Goal: Task Accomplishment & Management: Use online tool/utility

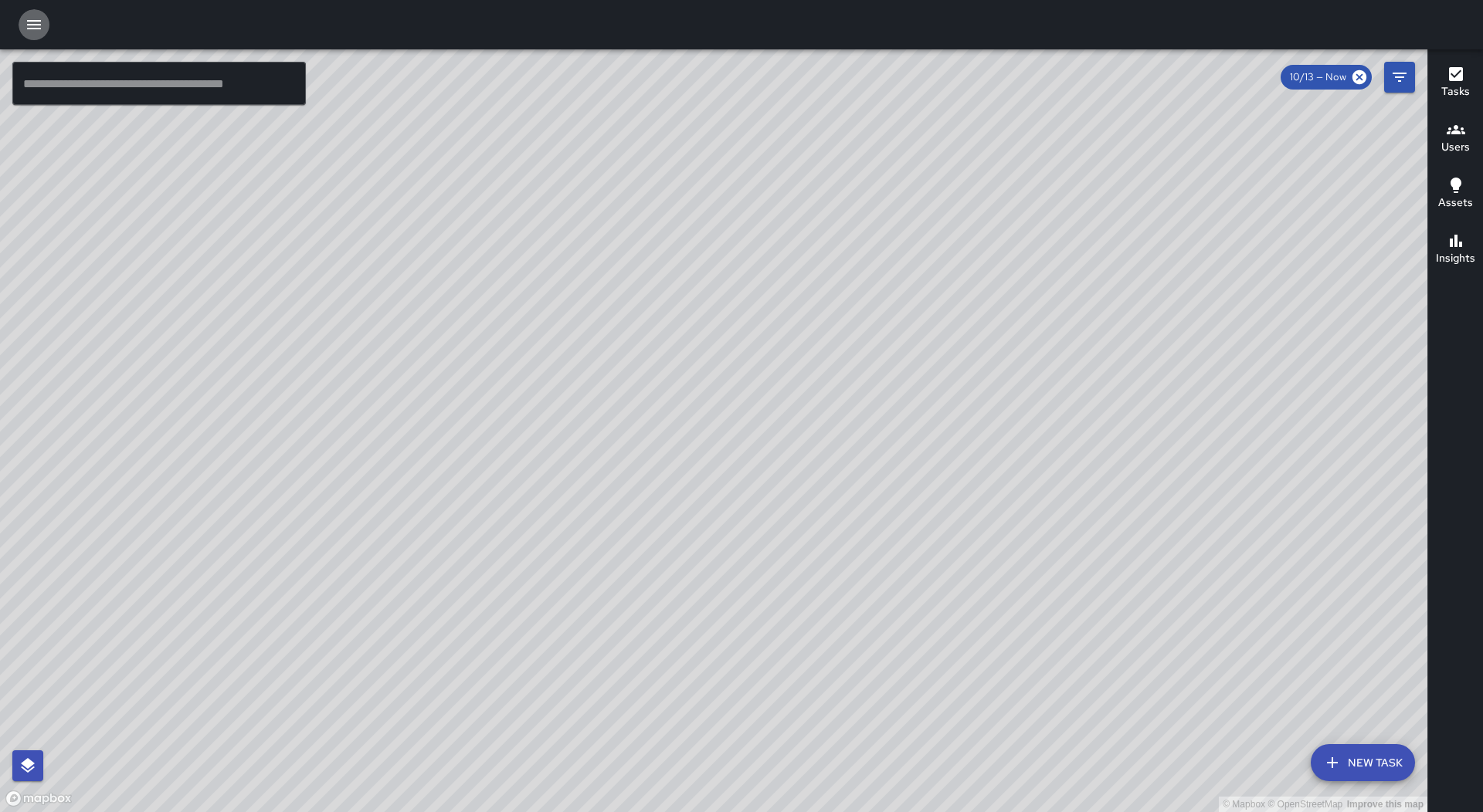
click at [43, 16] on button "button" at bounding box center [34, 25] width 31 height 31
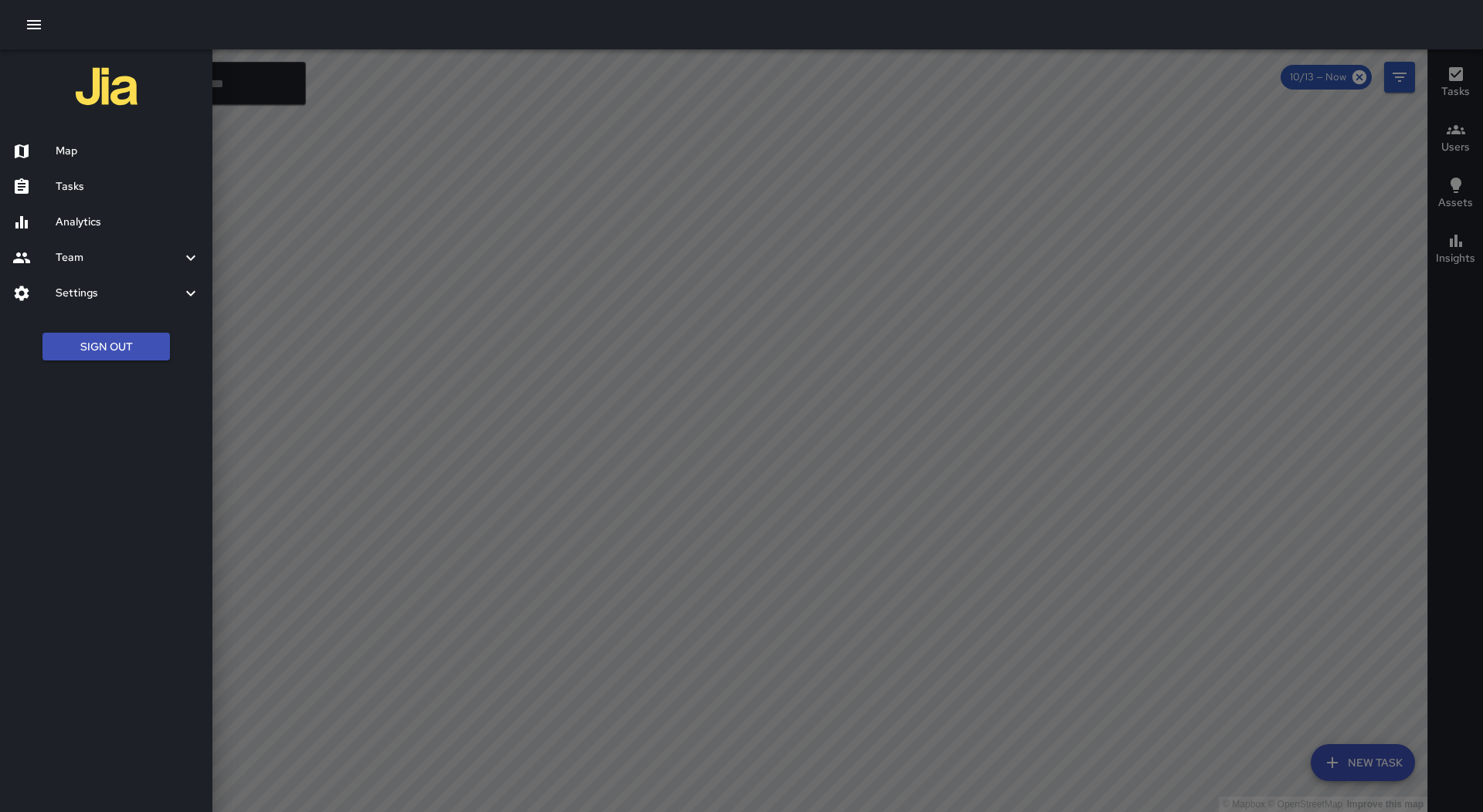
click at [62, 187] on h6 "Tasks" at bounding box center [128, 187] width 145 height 17
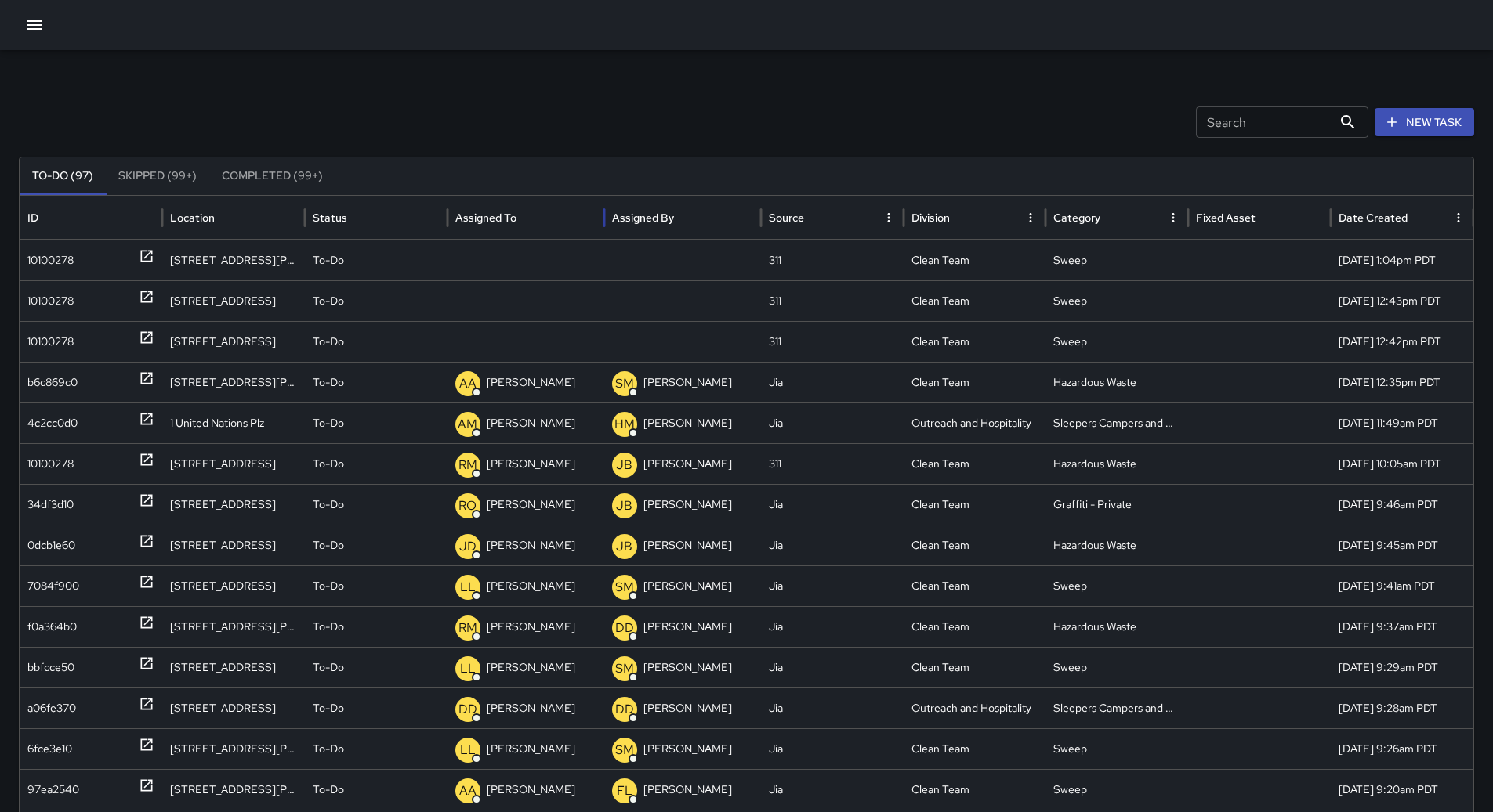
click at [541, 222] on div "Assigned To" at bounding box center [526, 217] width 141 height 43
click at [64, 251] on div "10100278" at bounding box center [51, 260] width 46 height 40
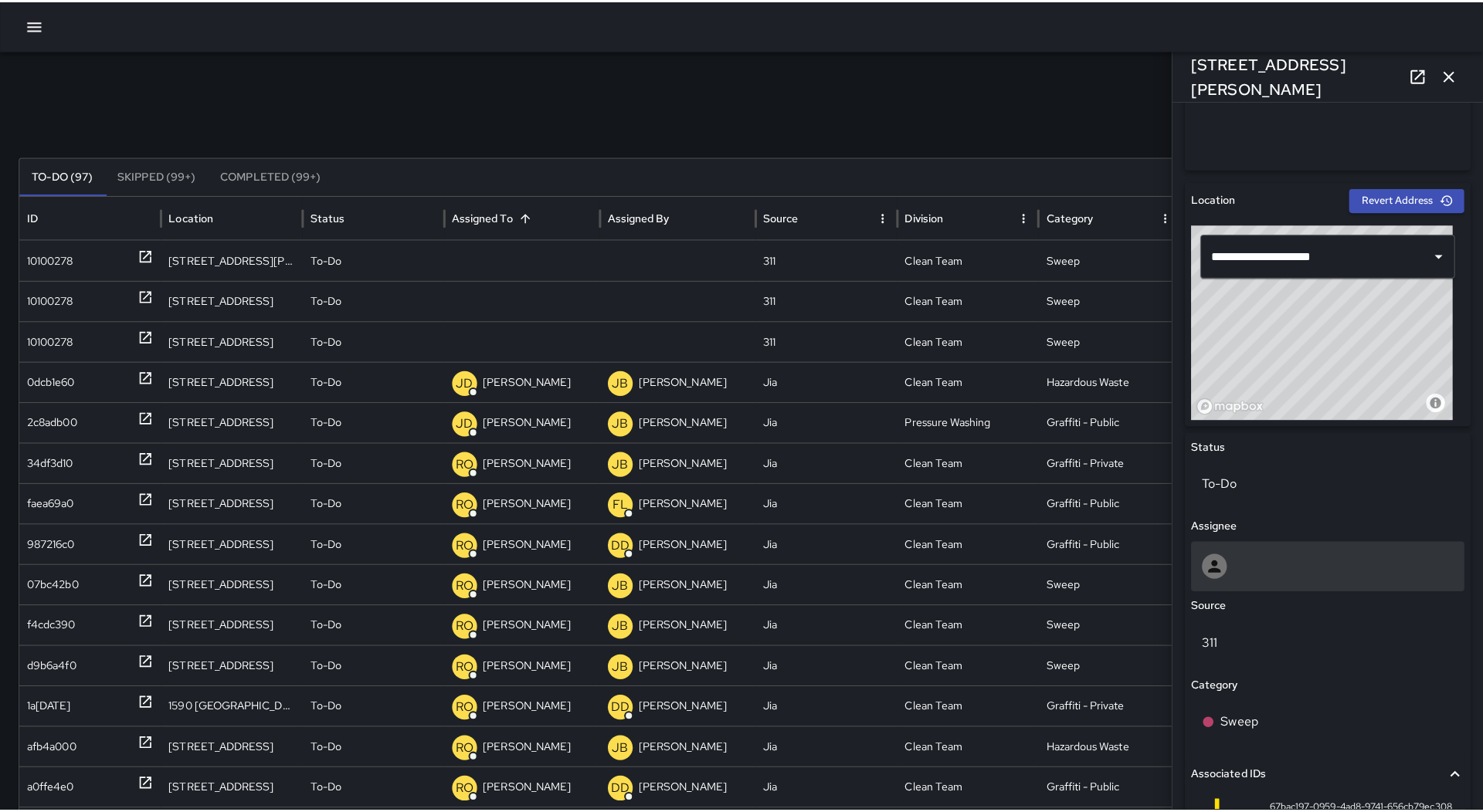
scroll to position [618, 0]
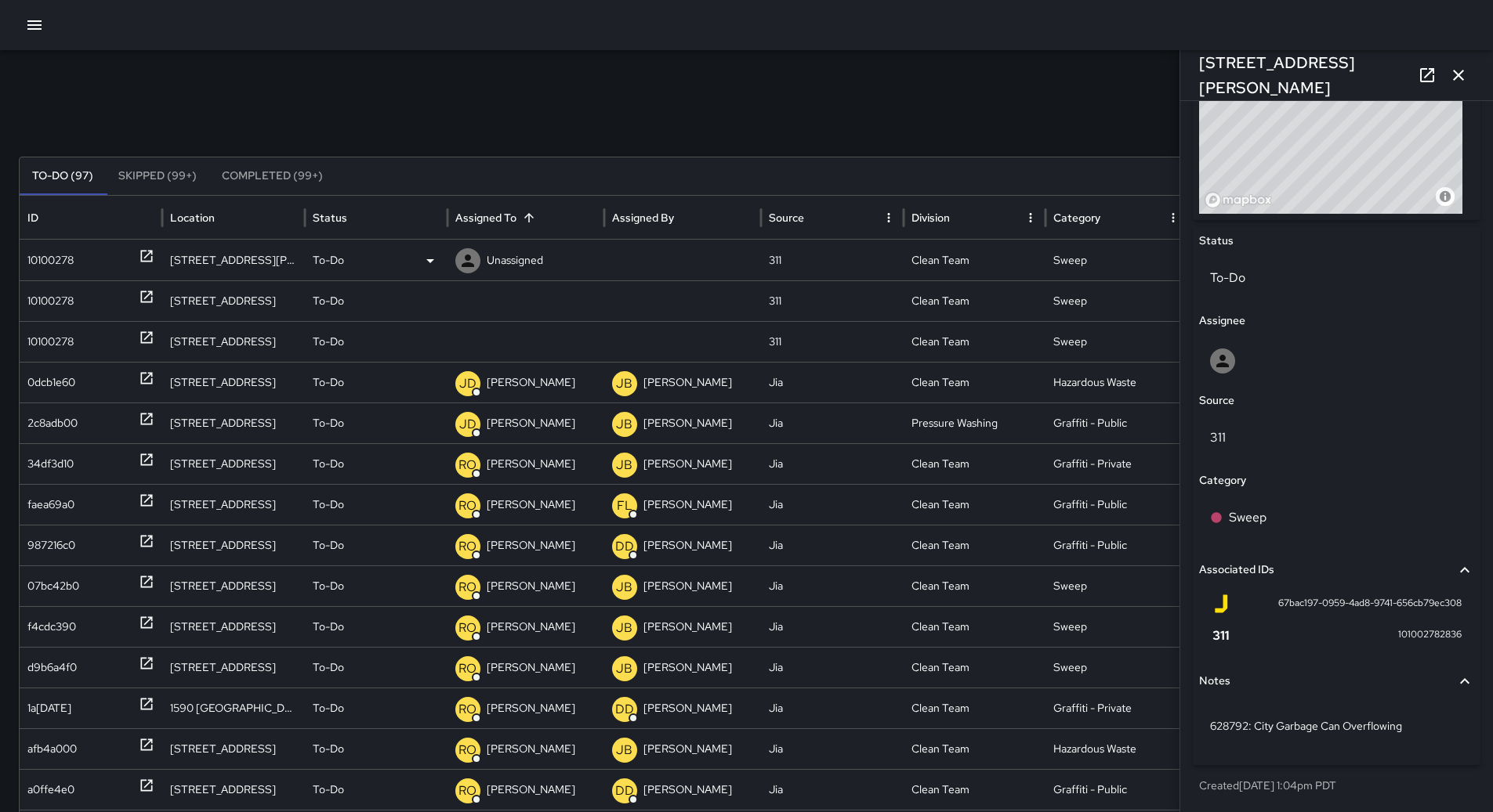
click at [425, 257] on icon at bounding box center [430, 261] width 19 height 19
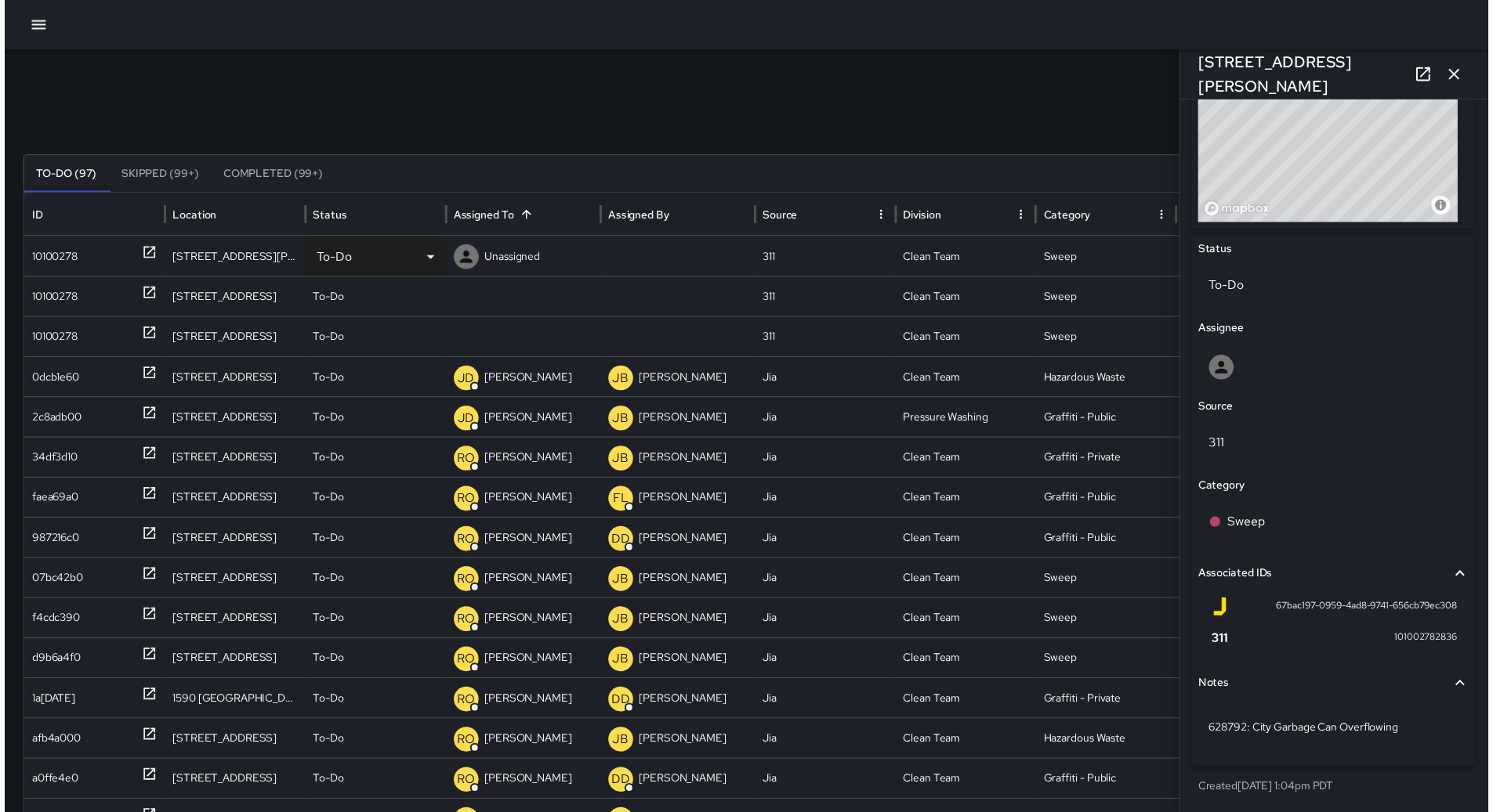
scroll to position [615, 0]
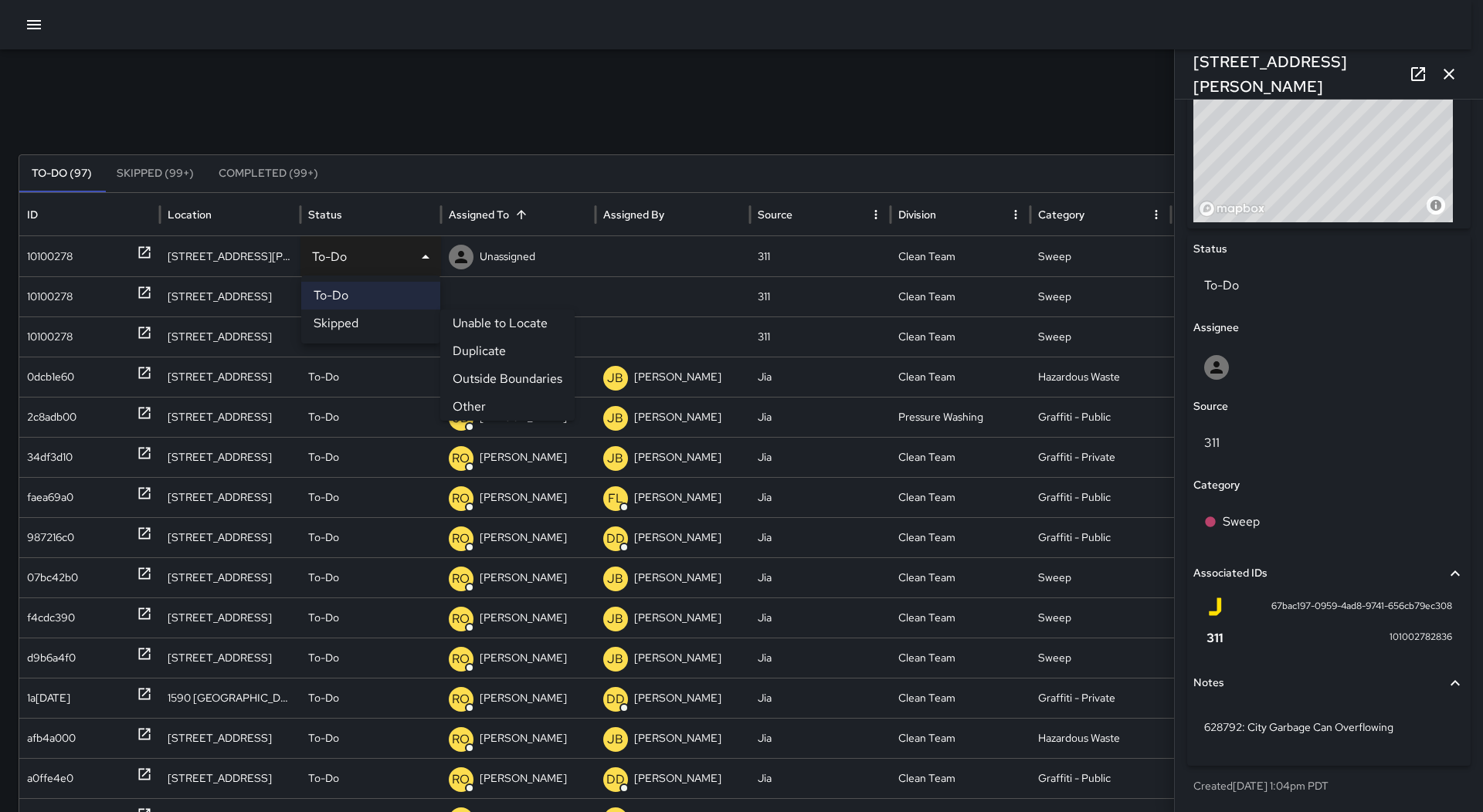
click at [483, 399] on li "Other" at bounding box center [507, 407] width 134 height 27
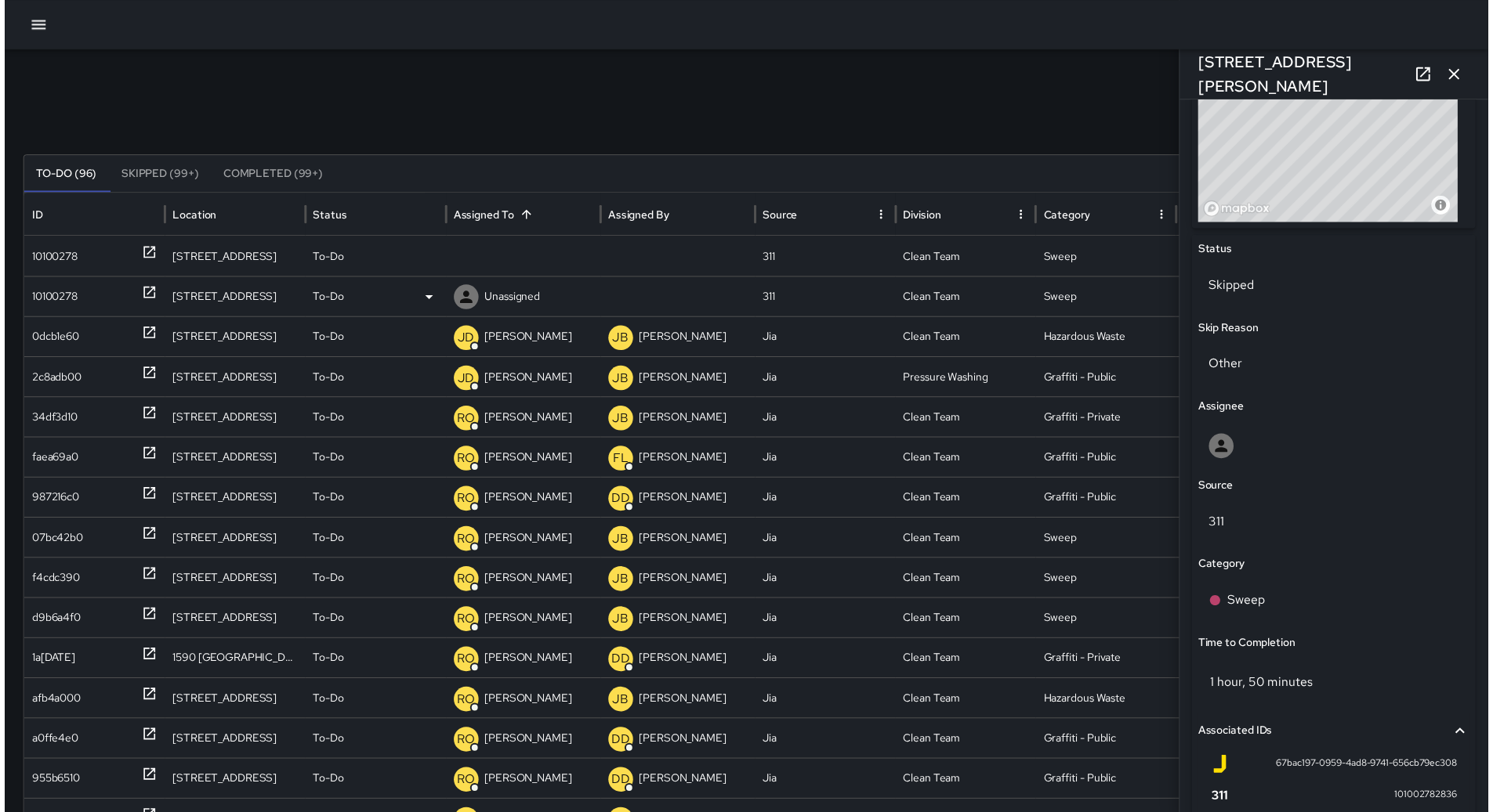
scroll to position [627, 0]
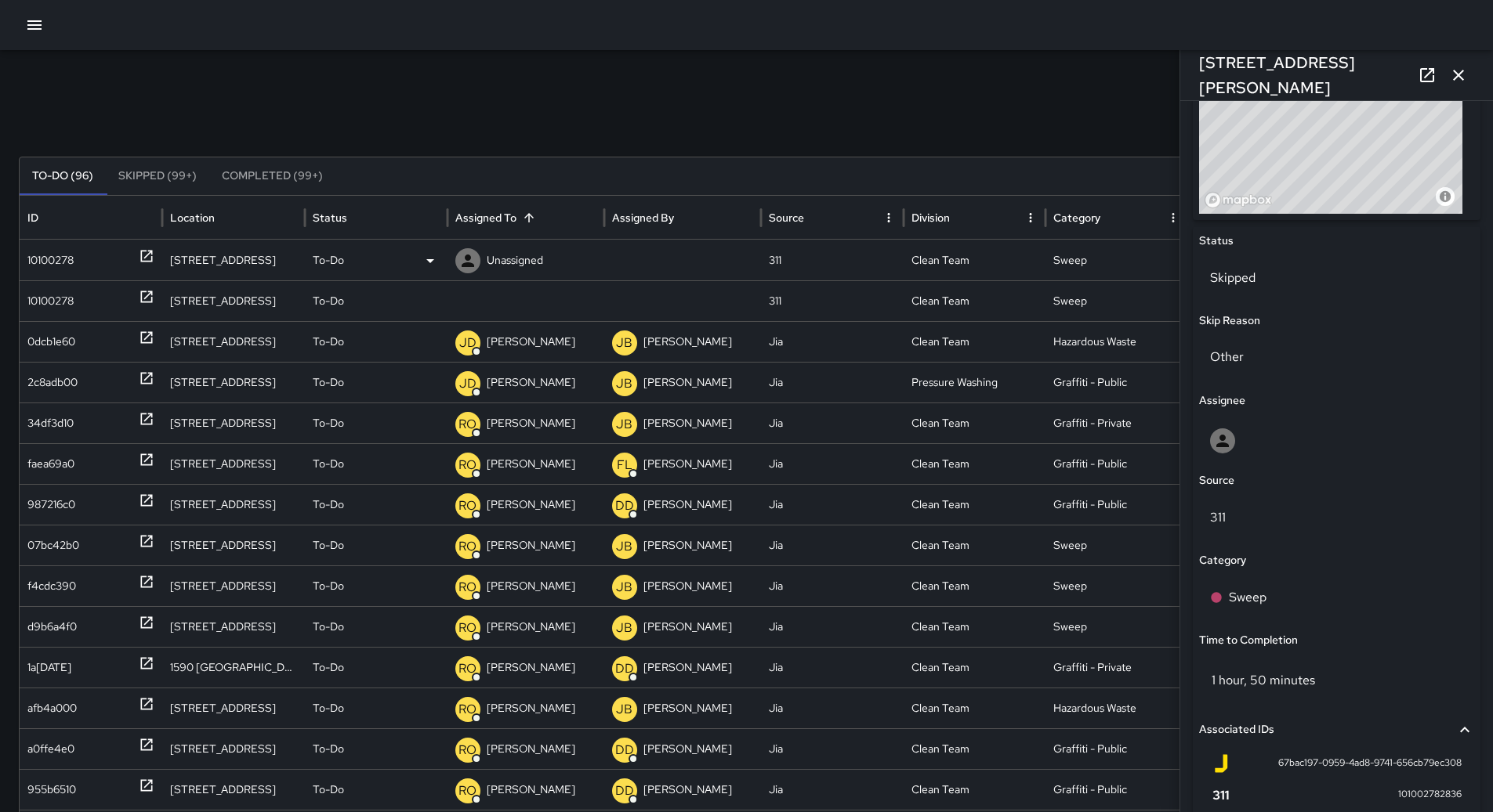
click at [52, 260] on div "10100278" at bounding box center [51, 260] width 46 height 40
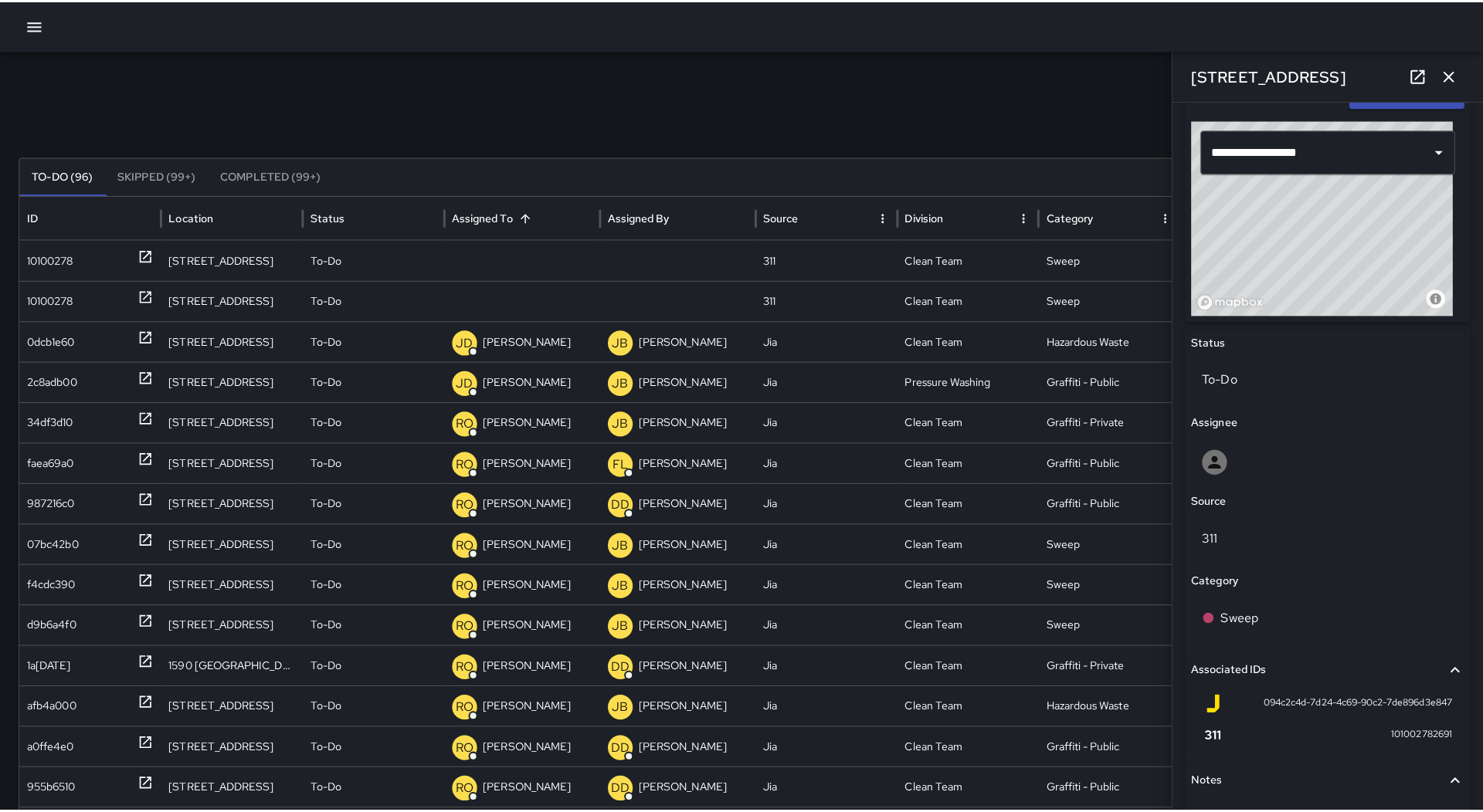
scroll to position [649, 0]
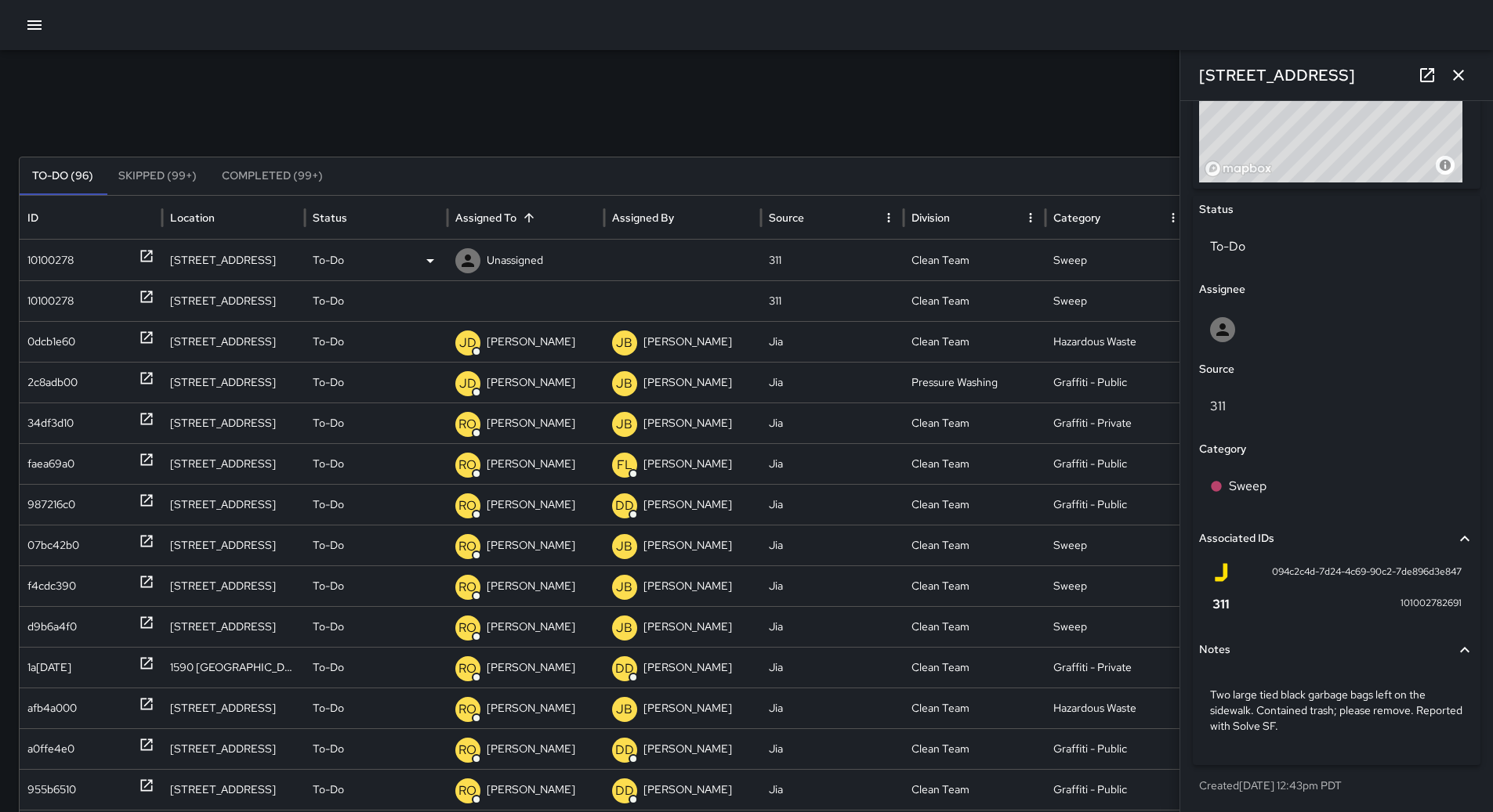
click at [408, 261] on div "To-Do" at bounding box center [376, 260] width 127 height 40
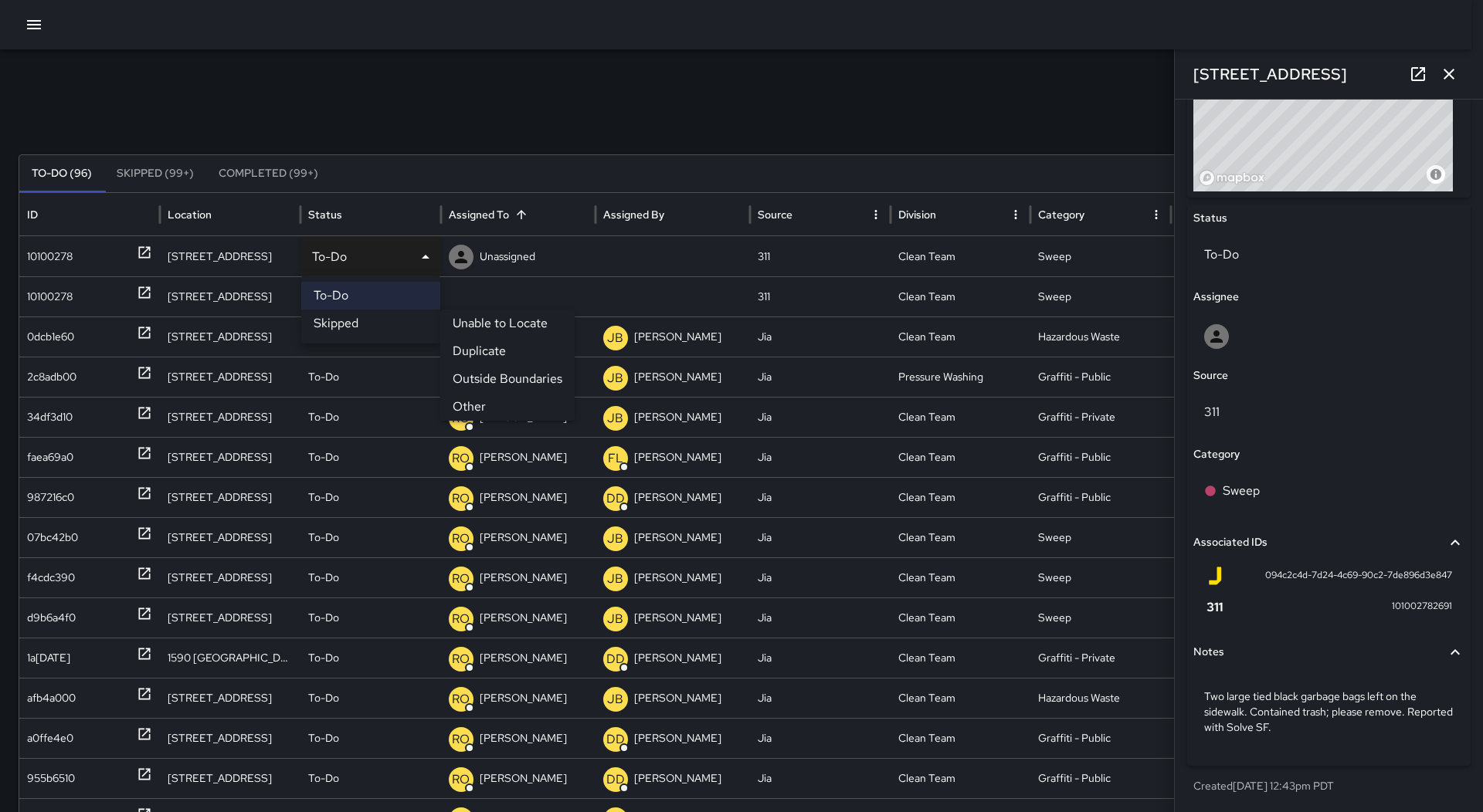
click at [489, 399] on li "Other" at bounding box center [507, 407] width 134 height 27
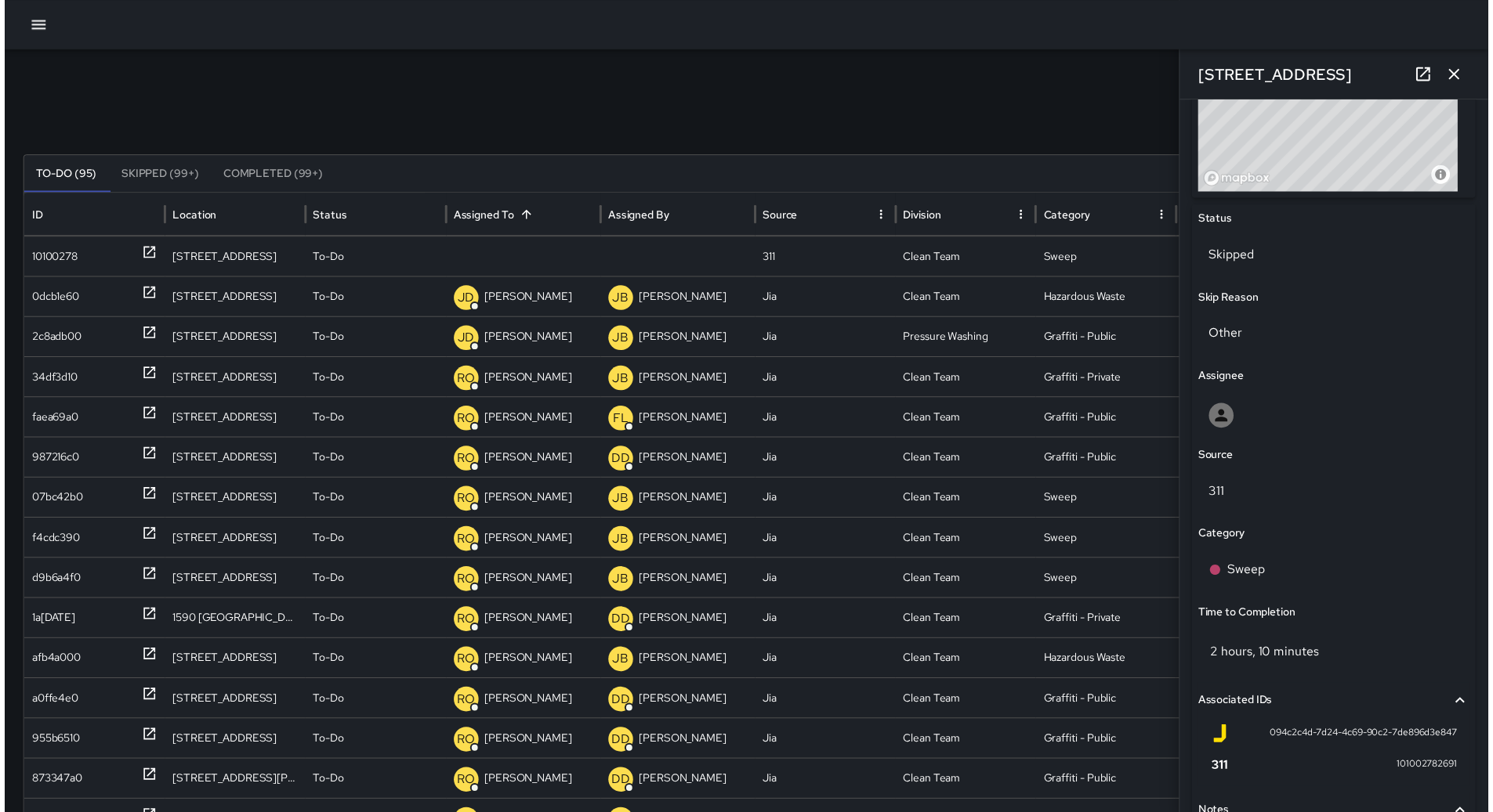
scroll to position [659, 0]
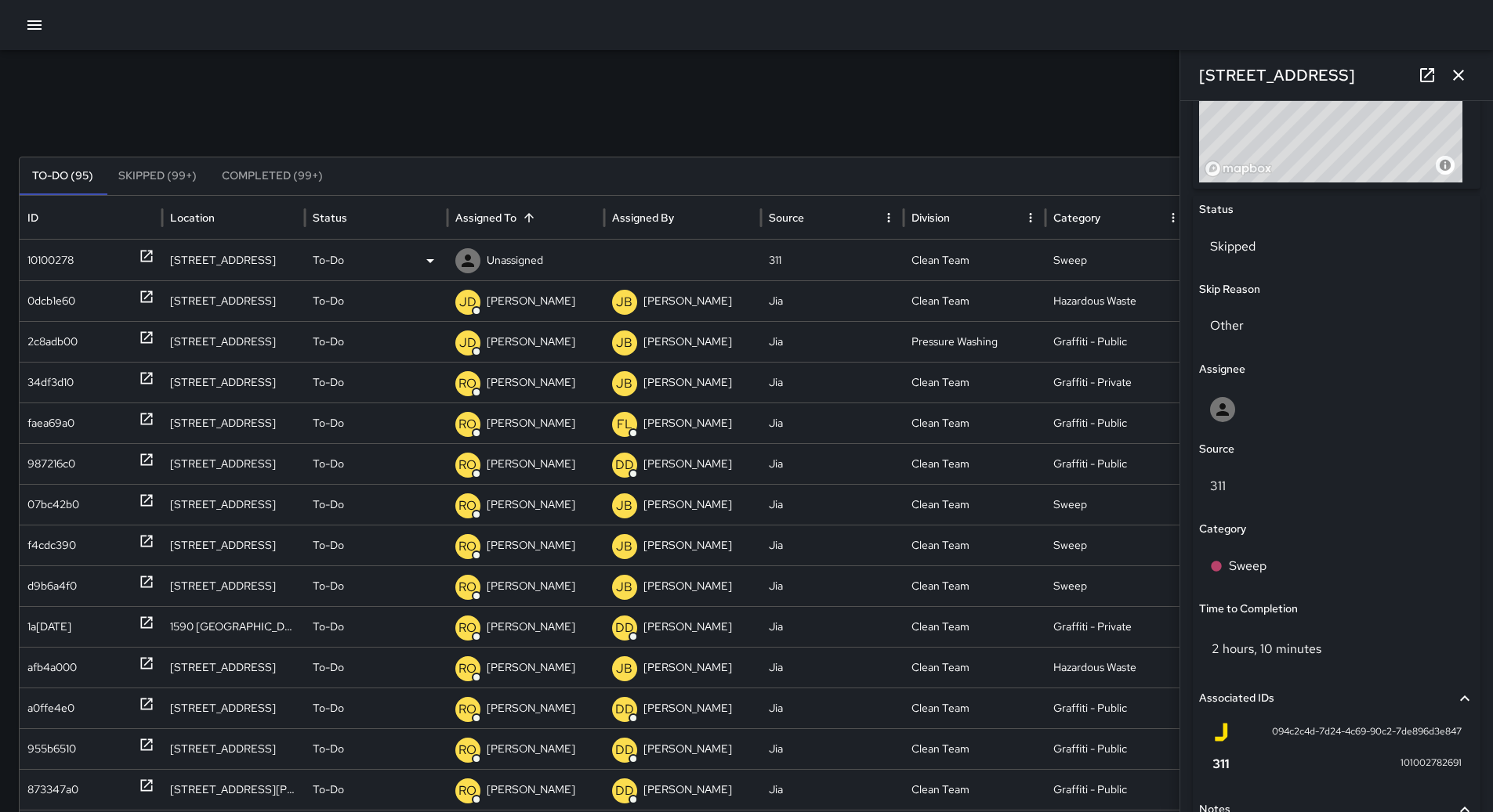
click at [73, 257] on div "10100278" at bounding box center [51, 260] width 46 height 40
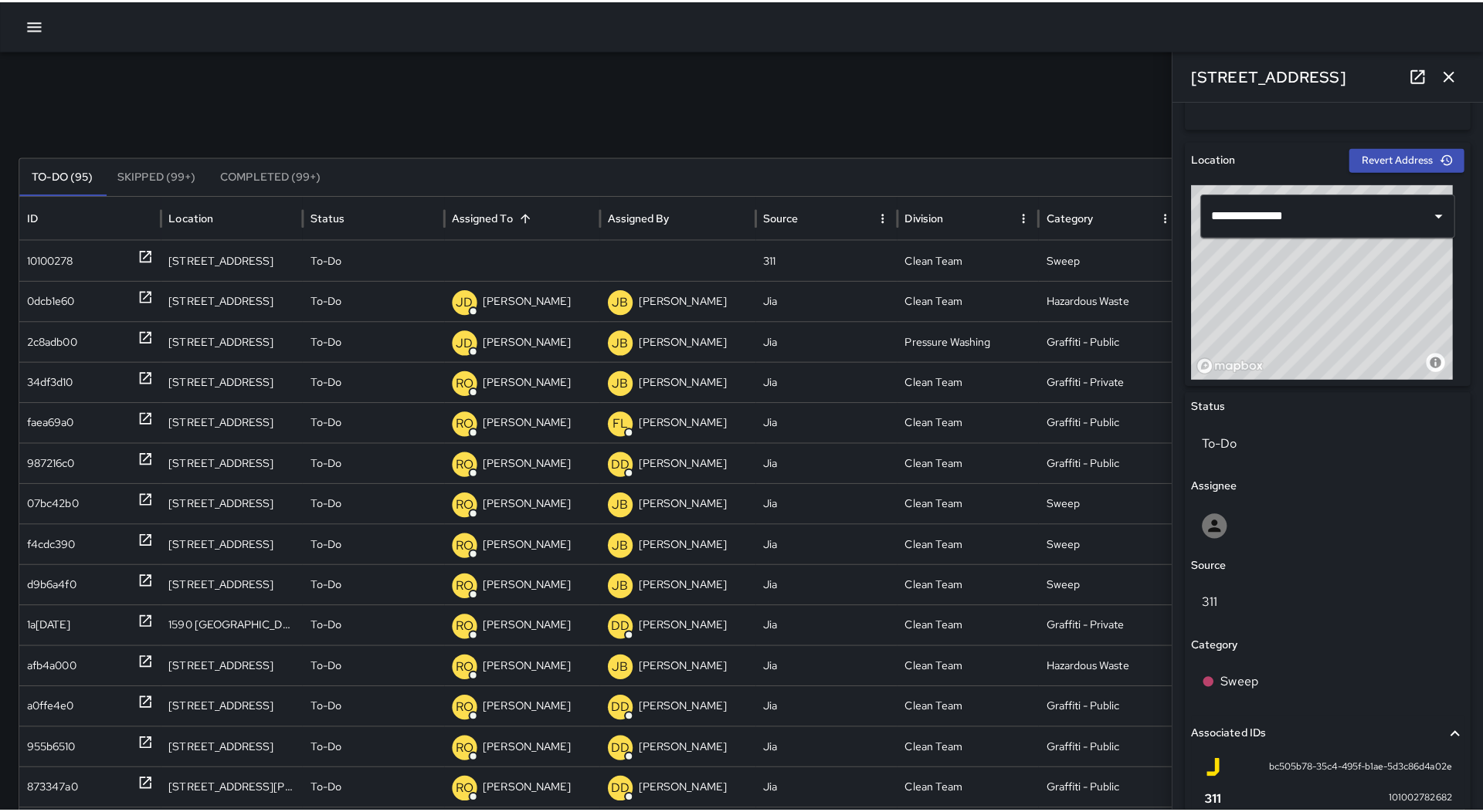
scroll to position [665, 0]
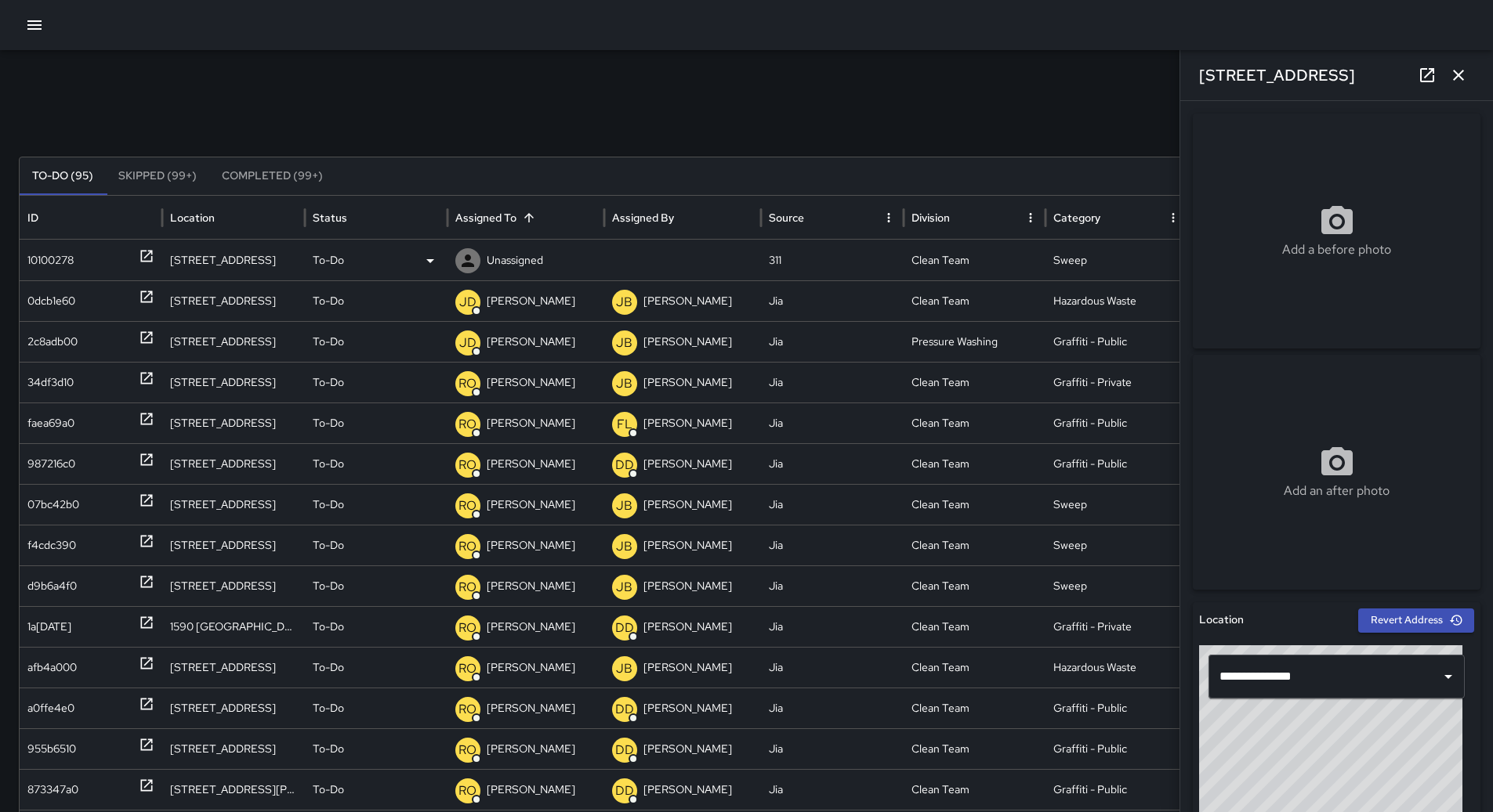
click at [428, 264] on icon at bounding box center [430, 261] width 19 height 19
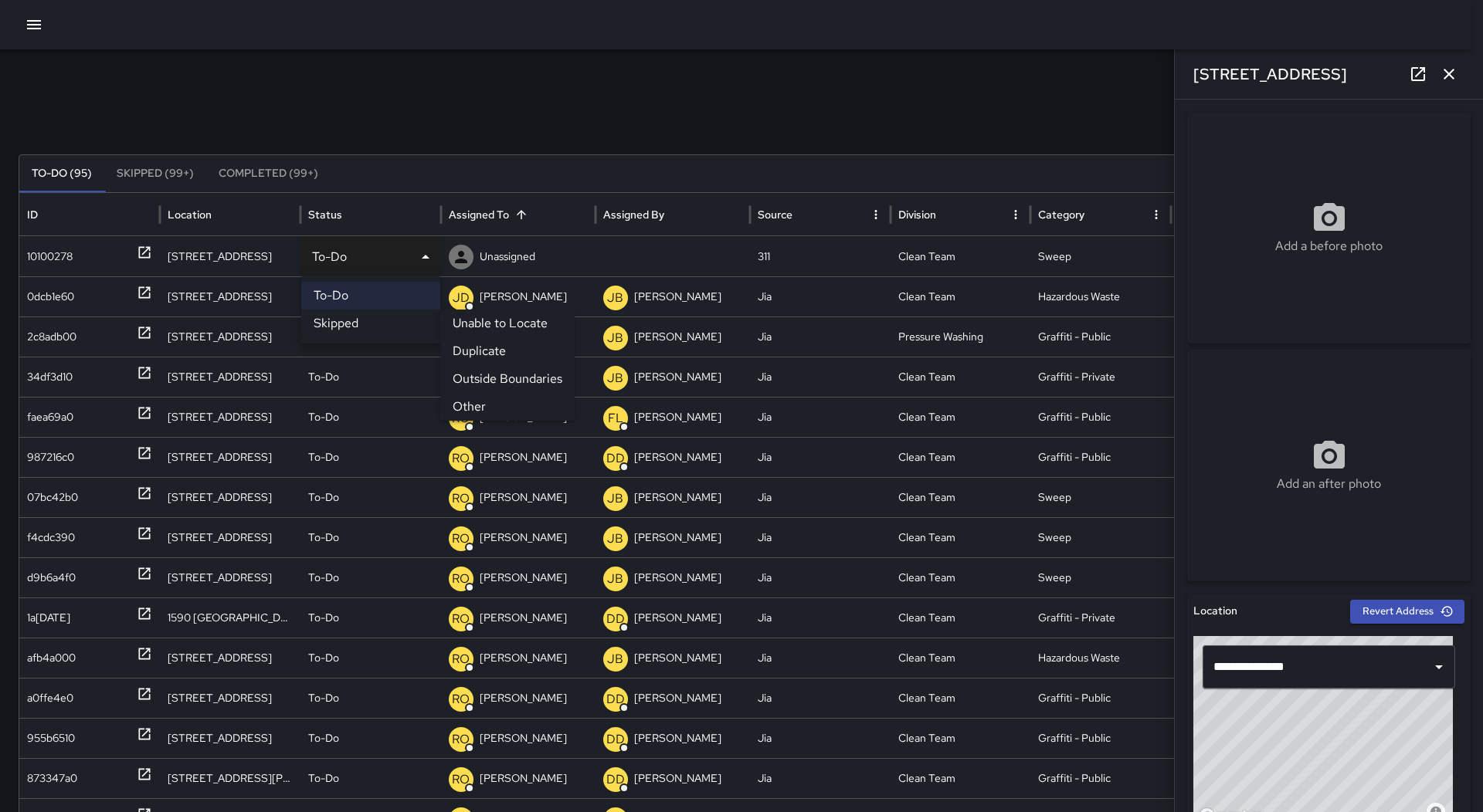
click at [489, 404] on li "Other" at bounding box center [507, 407] width 134 height 27
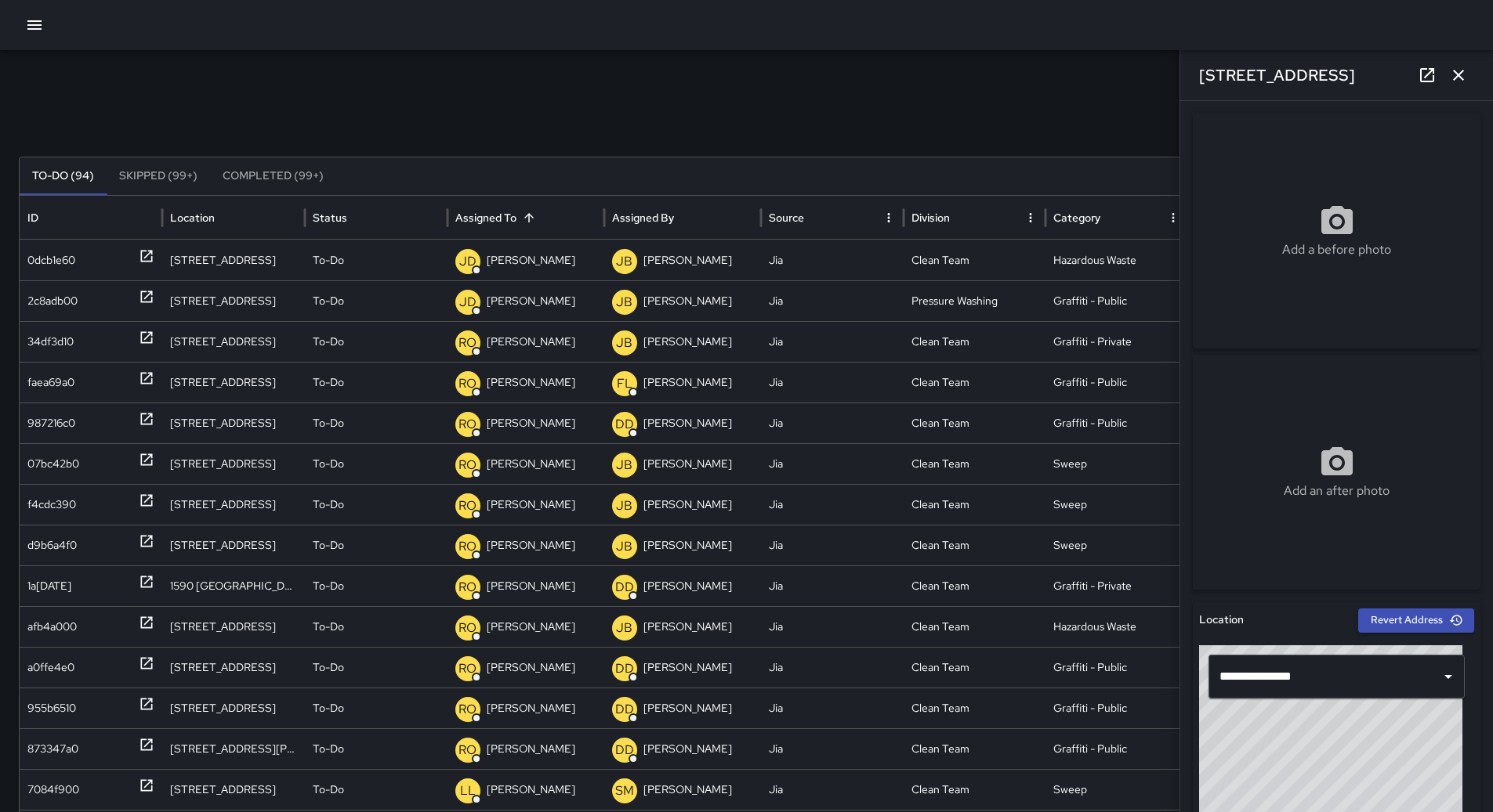
drag, startPoint x: 1456, startPoint y: 76, endPoint x: 1312, endPoint y: 68, distance: 144.2
click at [1457, 80] on icon "button" at bounding box center [1459, 75] width 19 height 19
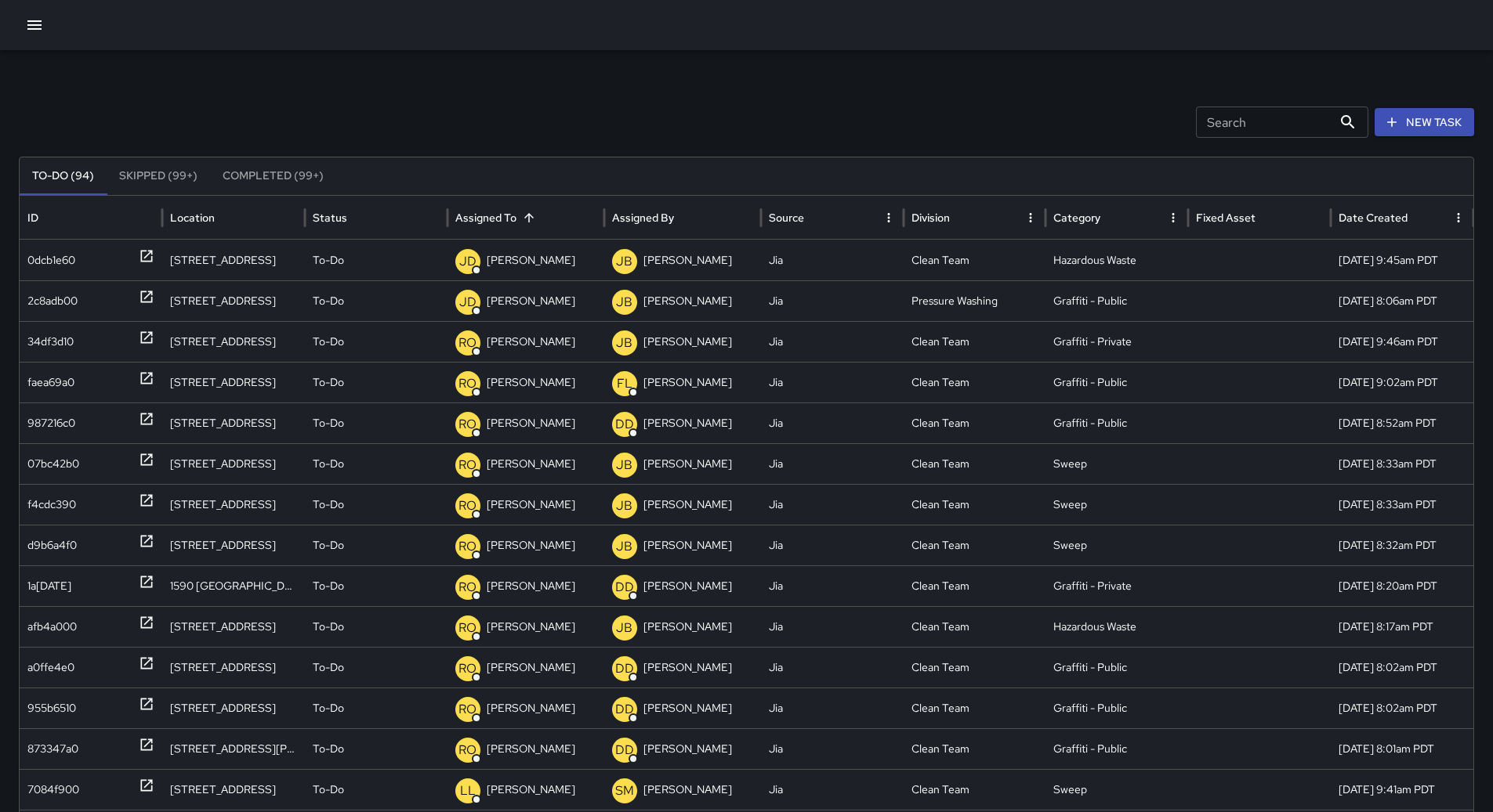
click at [24, 29] on button "button" at bounding box center [34, 25] width 32 height 32
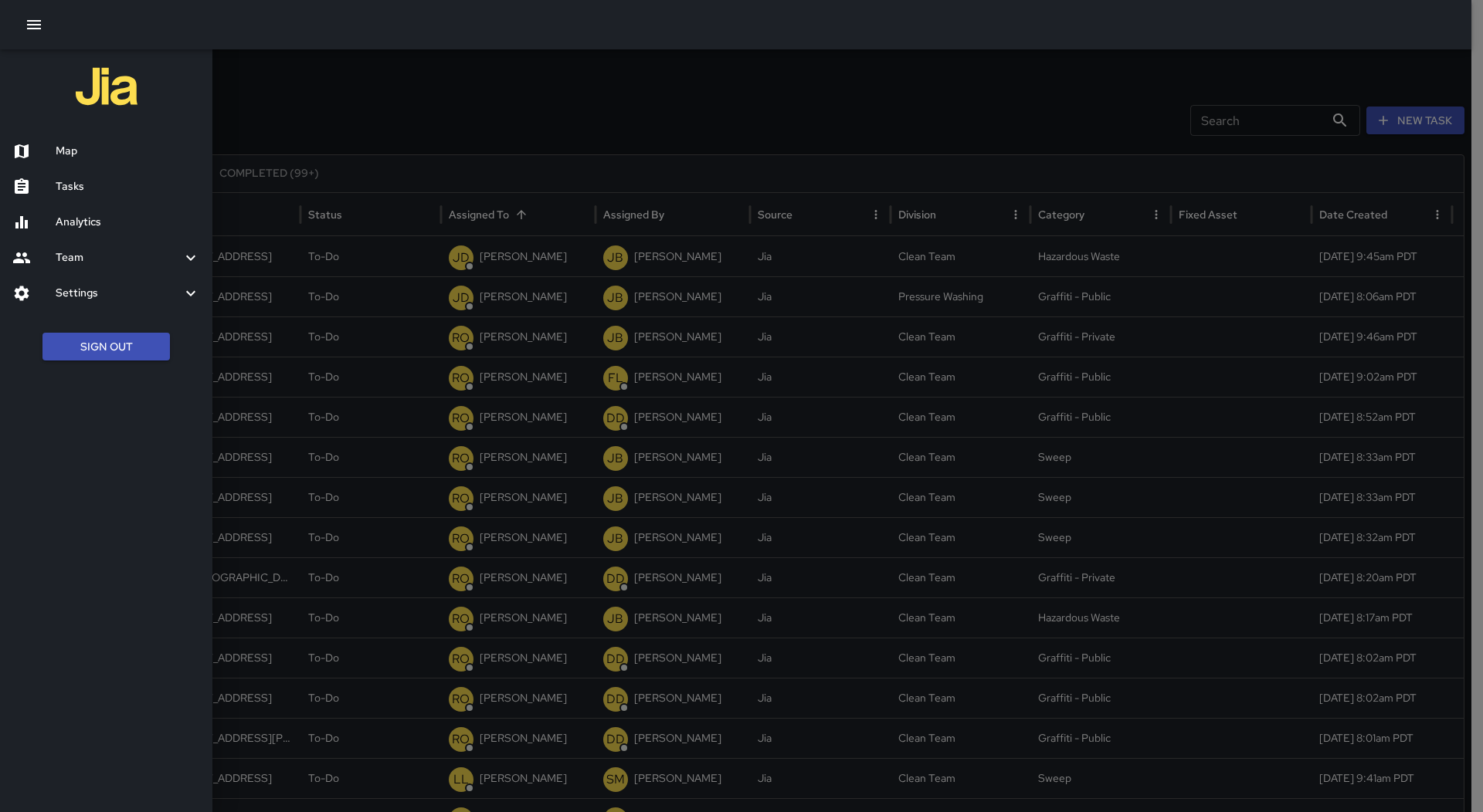
click at [124, 143] on h6 "Map" at bounding box center [128, 151] width 145 height 17
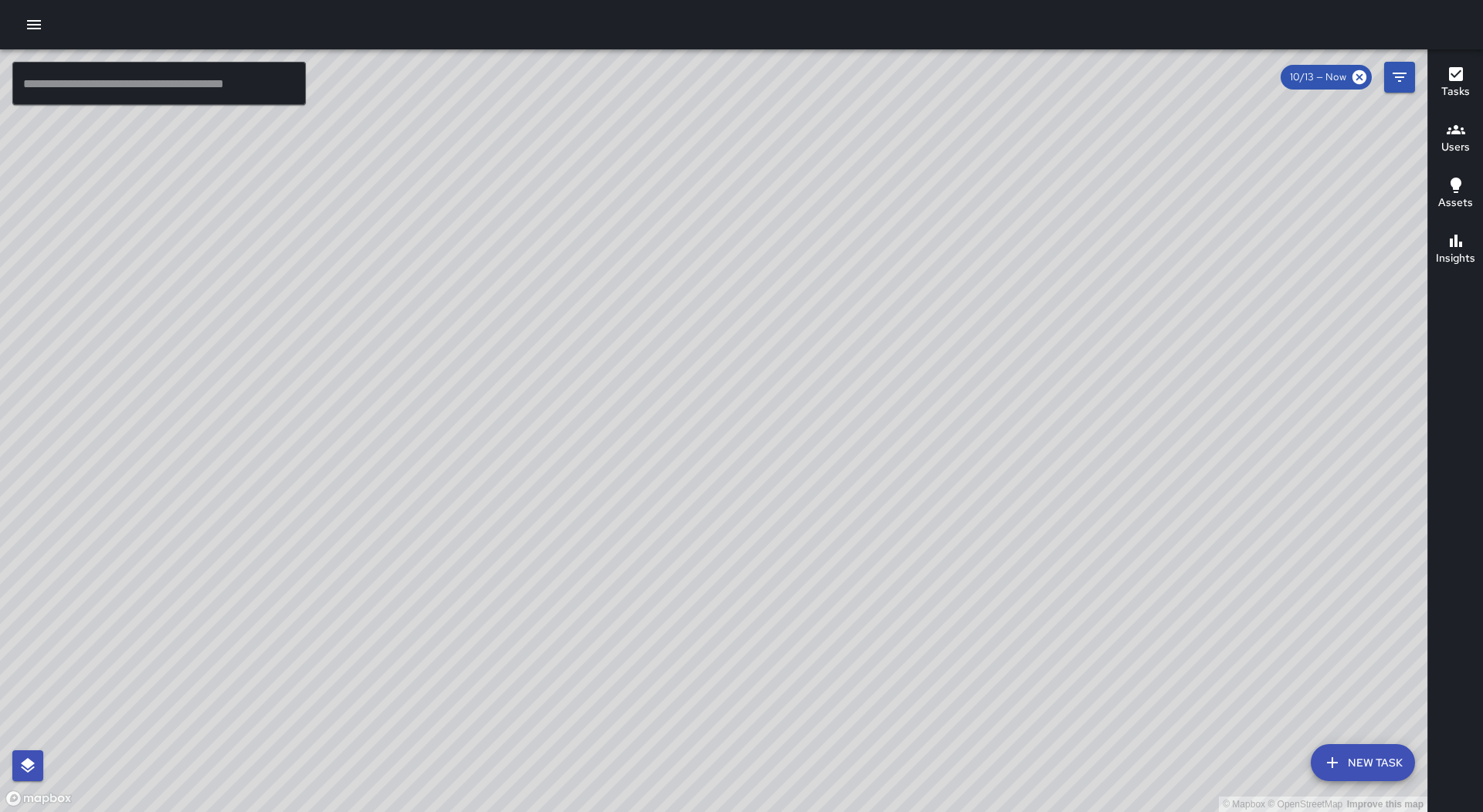
click at [557, 672] on div "© Mapbox © OpenStreetMap Improve this map" at bounding box center [714, 431] width 1427 height 763
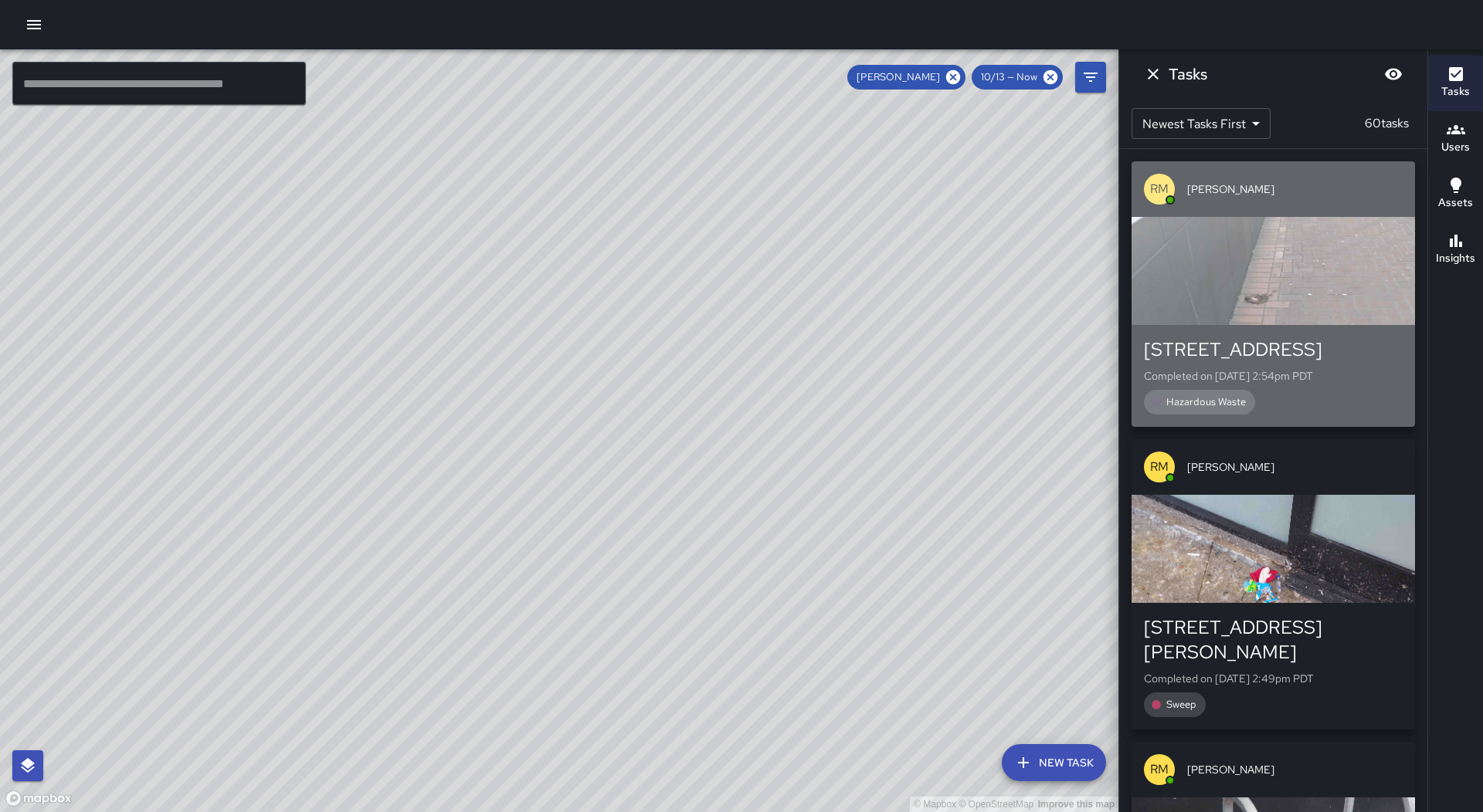
click at [1293, 299] on div "button" at bounding box center [1273, 271] width 284 height 108
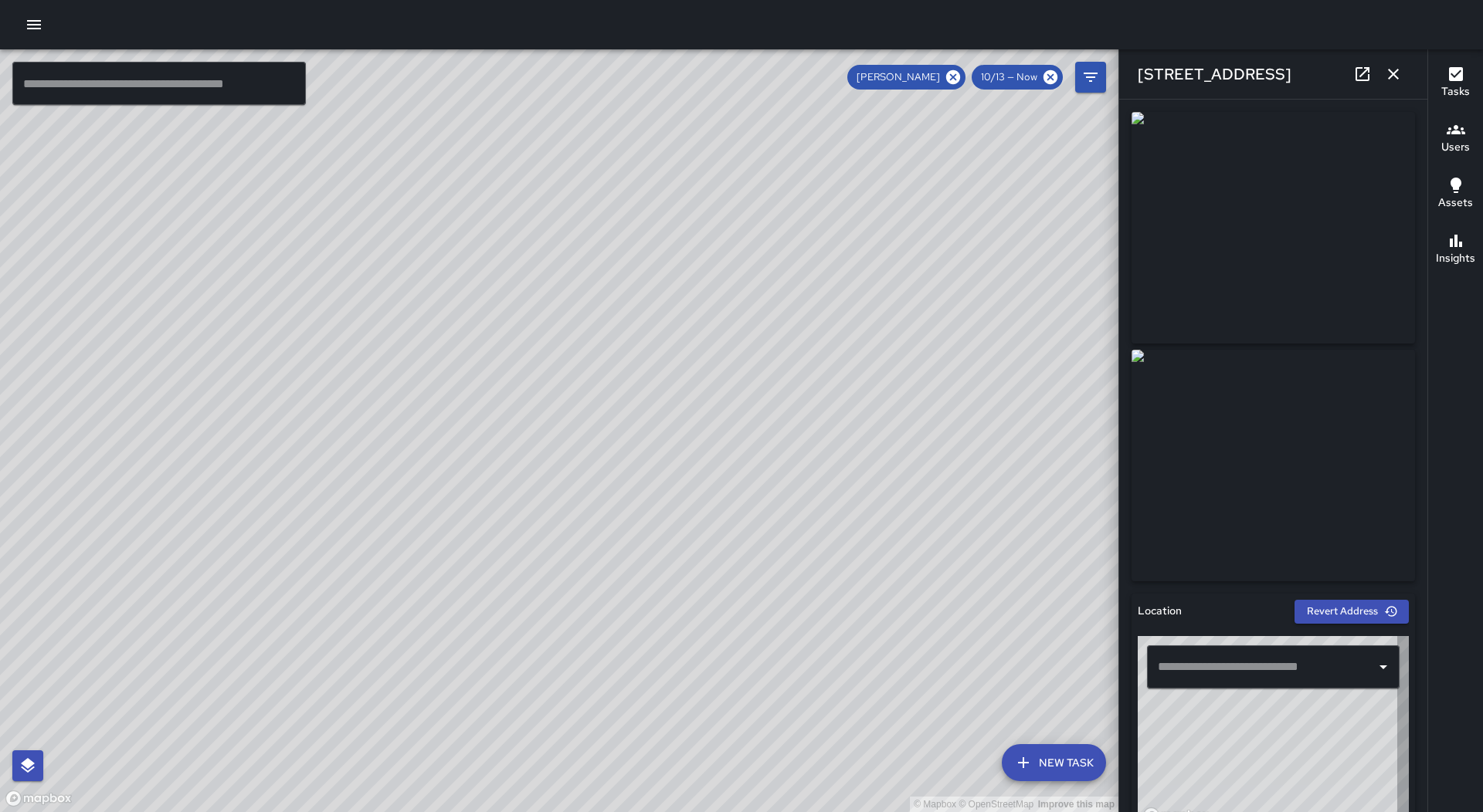
type input "**********"
click at [1400, 72] on icon "button" at bounding box center [1393, 74] width 18 height 18
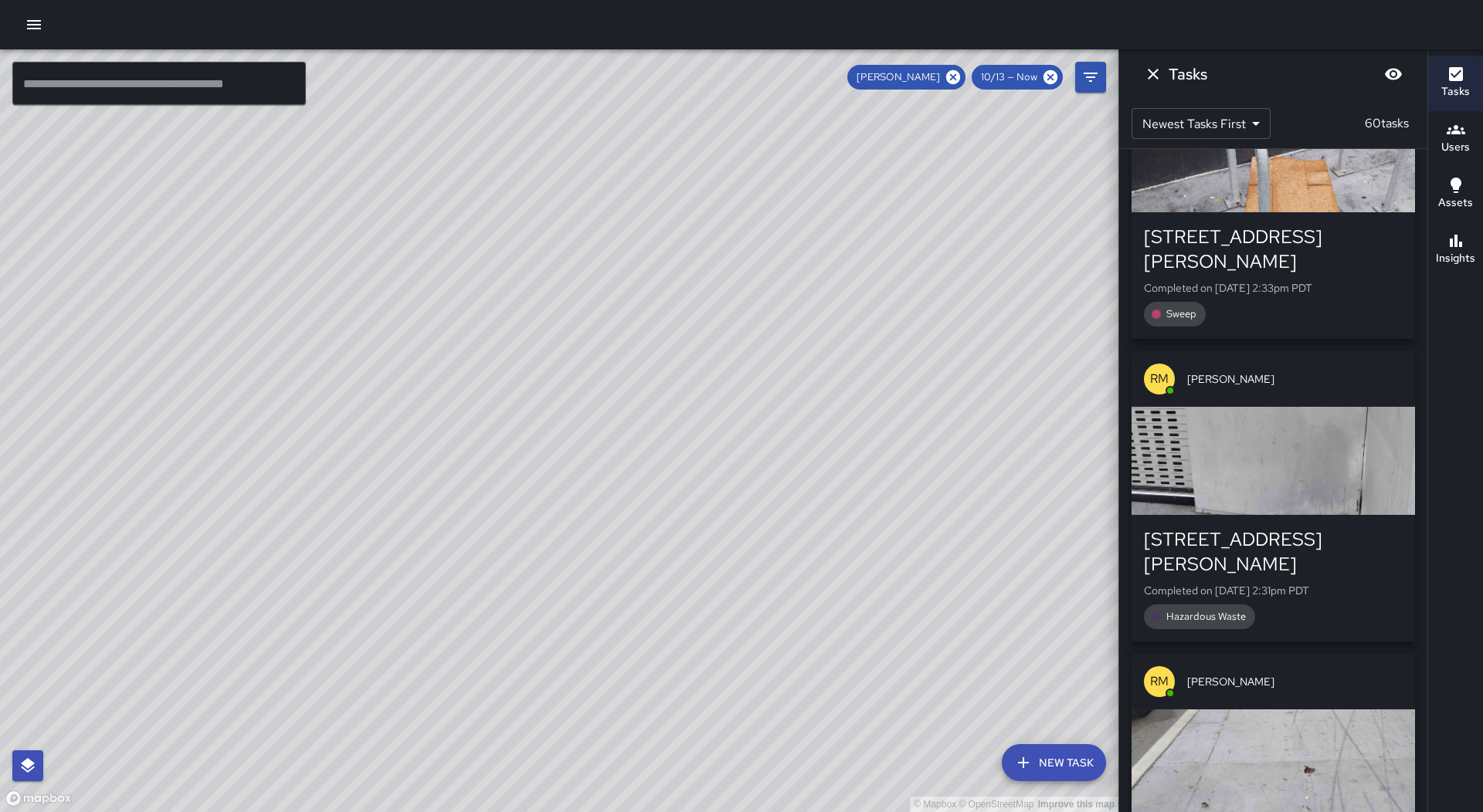
scroll to position [695, 0]
click at [1285, 405] on div "button" at bounding box center [1273, 459] width 284 height 108
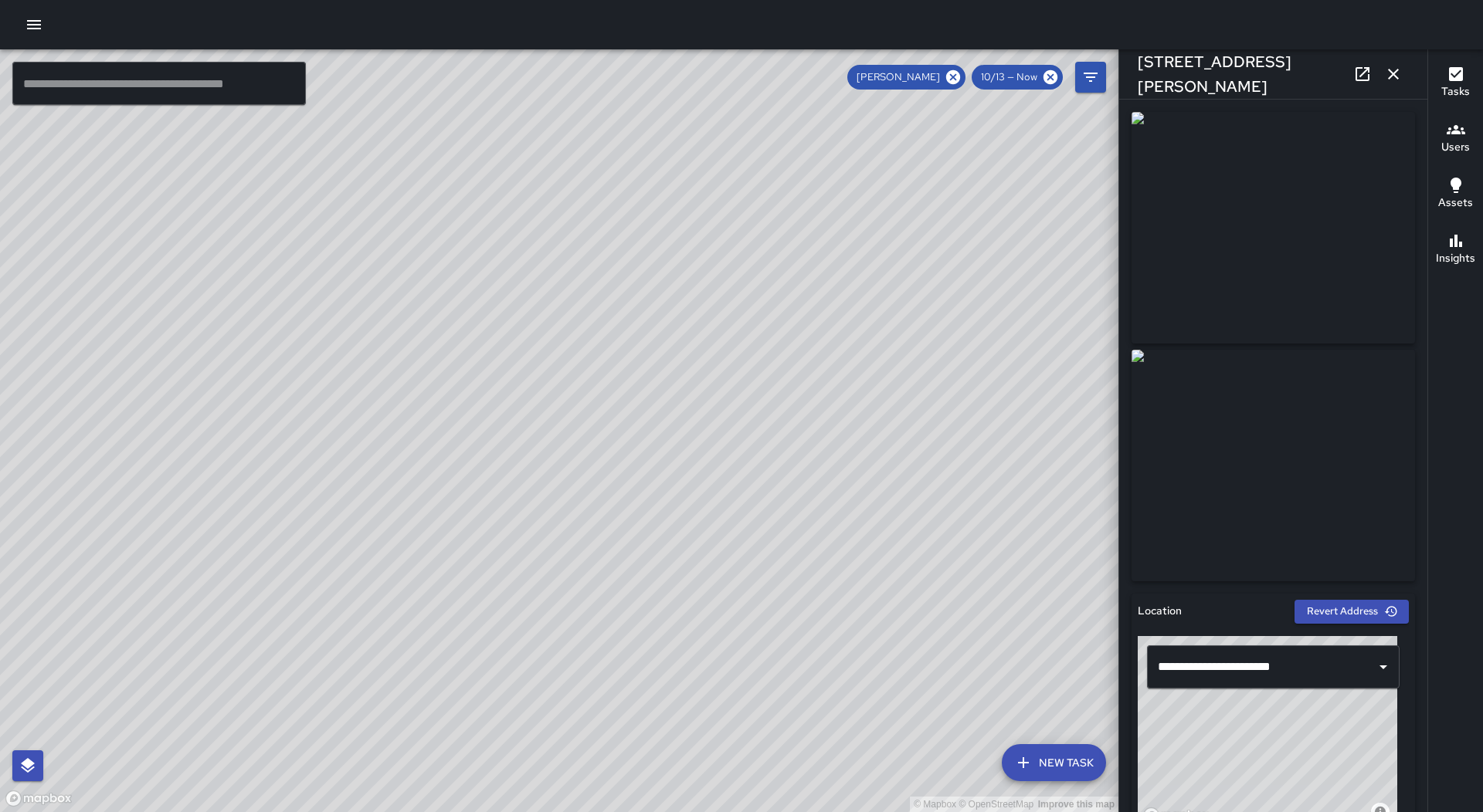
click at [1394, 81] on icon "button" at bounding box center [1393, 74] width 18 height 18
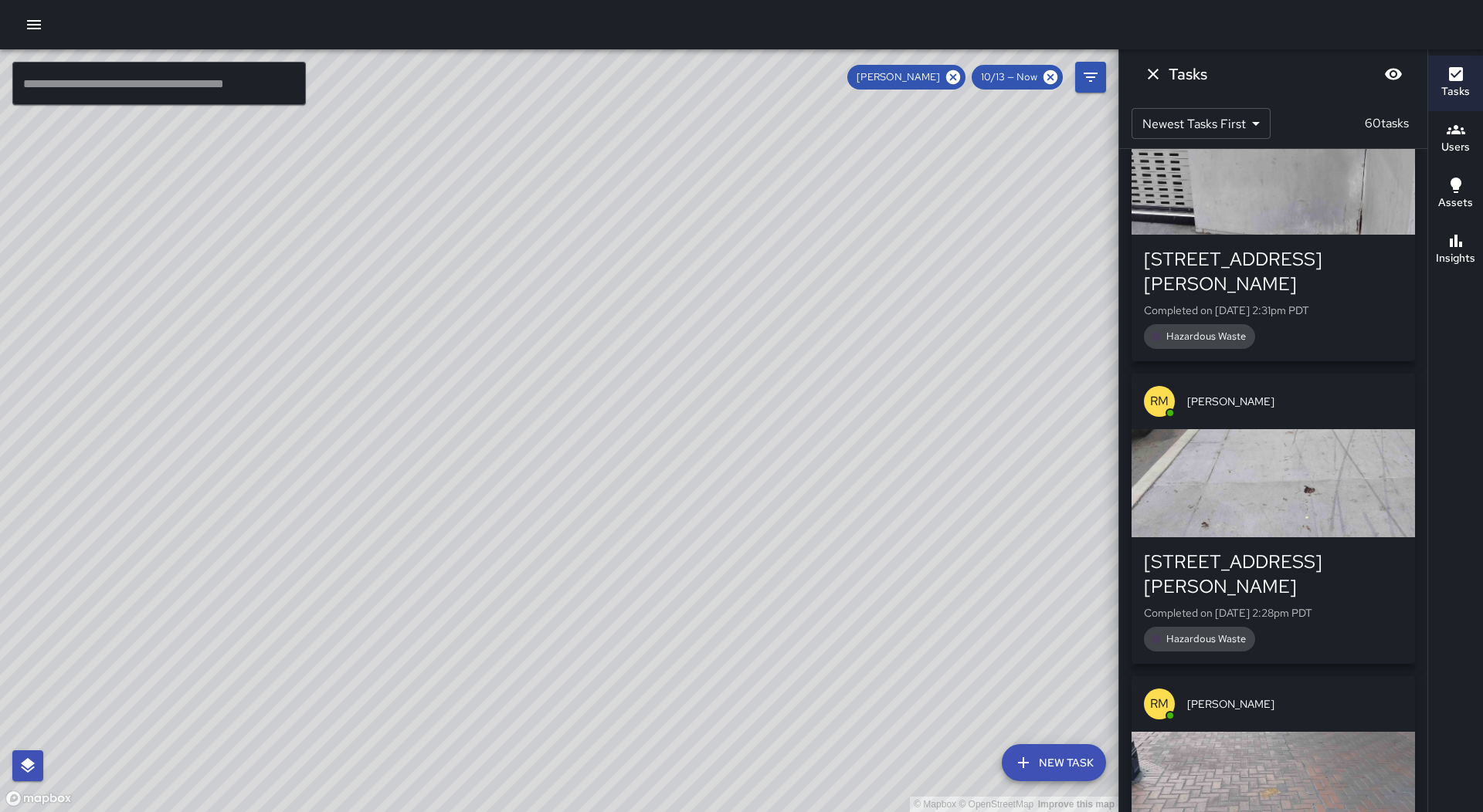
scroll to position [1003, 0]
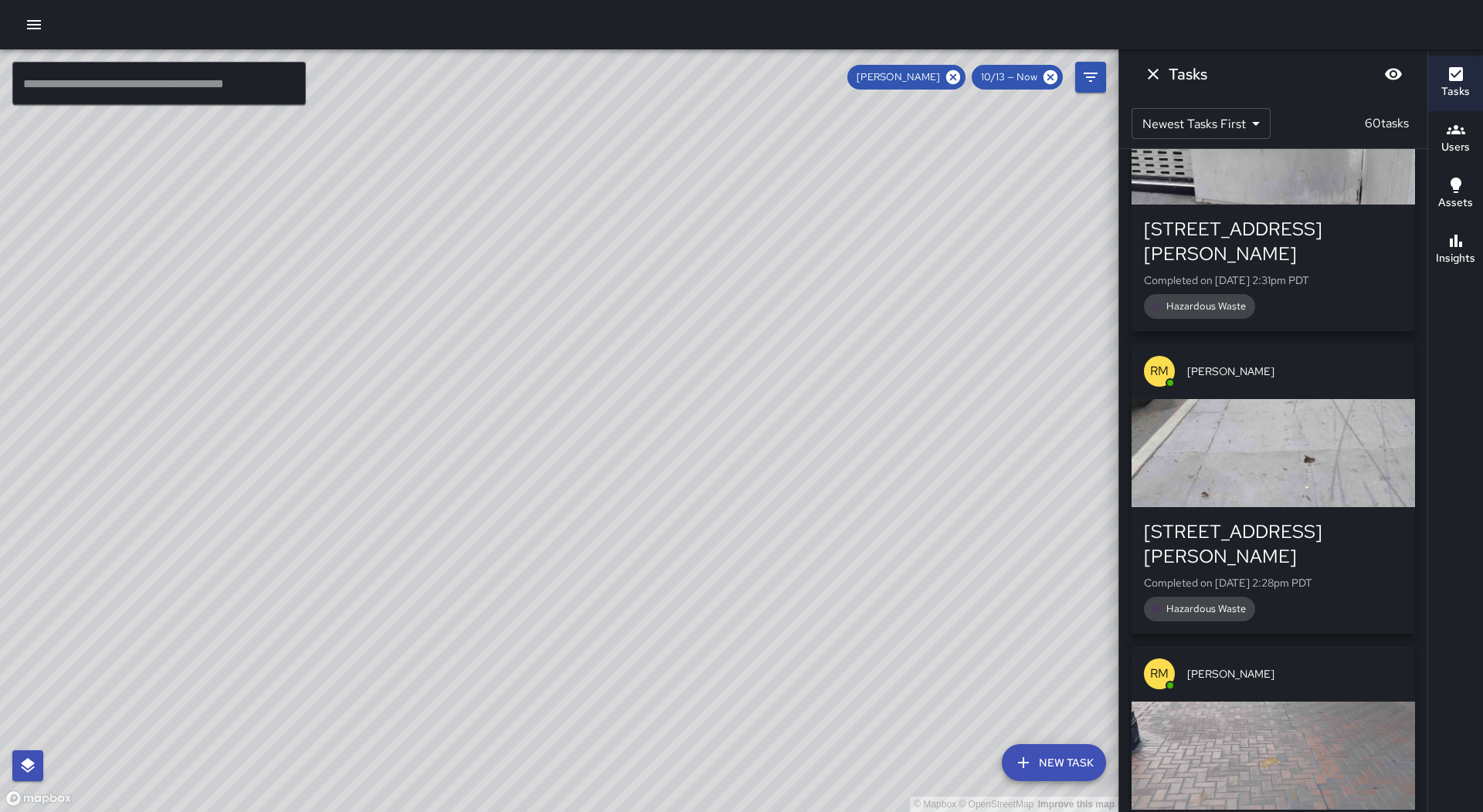
click at [1273, 399] on div "button" at bounding box center [1273, 453] width 284 height 108
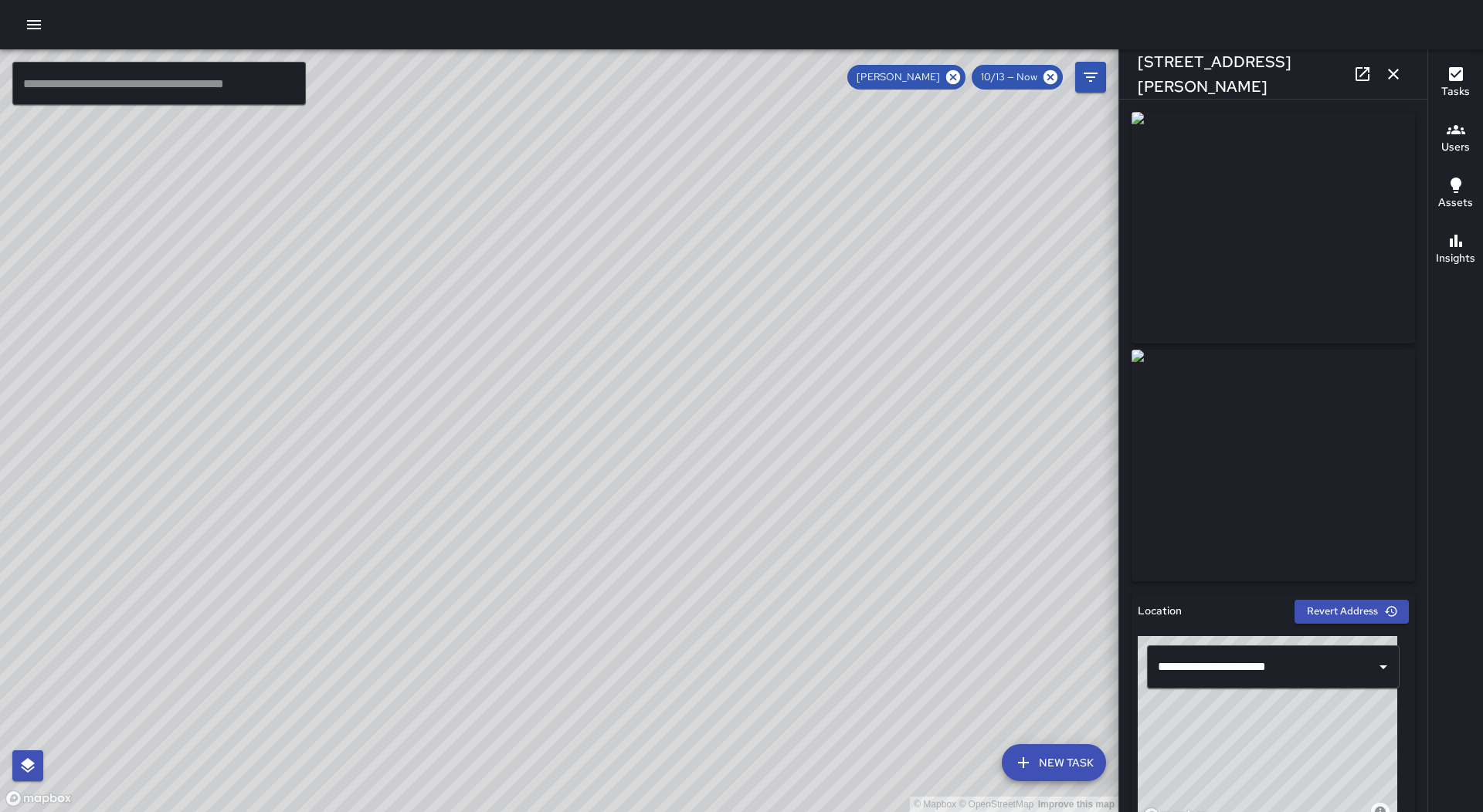
click at [1395, 67] on icon "button" at bounding box center [1393, 74] width 18 height 18
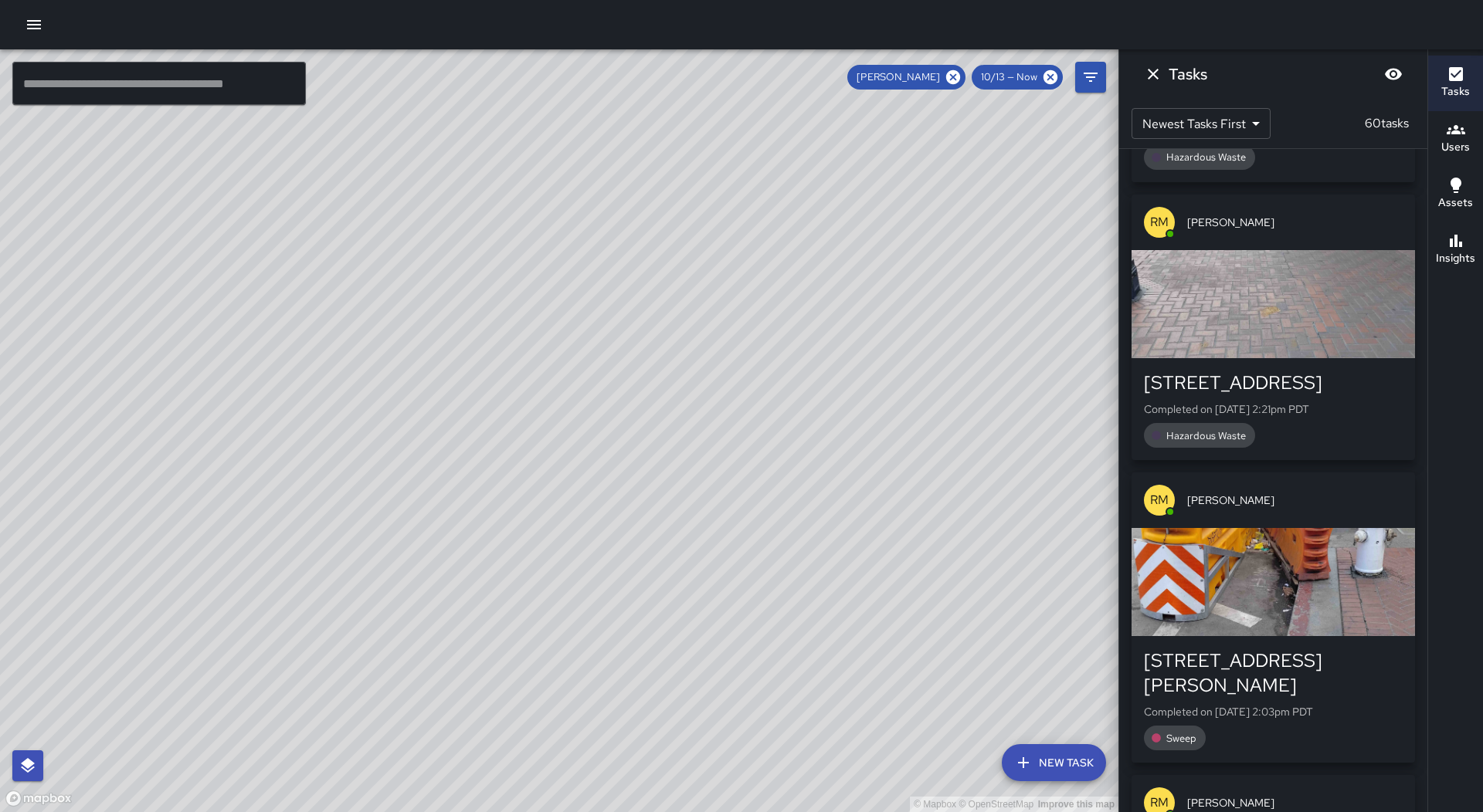
scroll to position [1544, 0]
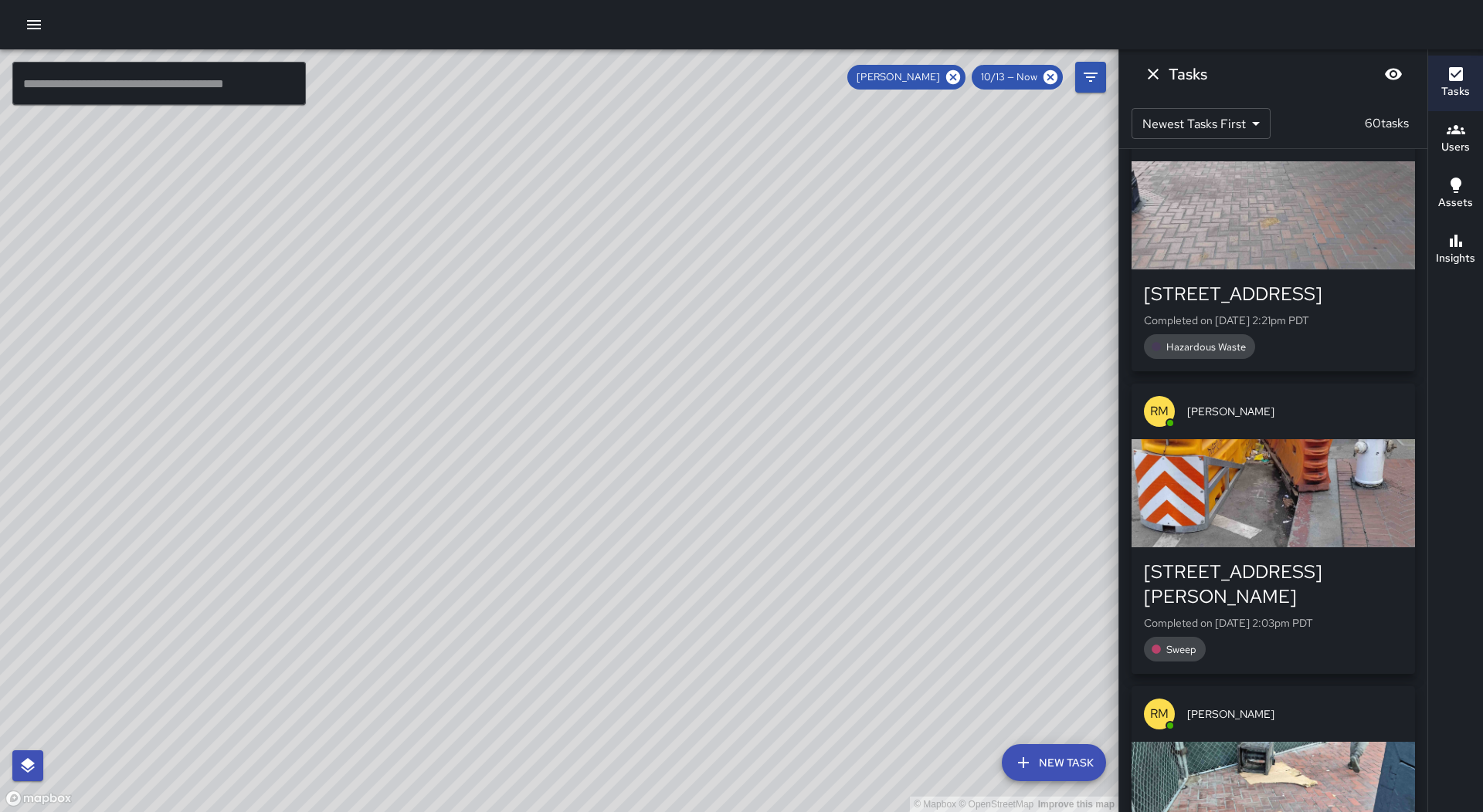
click at [1271, 439] on div "button" at bounding box center [1273, 493] width 284 height 108
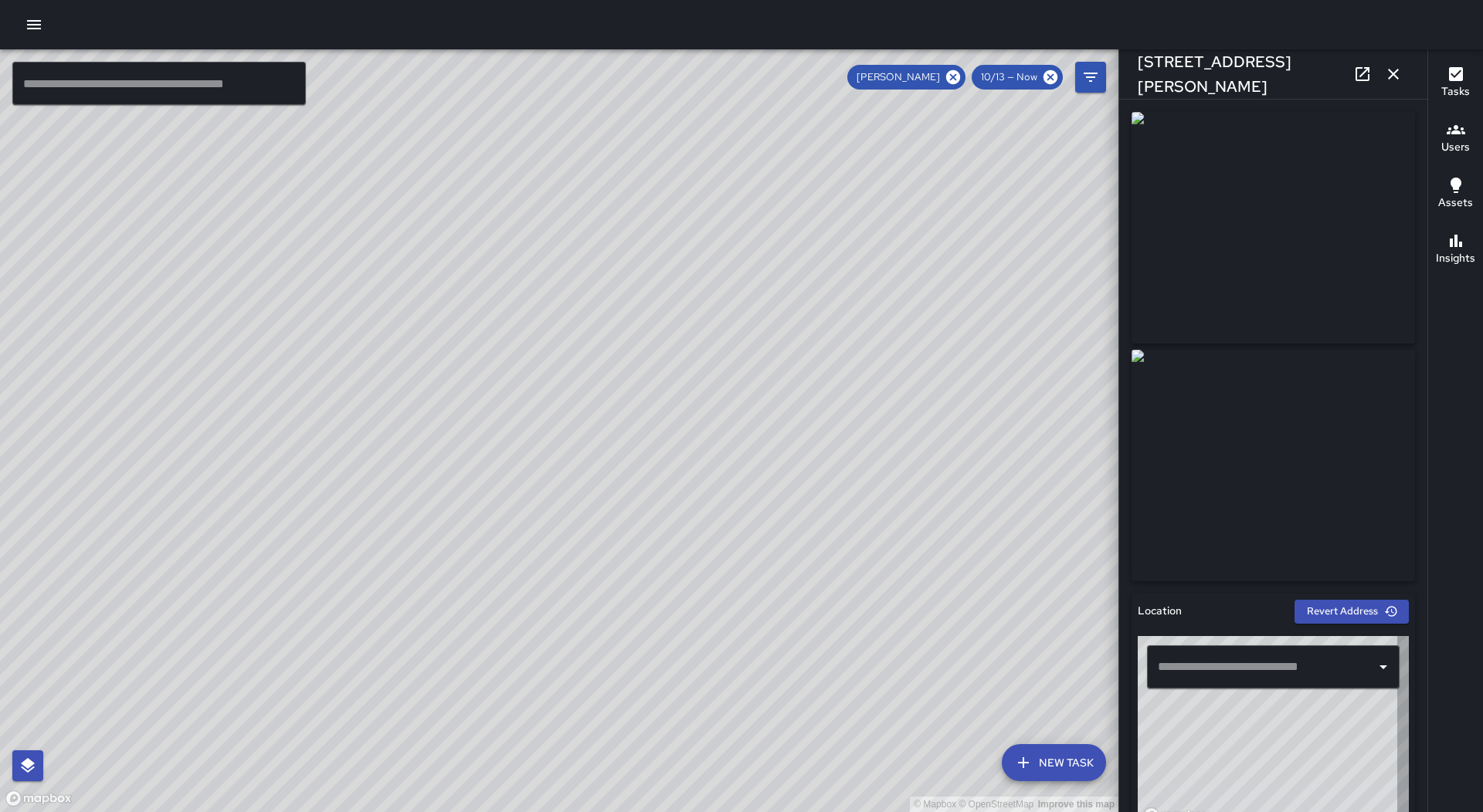
type input "**********"
click at [1391, 71] on icon "button" at bounding box center [1393, 74] width 11 height 11
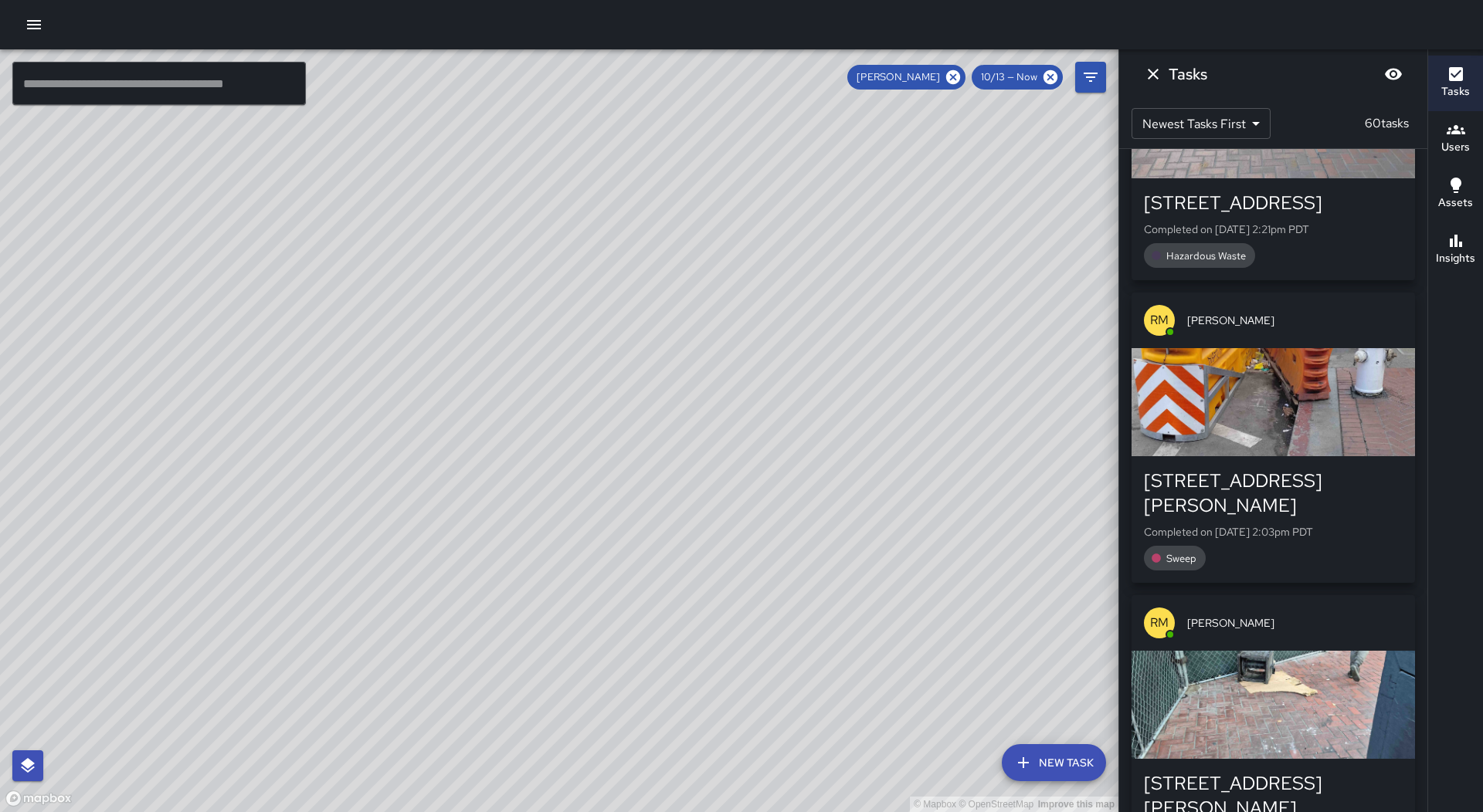
scroll to position [1775, 0]
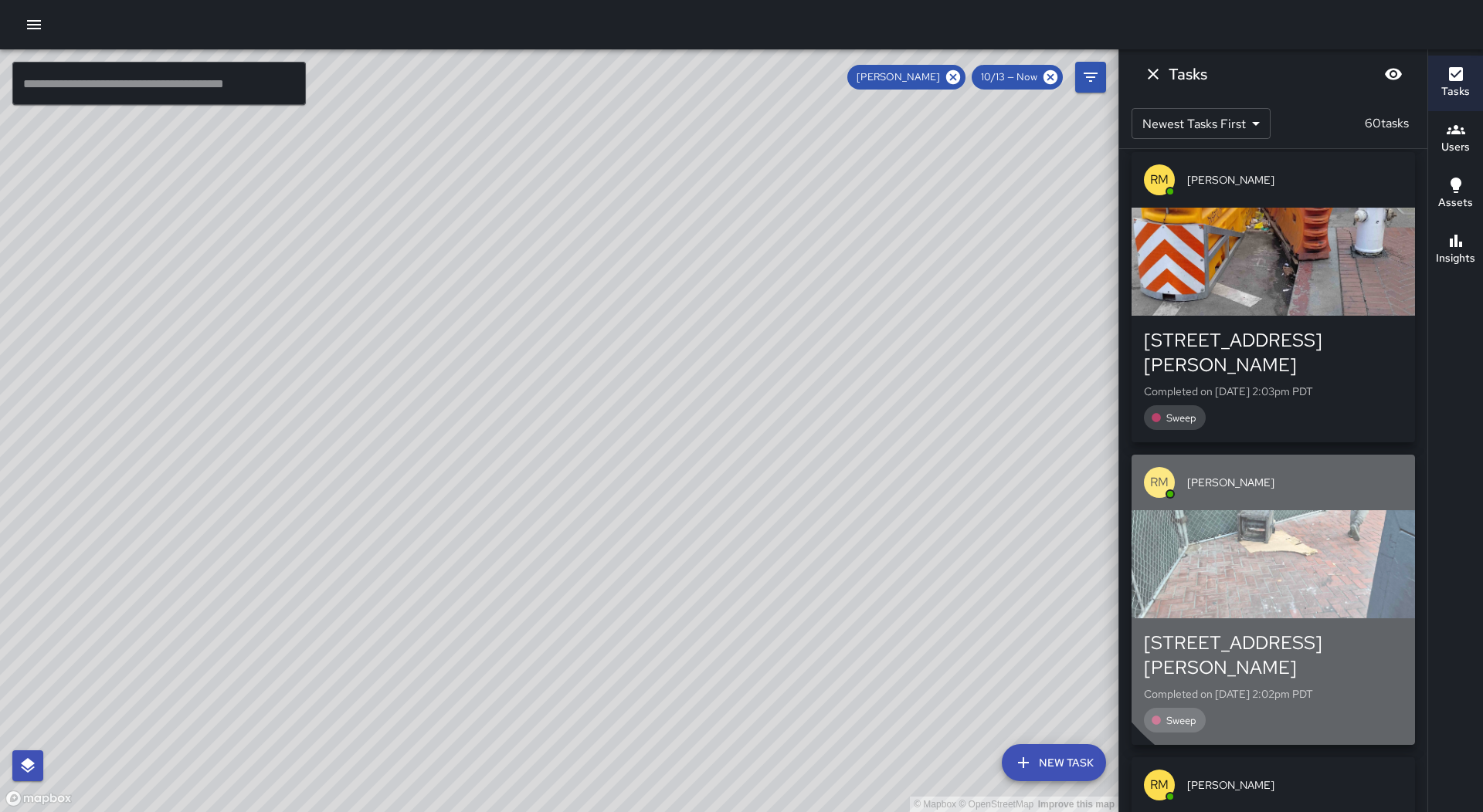
click at [1295, 510] on div "button" at bounding box center [1273, 564] width 284 height 108
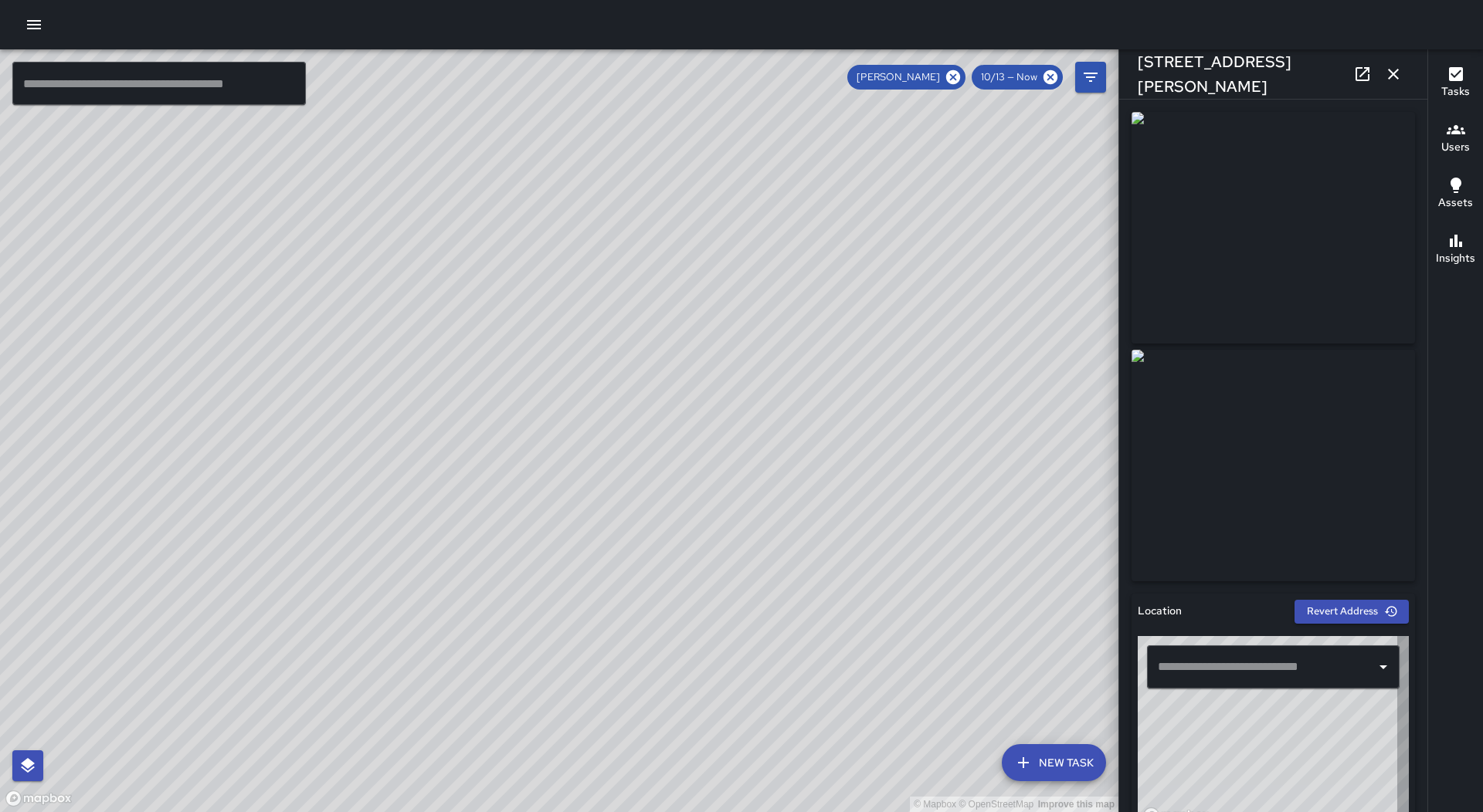
type input "**********"
click at [1386, 69] on icon "button" at bounding box center [1393, 74] width 18 height 18
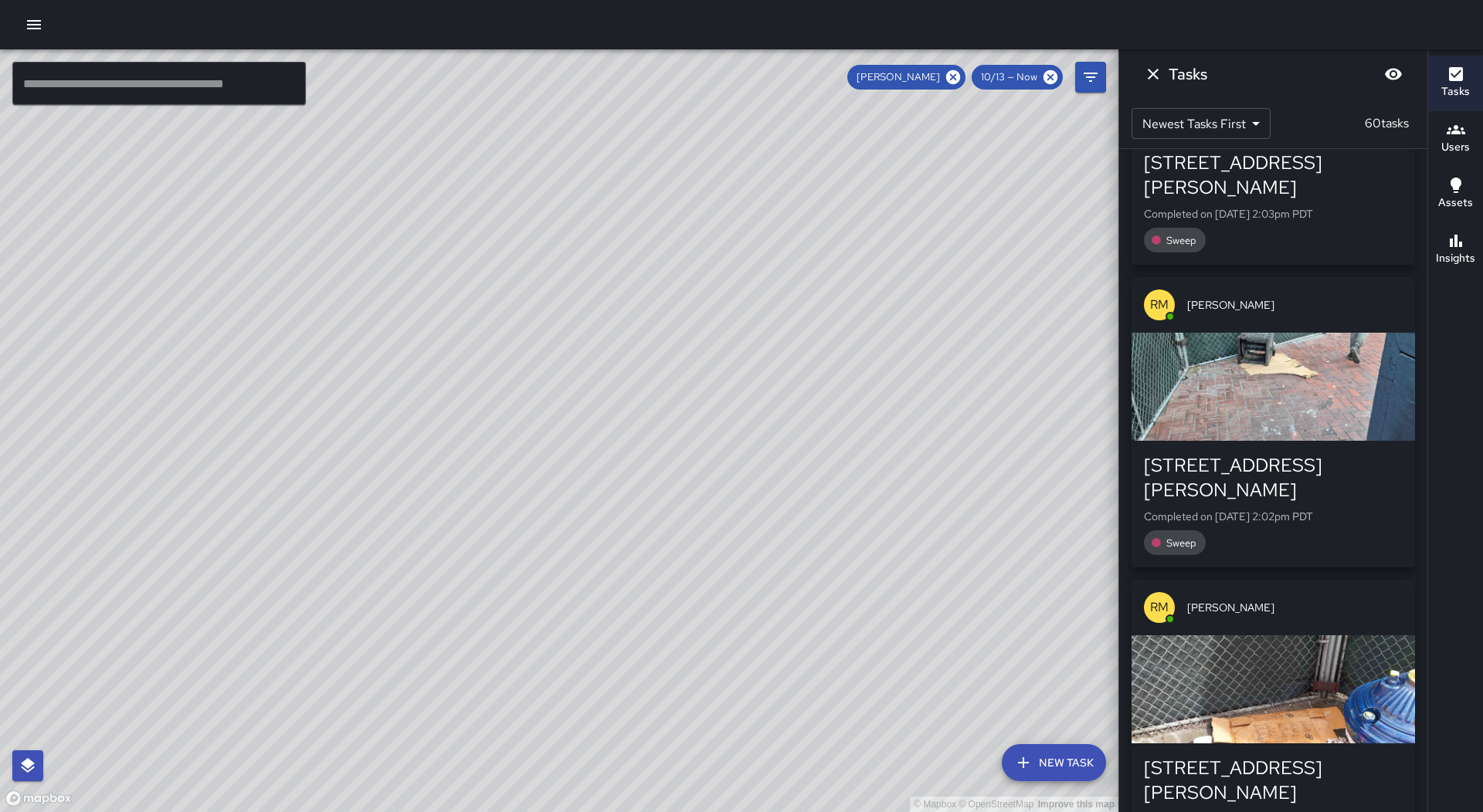
scroll to position [2084, 0]
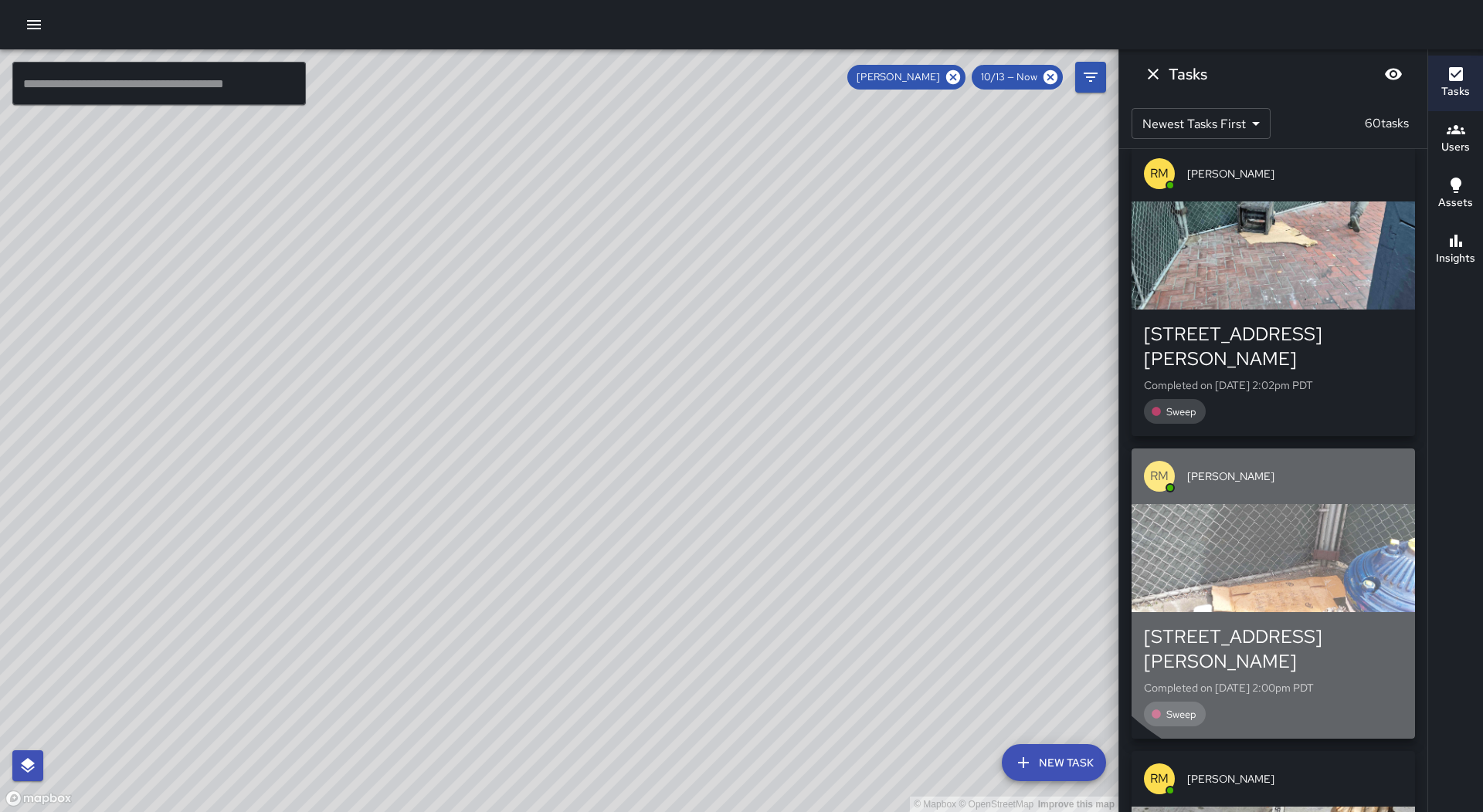
click at [1291, 504] on div "button" at bounding box center [1273, 558] width 284 height 108
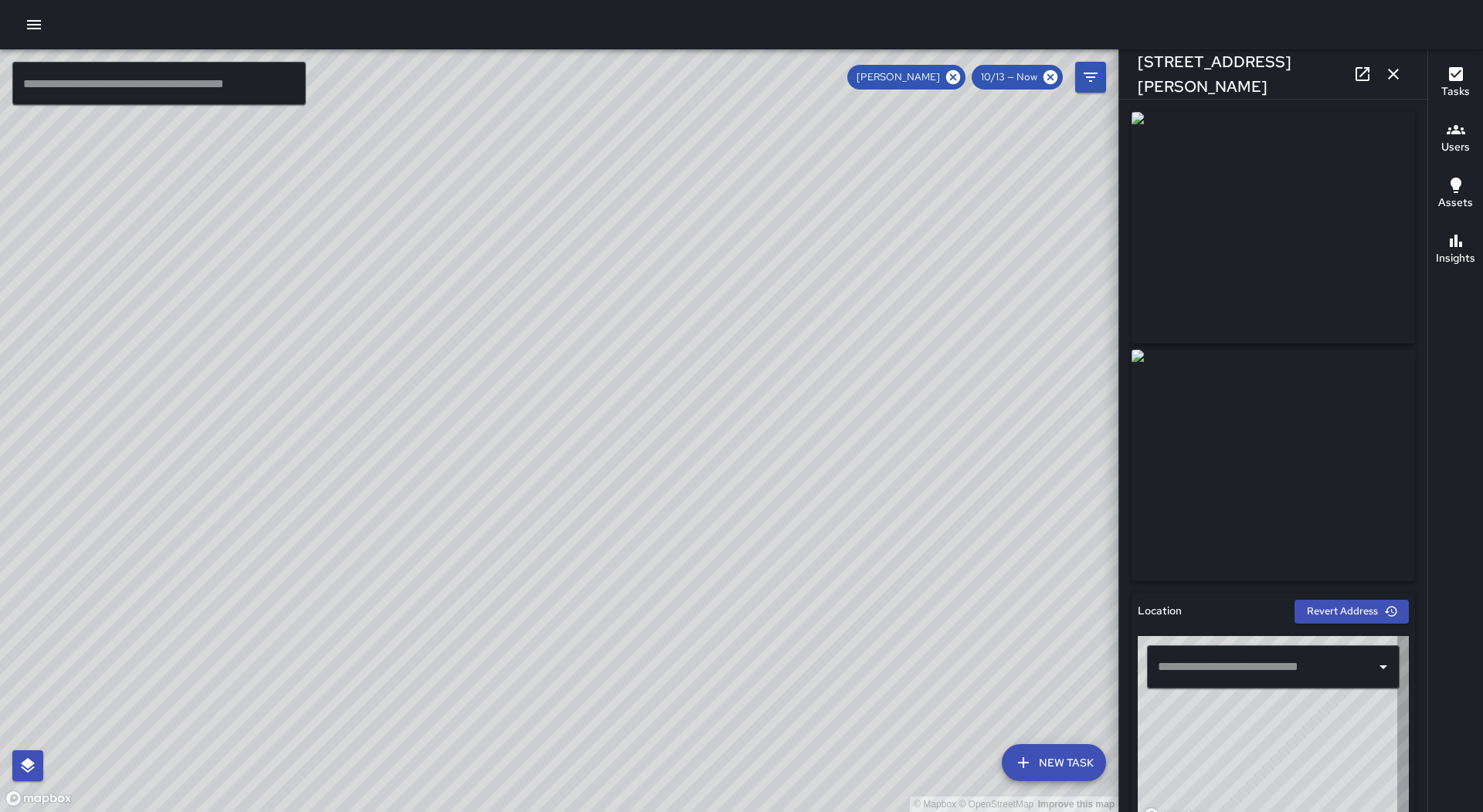
type input "**********"
click at [1386, 81] on icon "button" at bounding box center [1393, 74] width 18 height 18
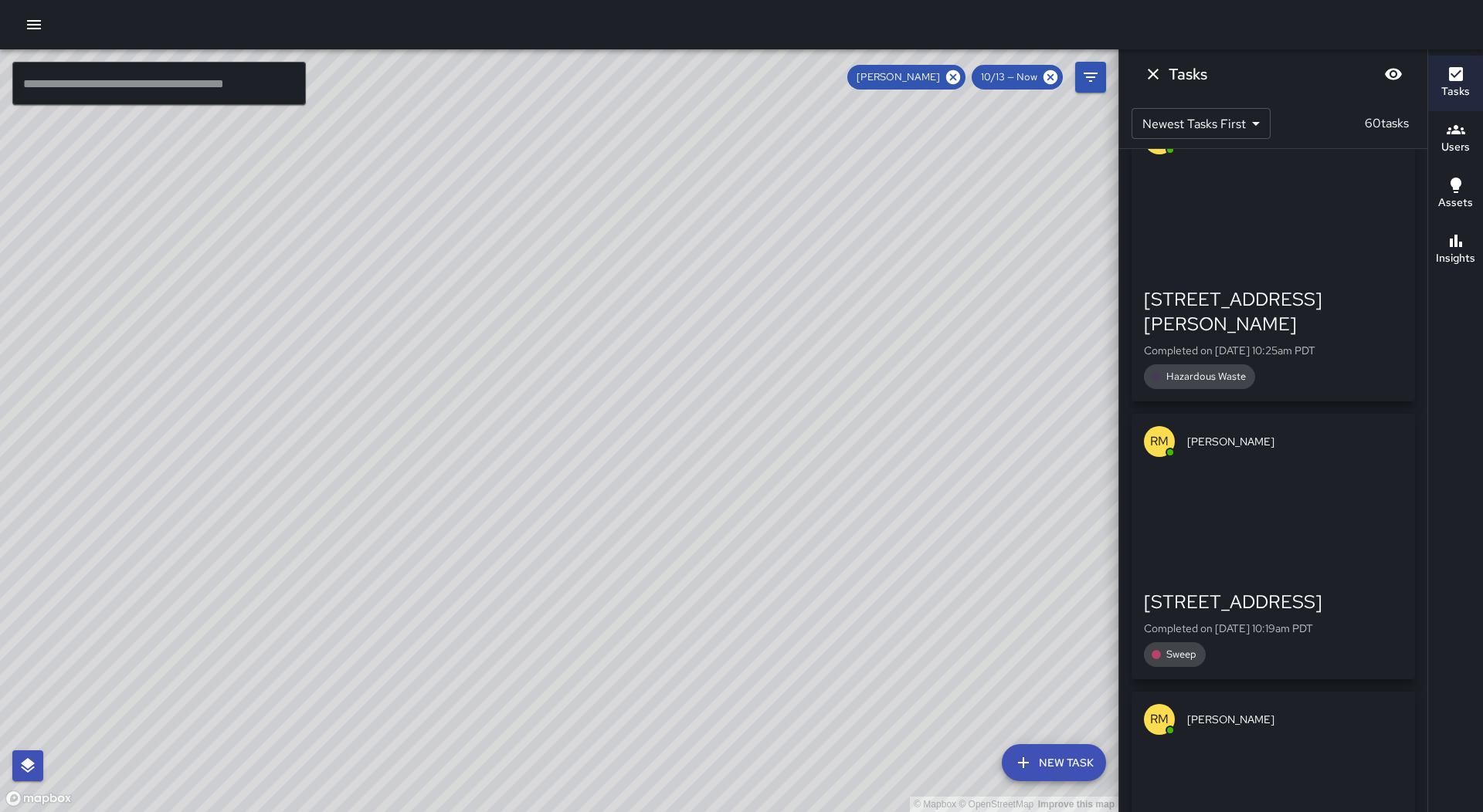
scroll to position [7377, 0]
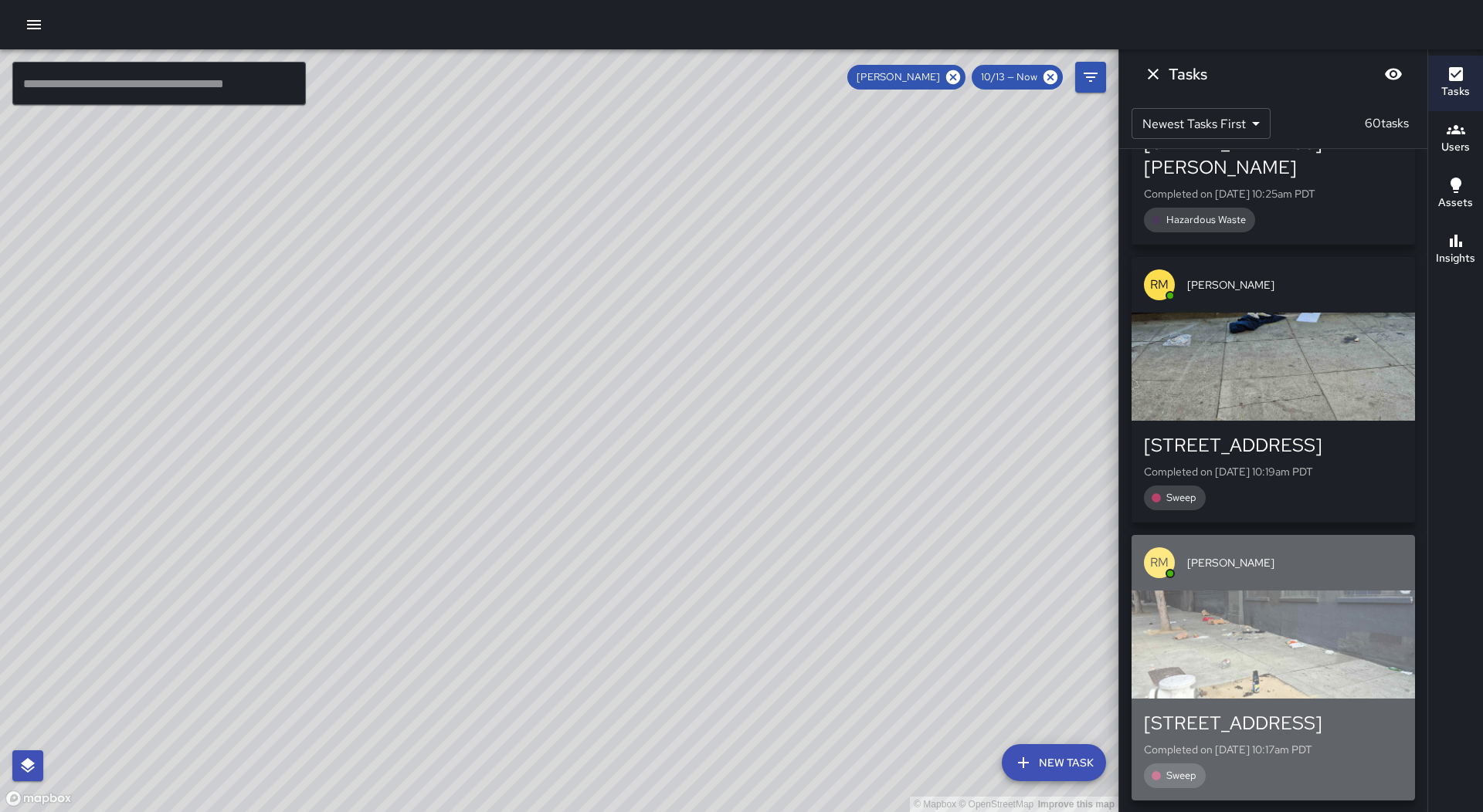
click at [1291, 535] on div "RM [PERSON_NAME]" at bounding box center [1273, 562] width 284 height 56
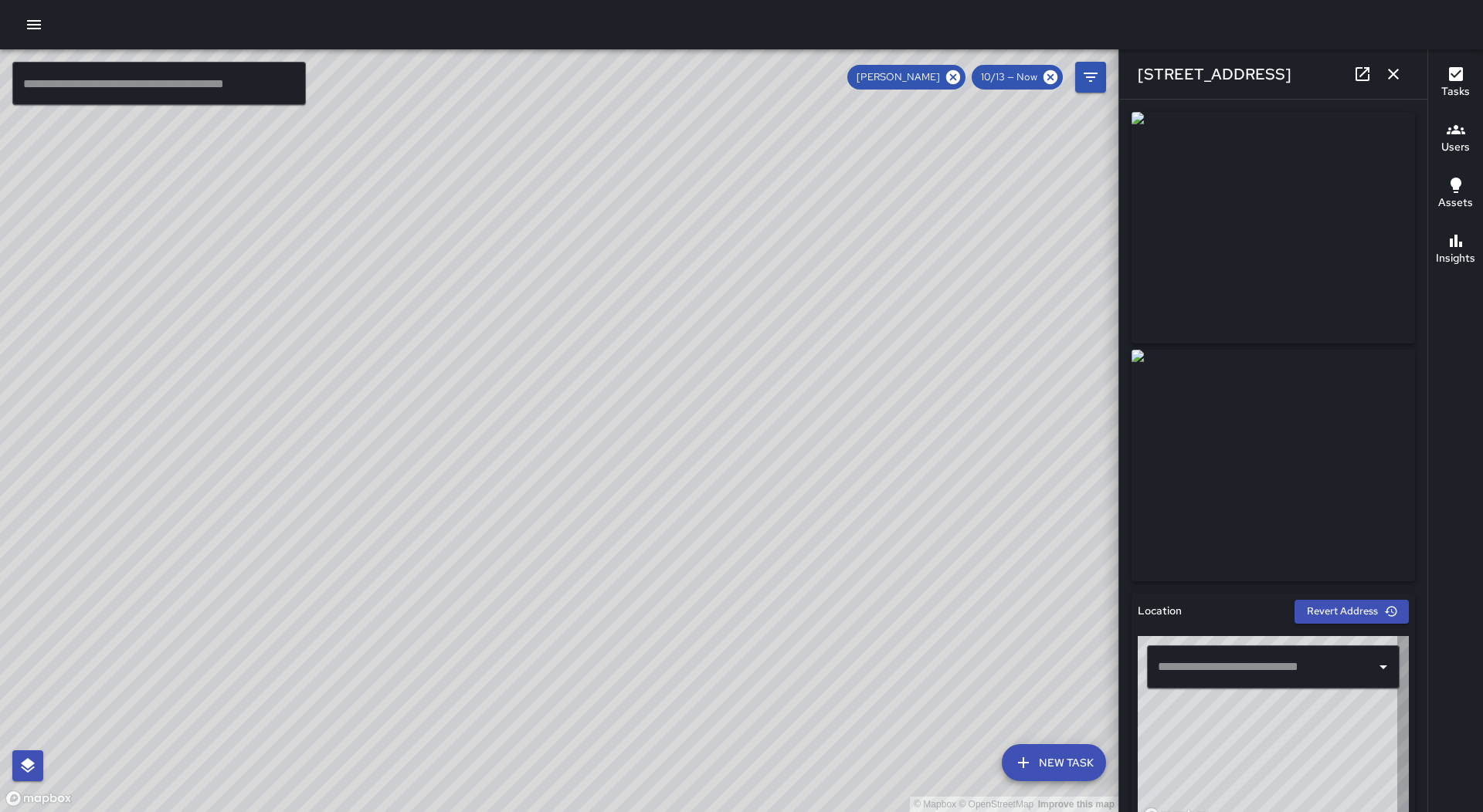
type input "**********"
click at [1390, 74] on icon "button" at bounding box center [1393, 74] width 18 height 18
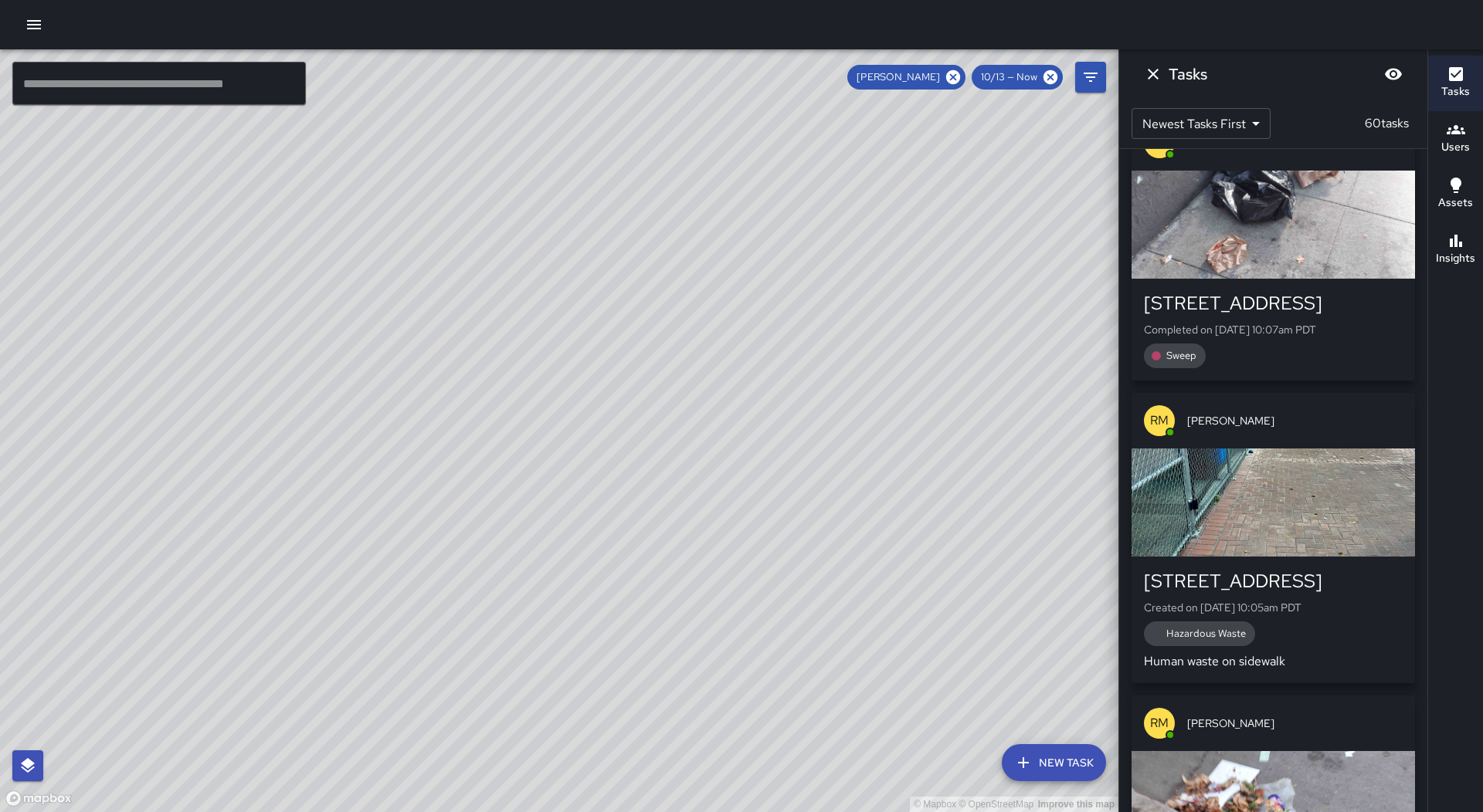
scroll to position [8998, 0]
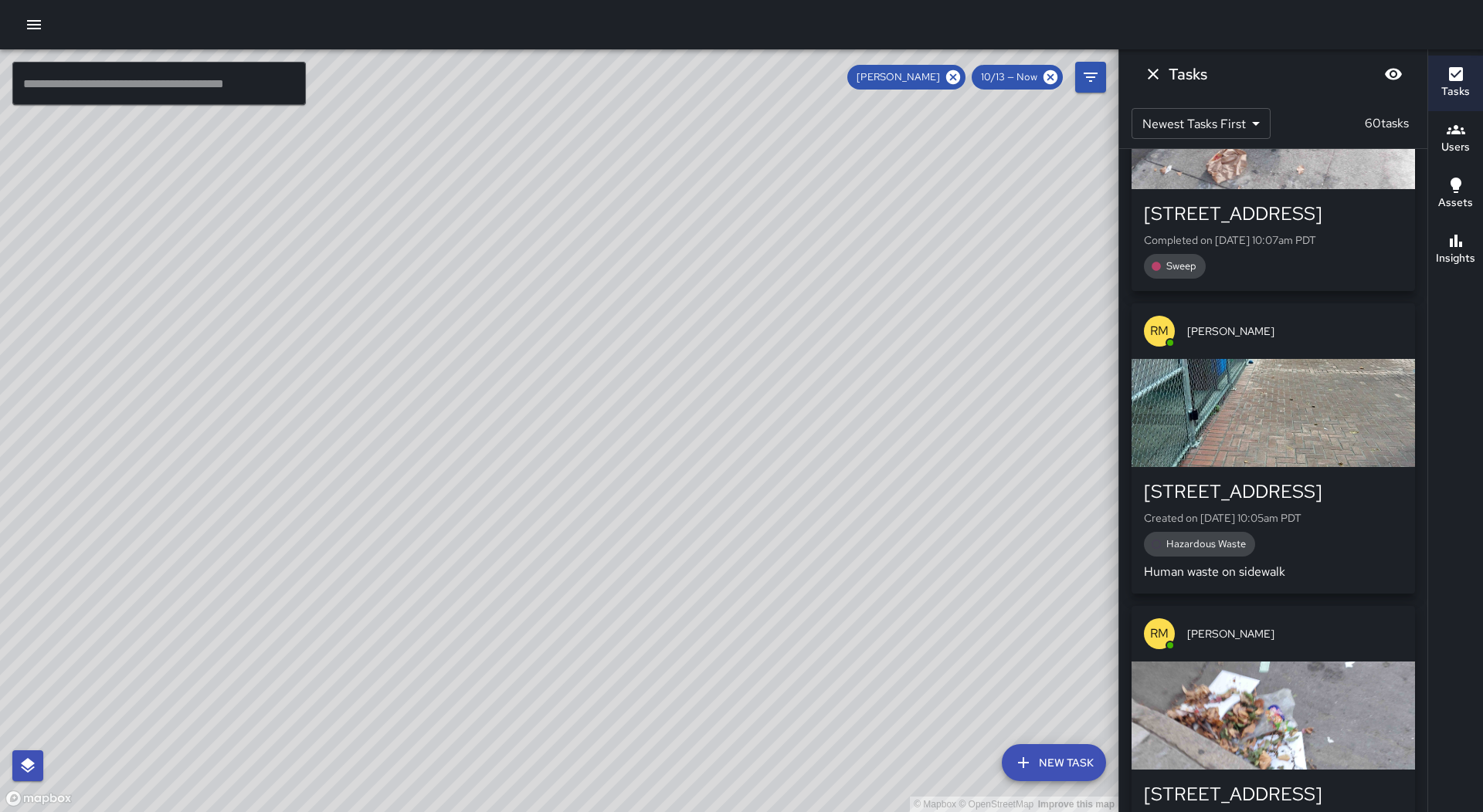
click at [1272, 661] on div "button" at bounding box center [1273, 715] width 284 height 108
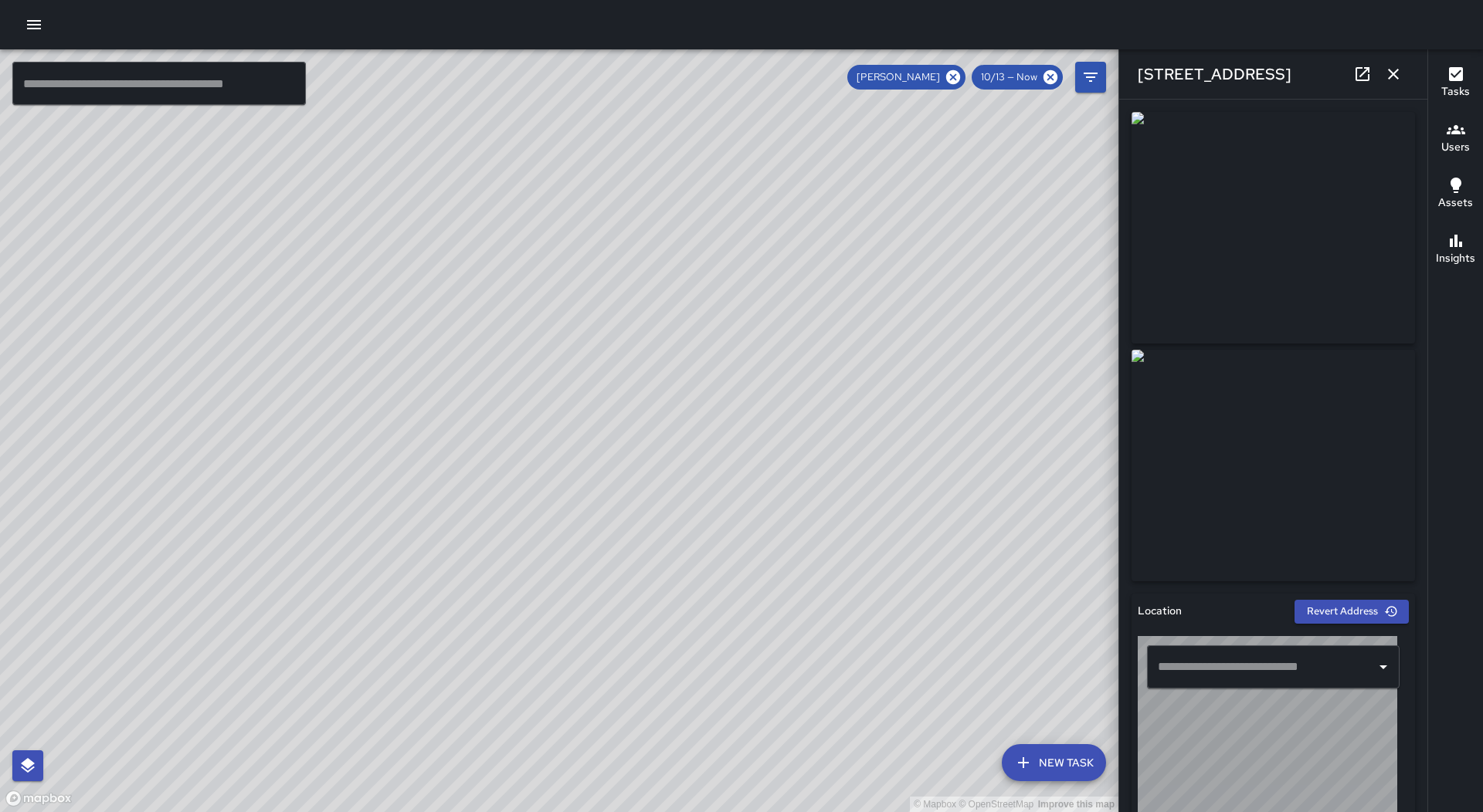
type input "**********"
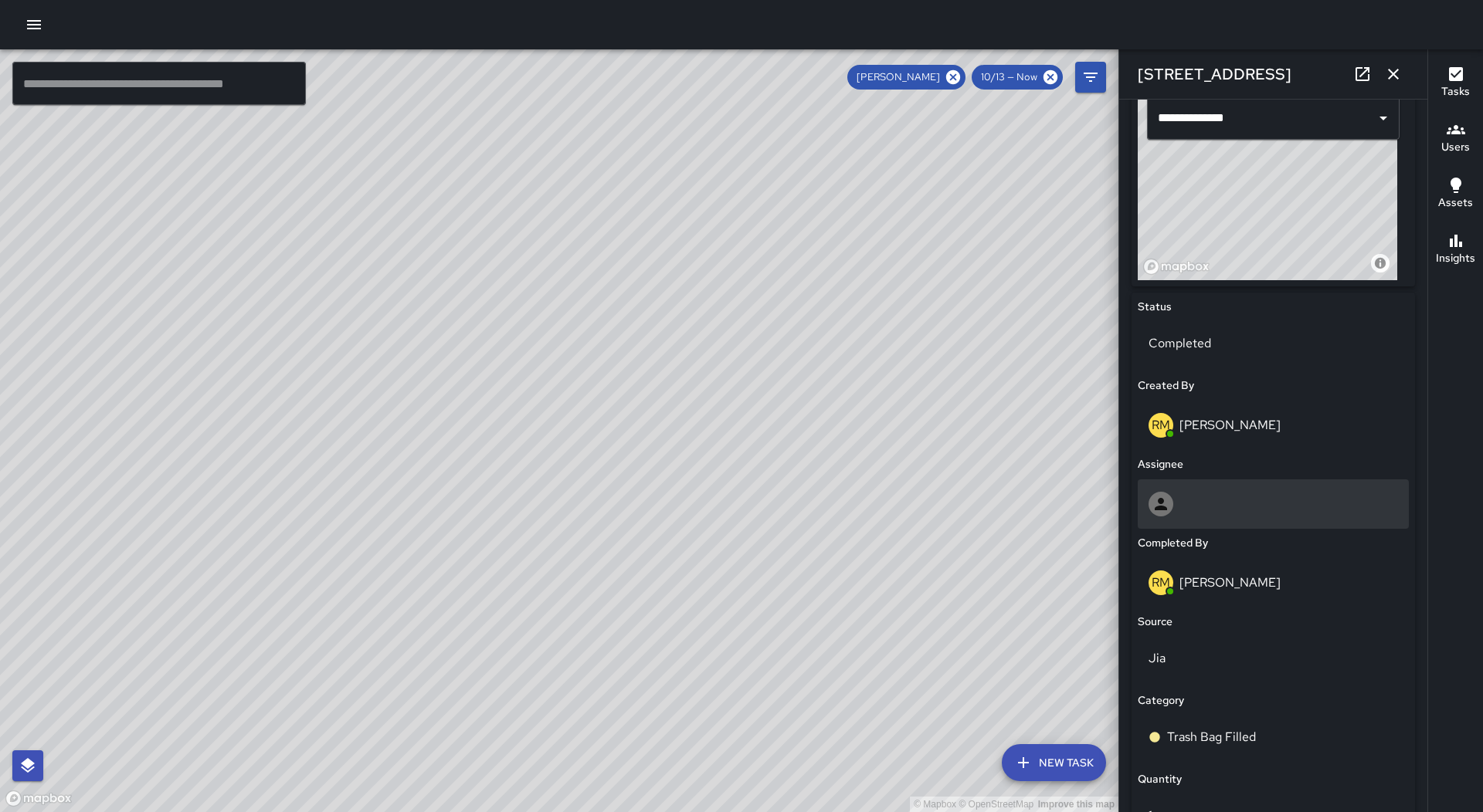
scroll to position [617, 0]
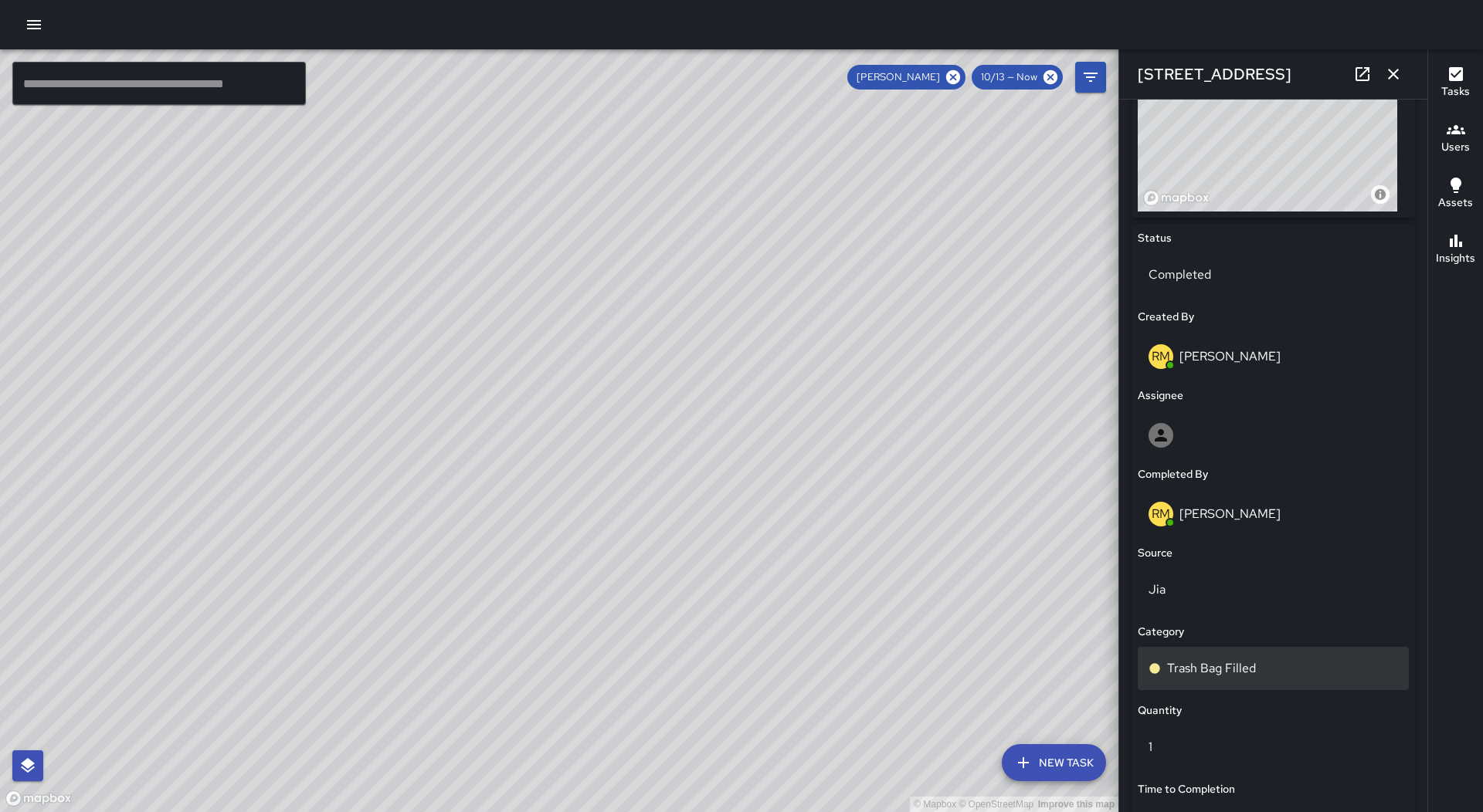
click at [1245, 661] on p "Trash Bag Filled" at bounding box center [1210, 668] width 89 height 18
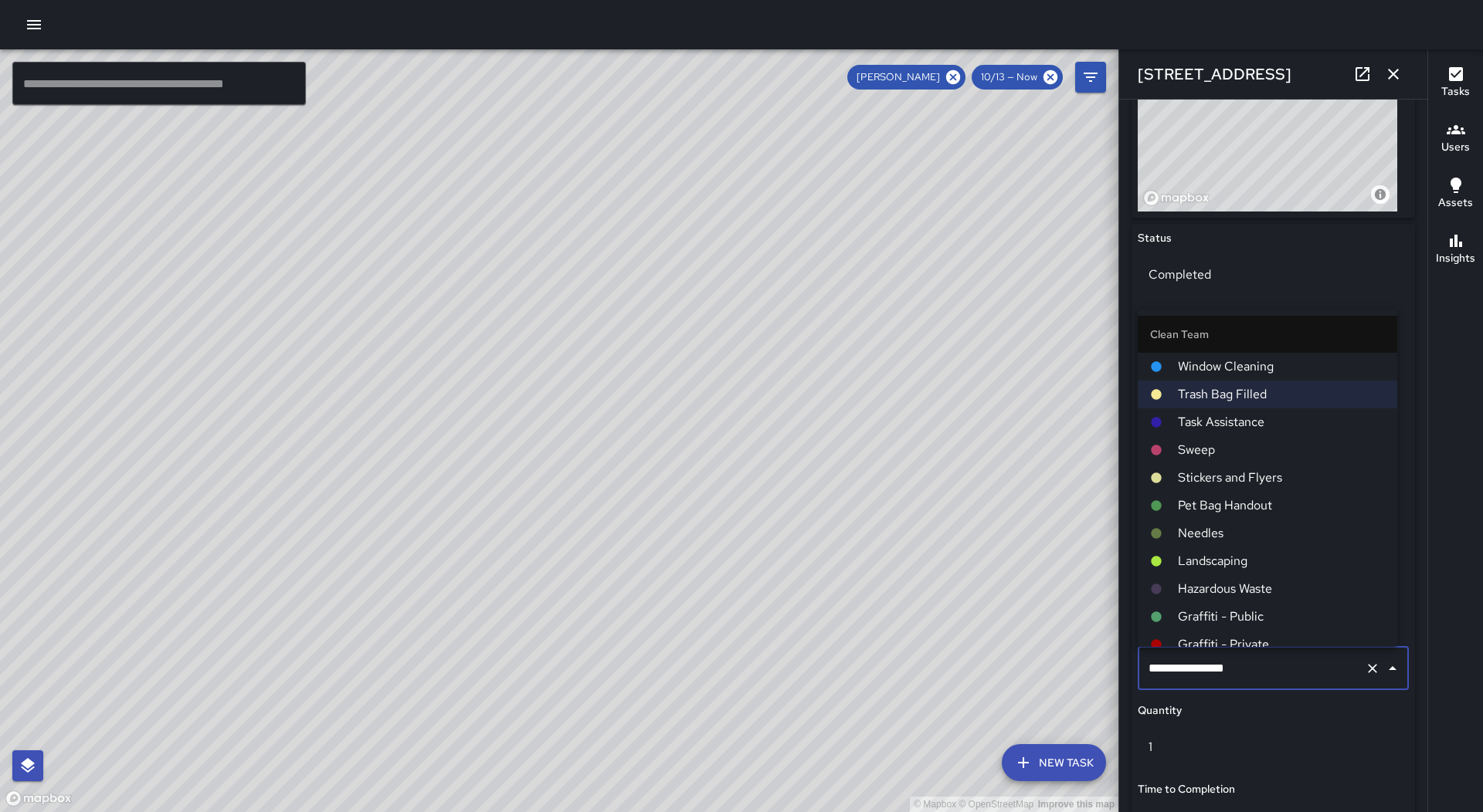
click at [1228, 459] on span "Sweep" at bounding box center [1281, 450] width 207 height 18
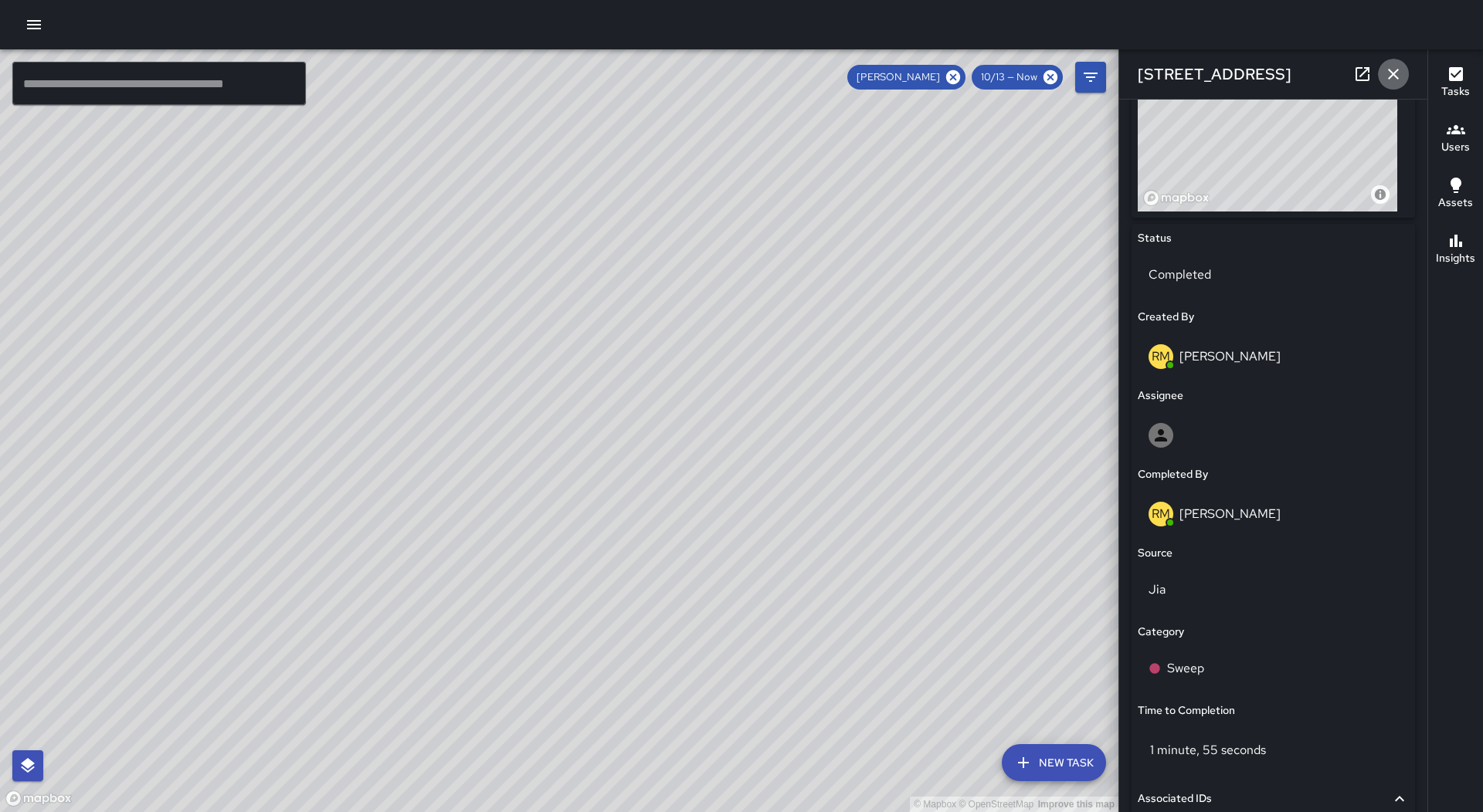
click at [1386, 72] on icon "button" at bounding box center [1393, 74] width 18 height 18
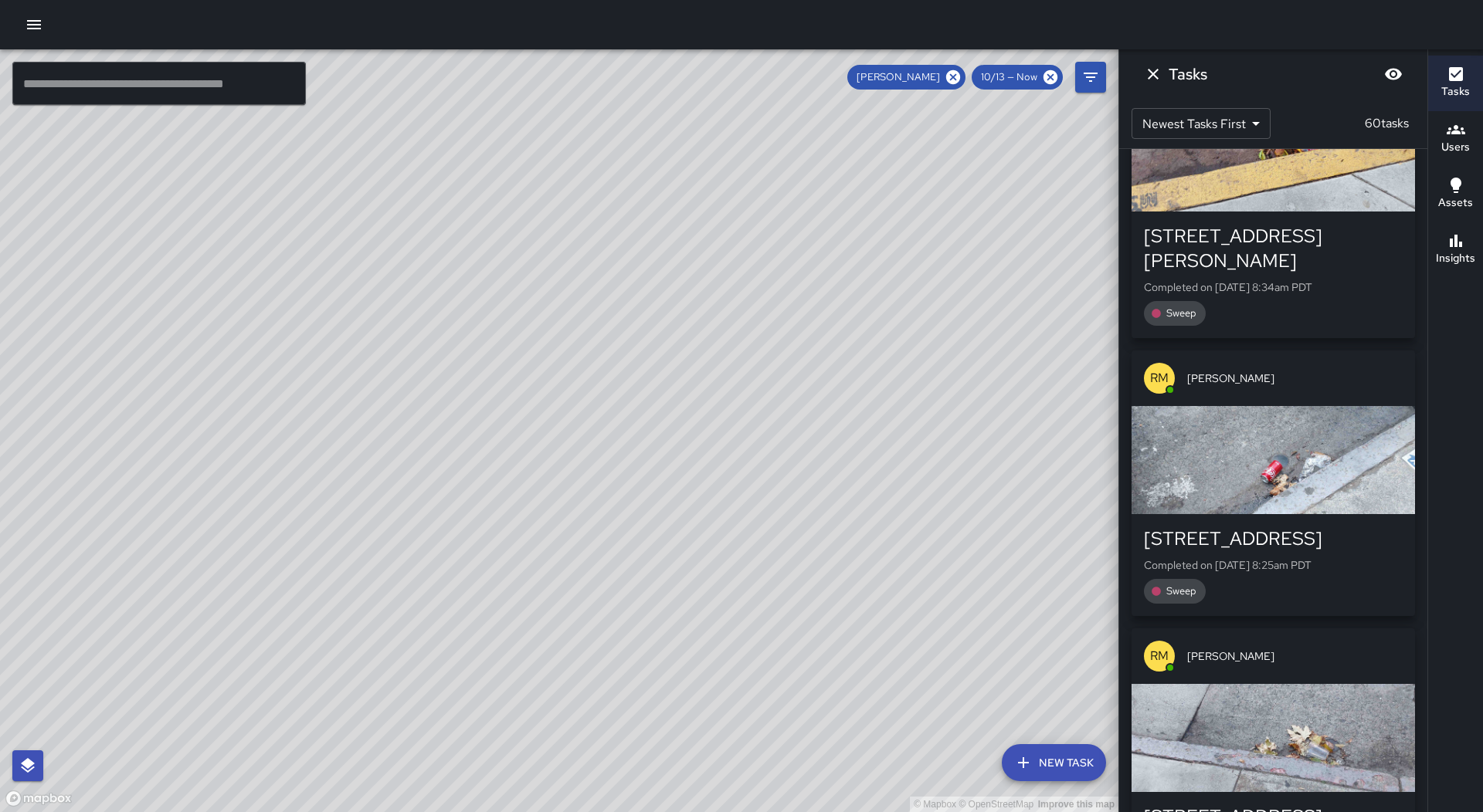
scroll to position [16048, 0]
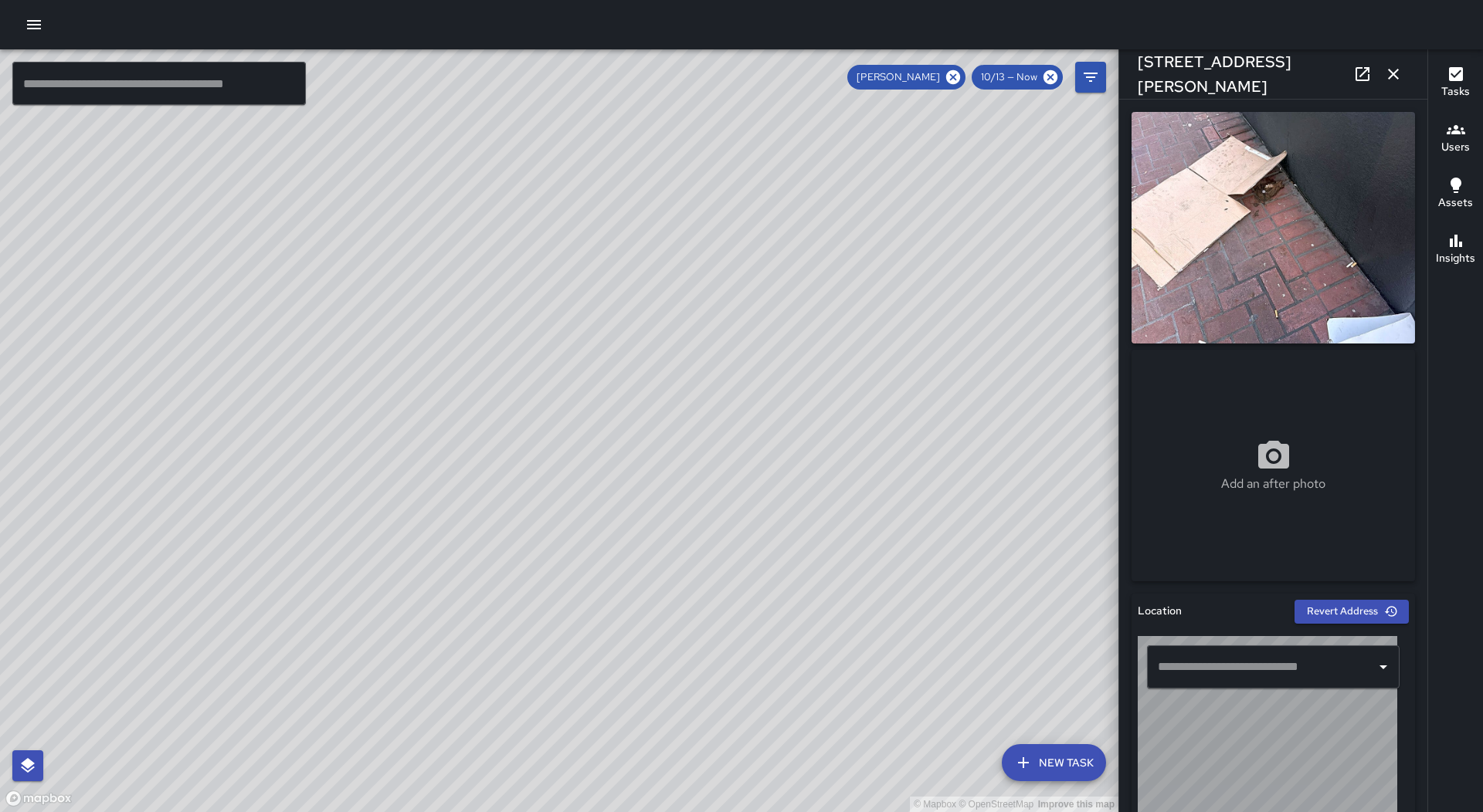
type input "**********"
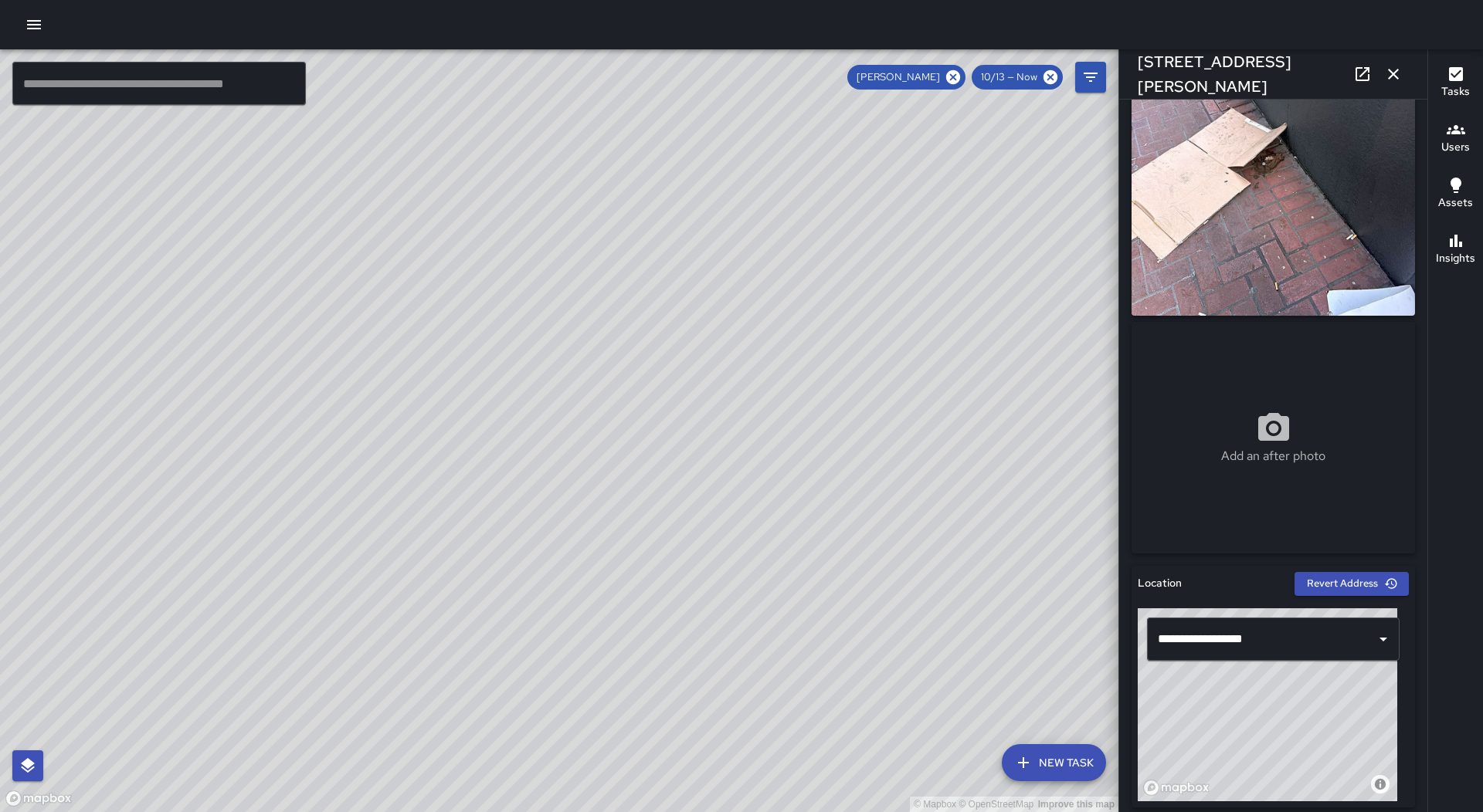
scroll to position [6, 0]
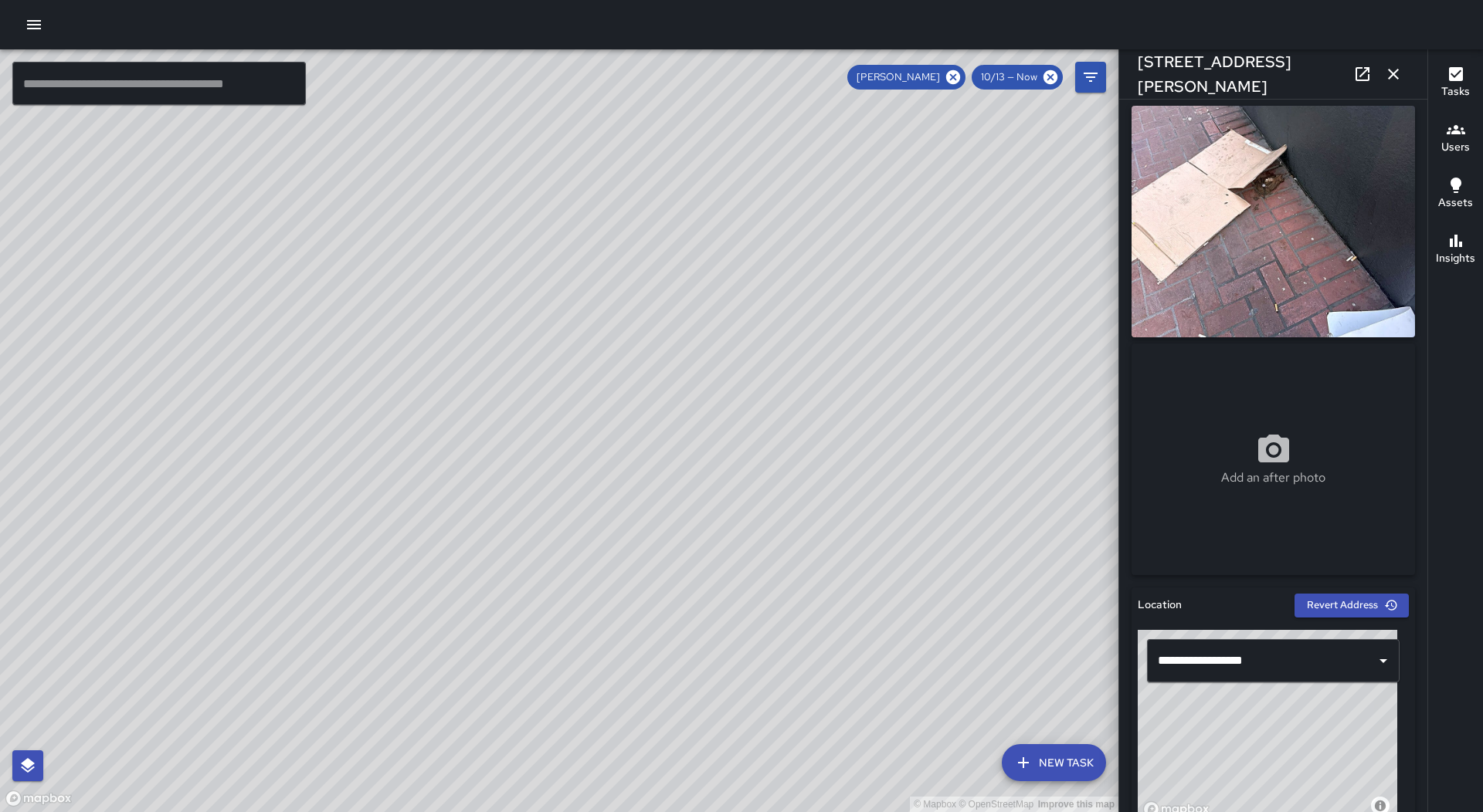
click at [1392, 77] on icon "button" at bounding box center [1393, 74] width 11 height 11
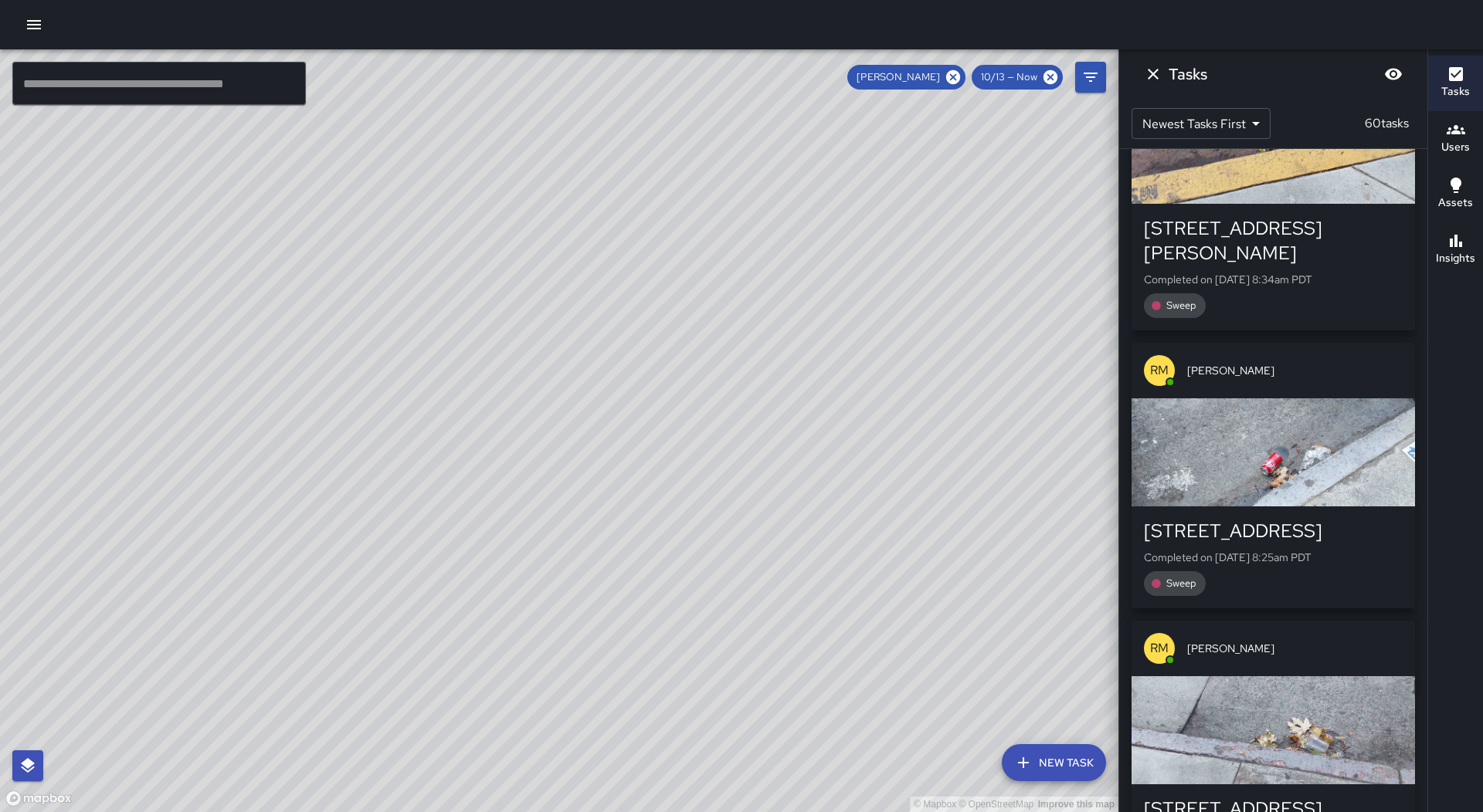
click at [939, 69] on span "[PERSON_NAME]" at bounding box center [897, 77] width 102 height 16
click at [953, 72] on icon at bounding box center [952, 77] width 14 height 14
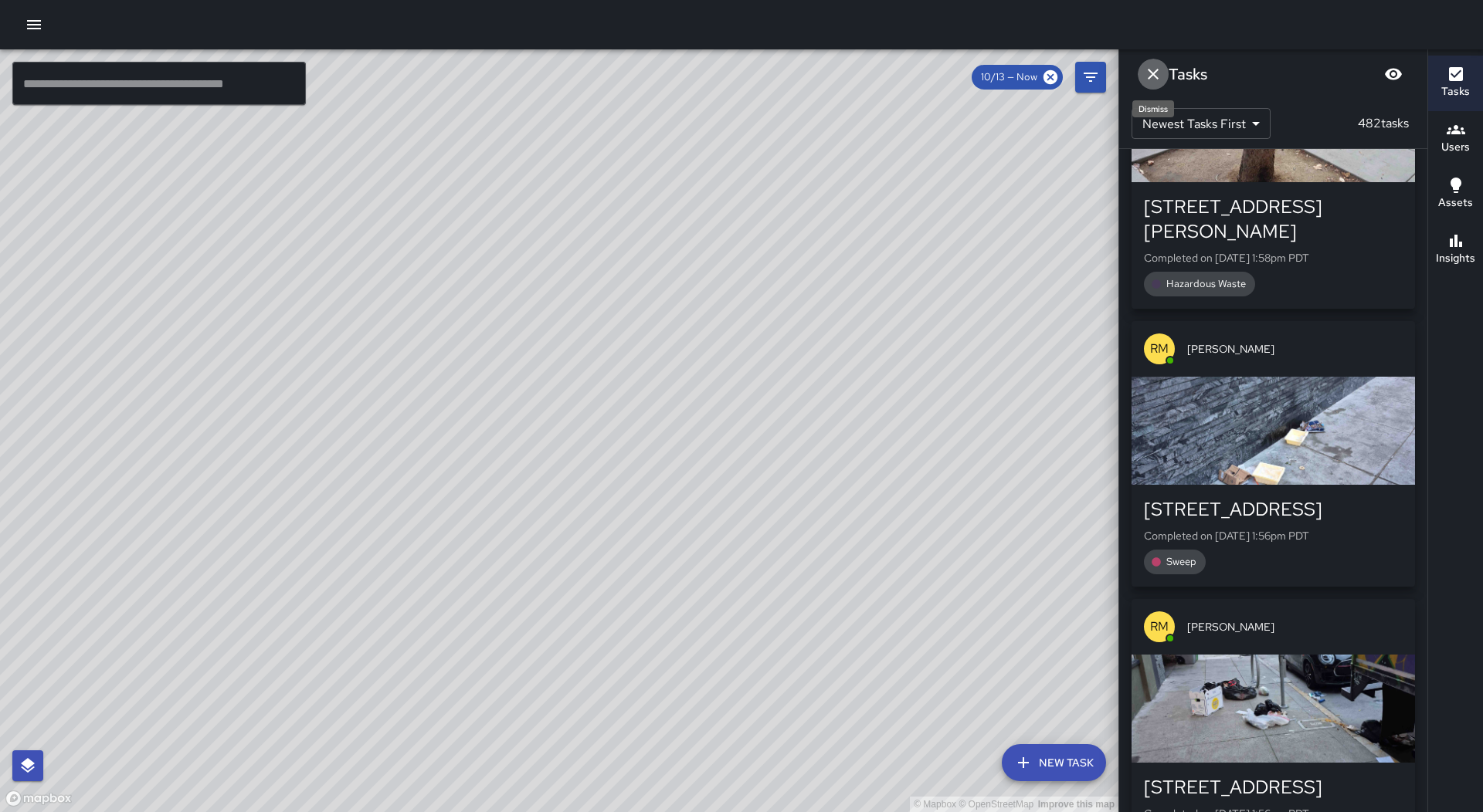
click at [1147, 64] on button "Dismiss" at bounding box center [1153, 74] width 31 height 31
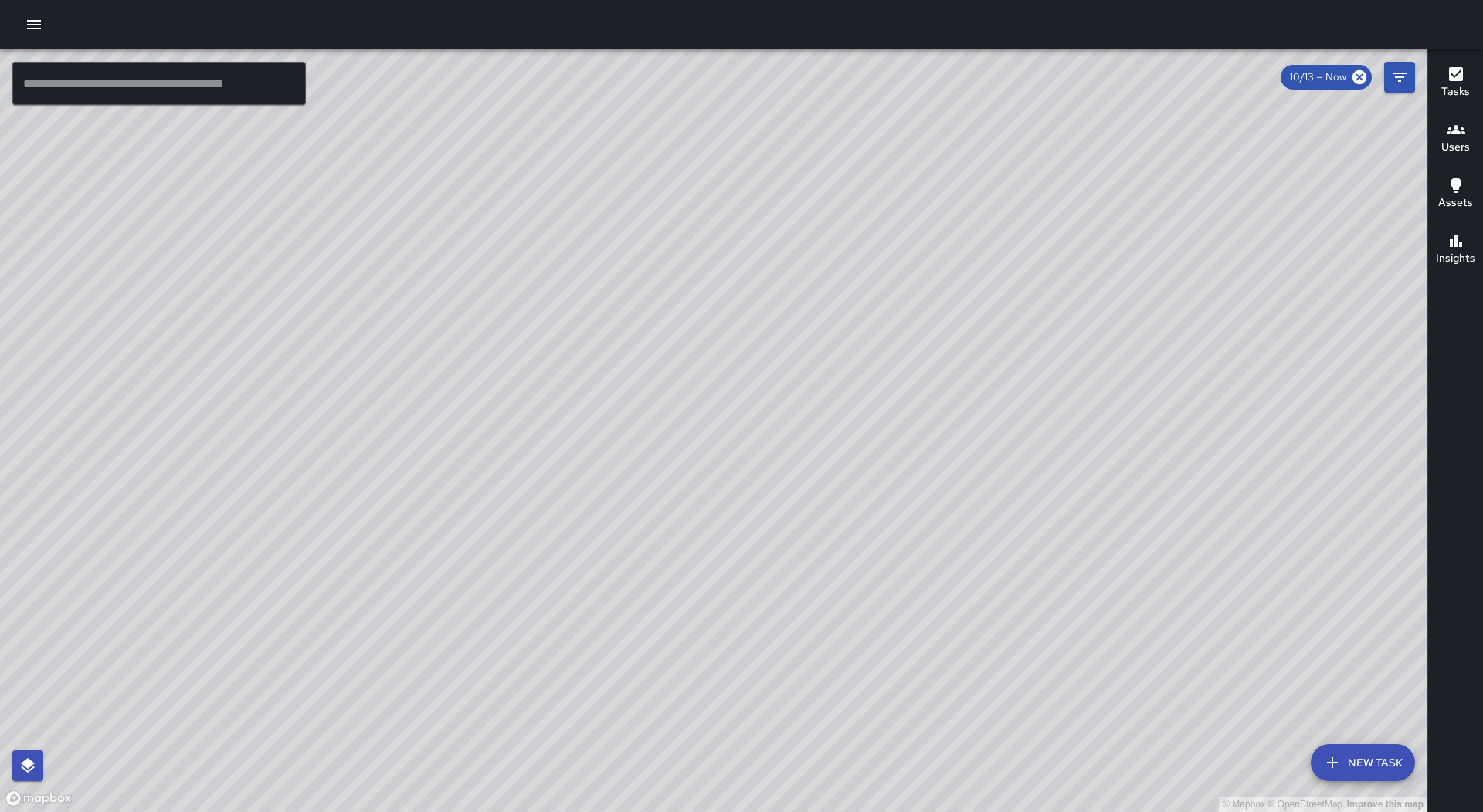
click at [1464, 97] on h6 "Tasks" at bounding box center [1455, 91] width 28 height 17
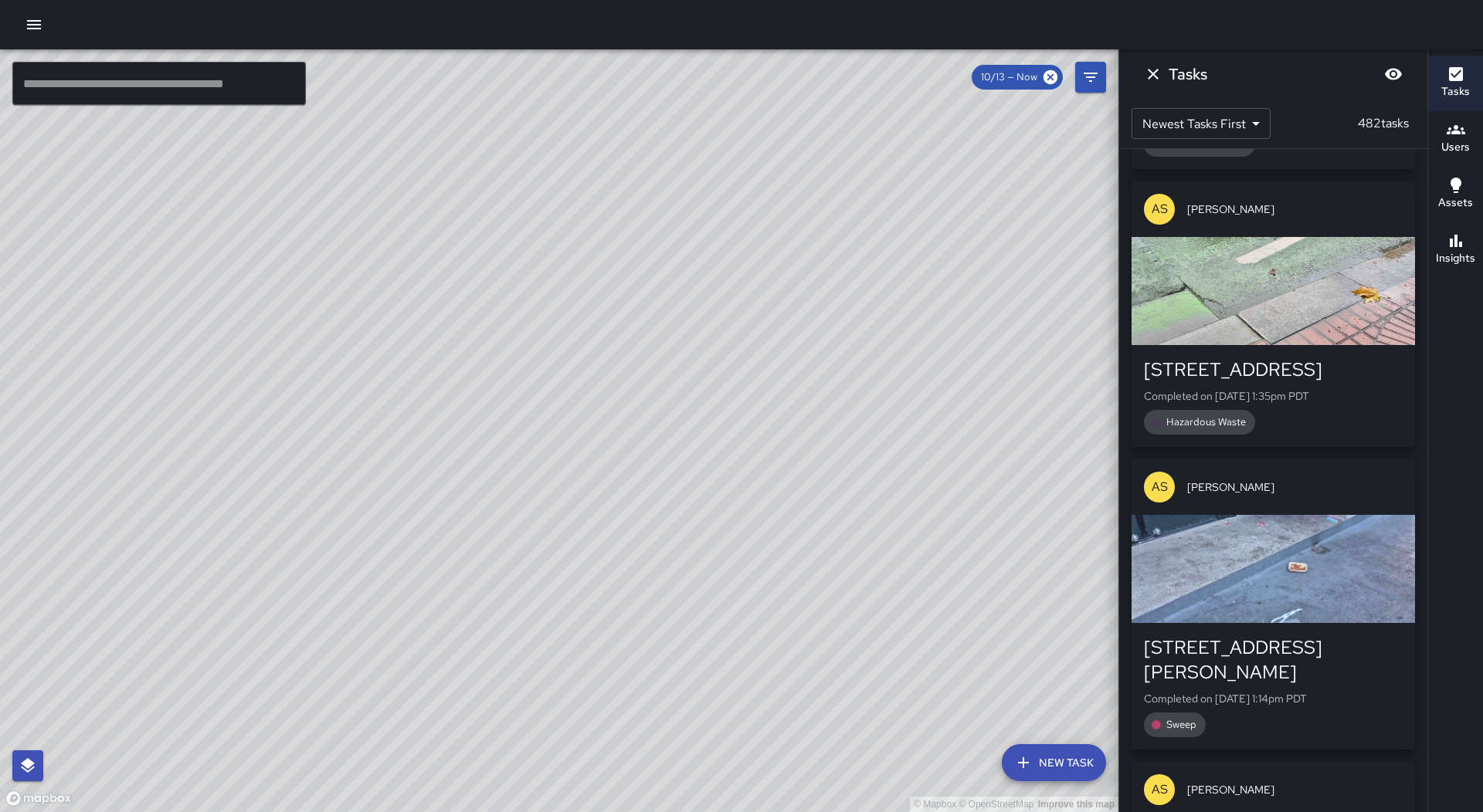
scroll to position [23072, 0]
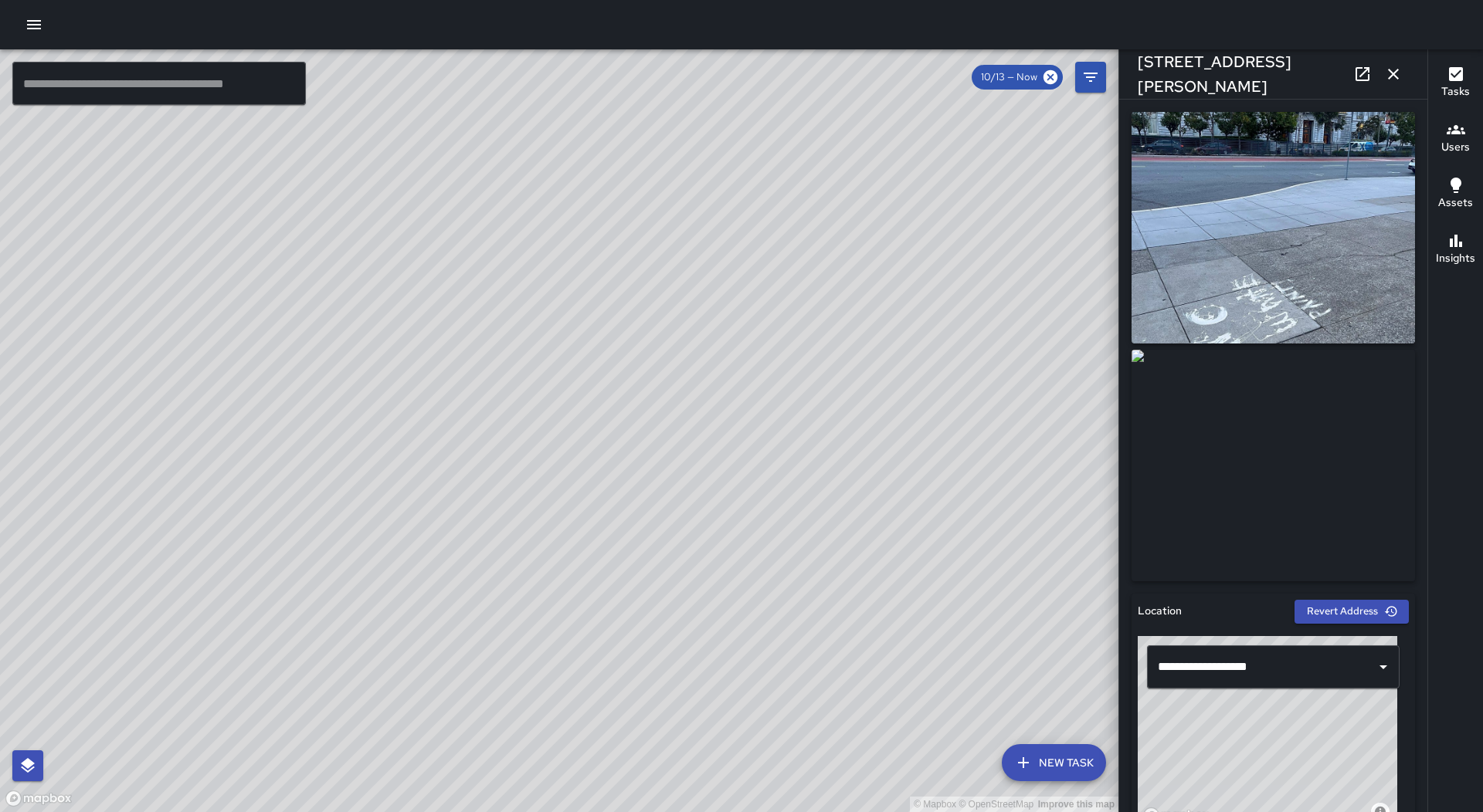
scroll to position [23350, 0]
click at [1400, 76] on icon "button" at bounding box center [1393, 74] width 18 height 18
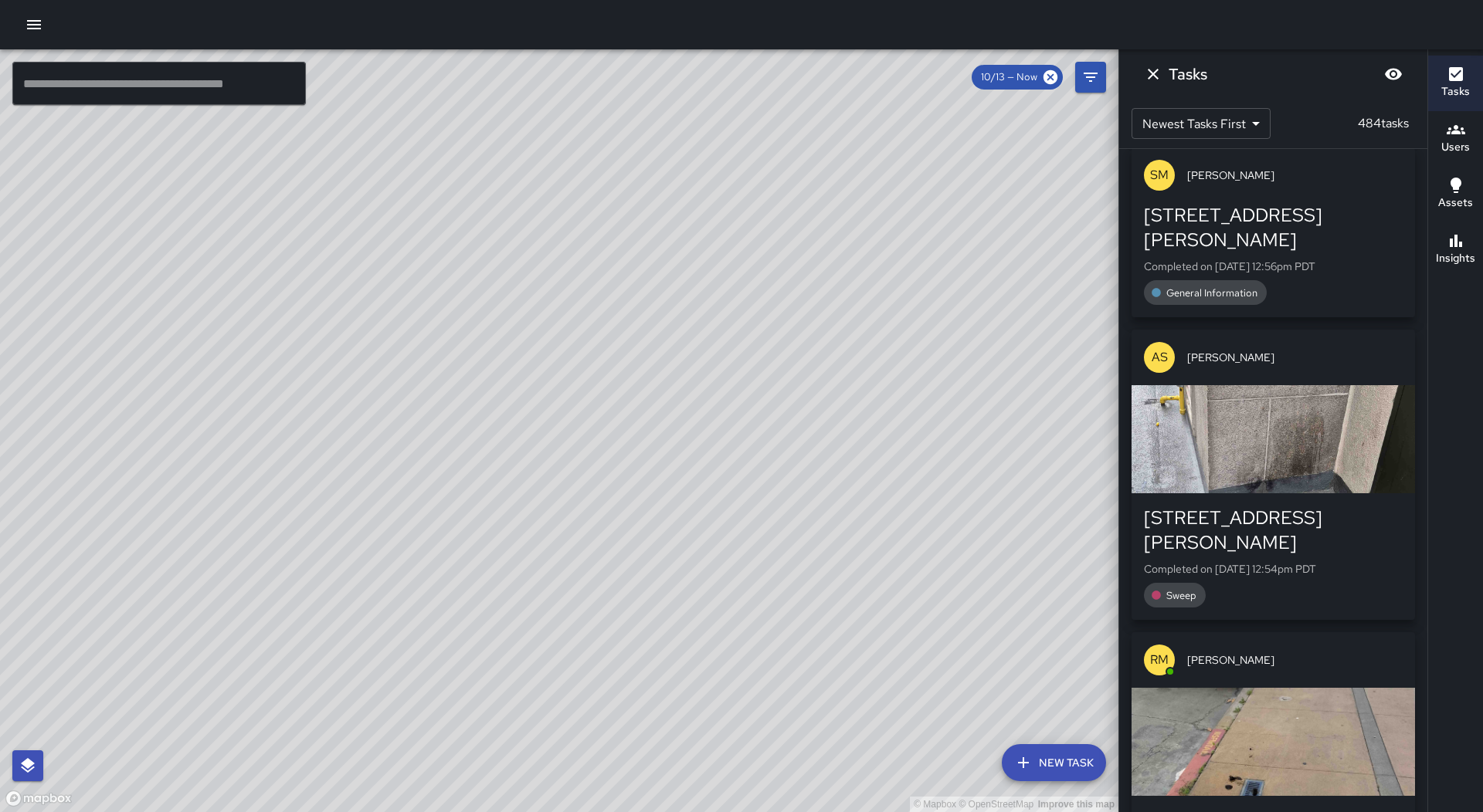
scroll to position [25604, 0]
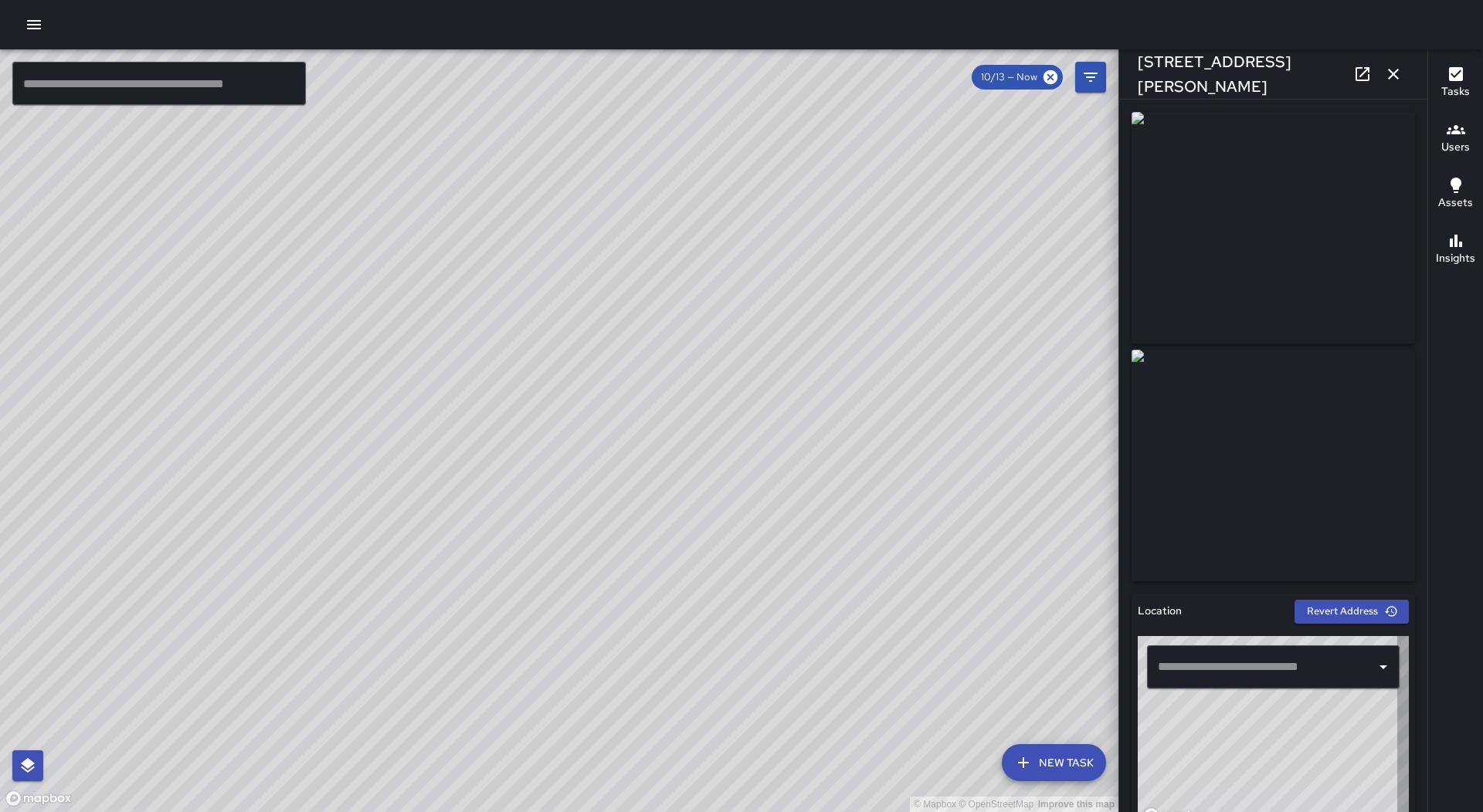
type input "**********"
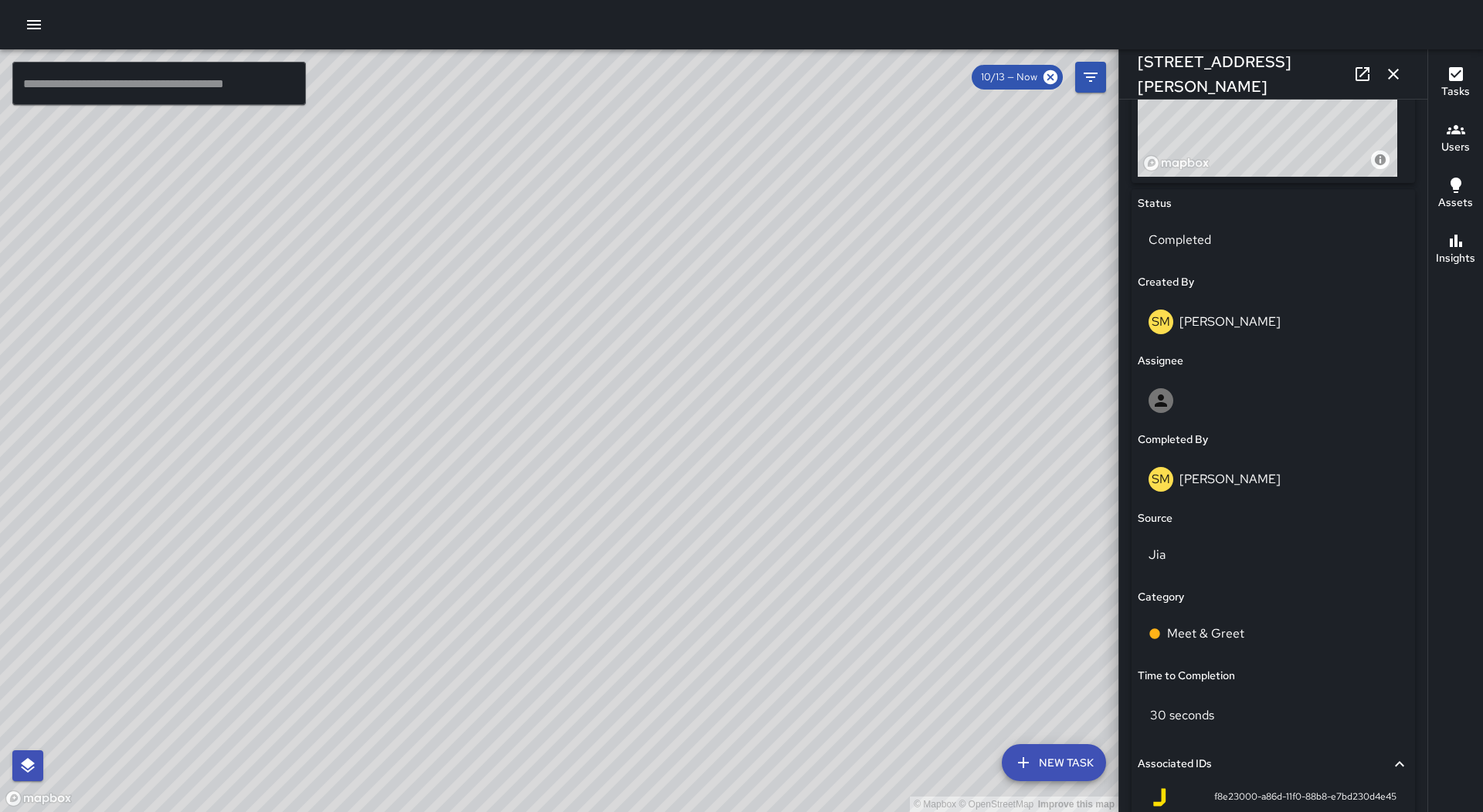
scroll to position [849, 0]
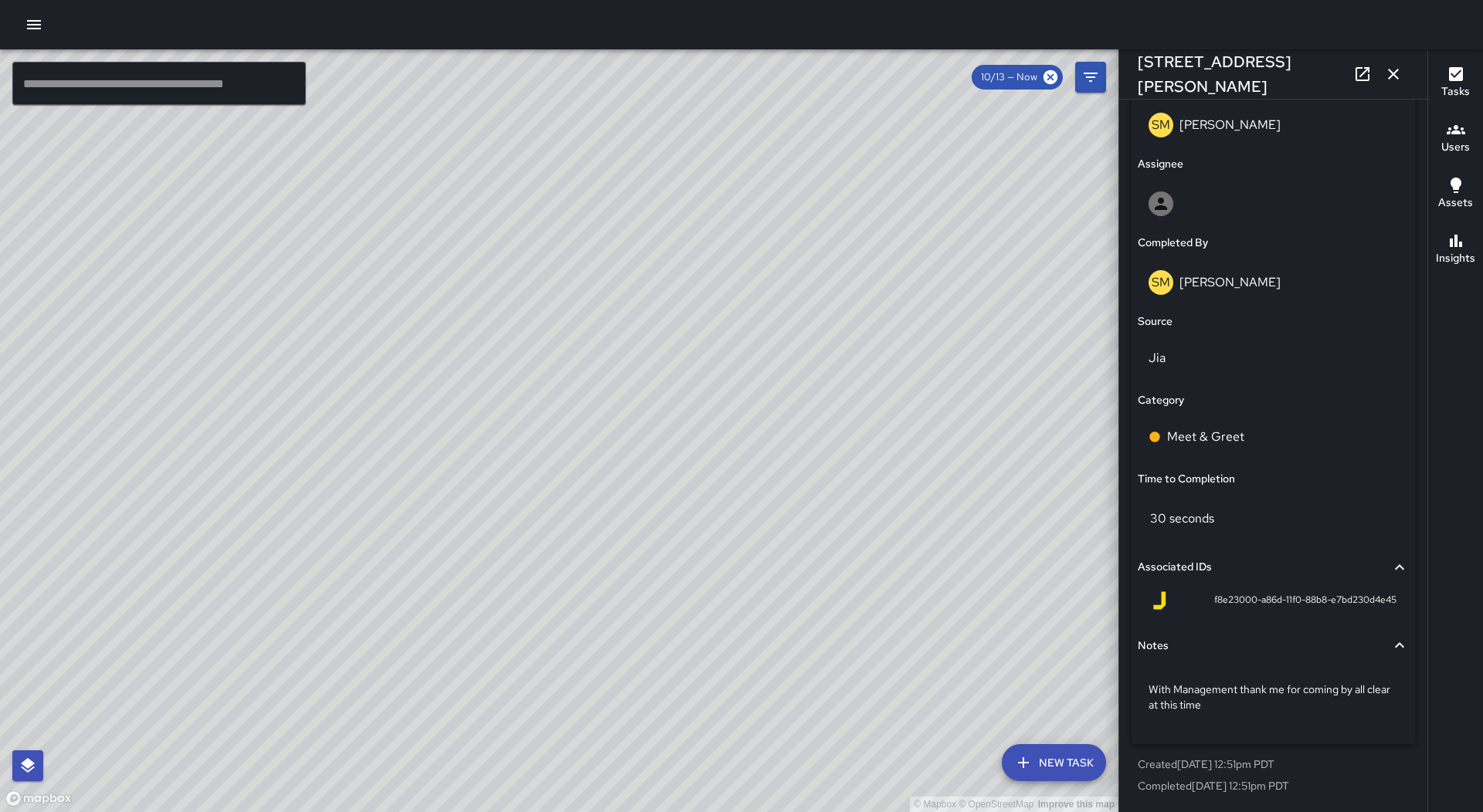
click at [1391, 77] on icon "button" at bounding box center [1393, 74] width 11 height 11
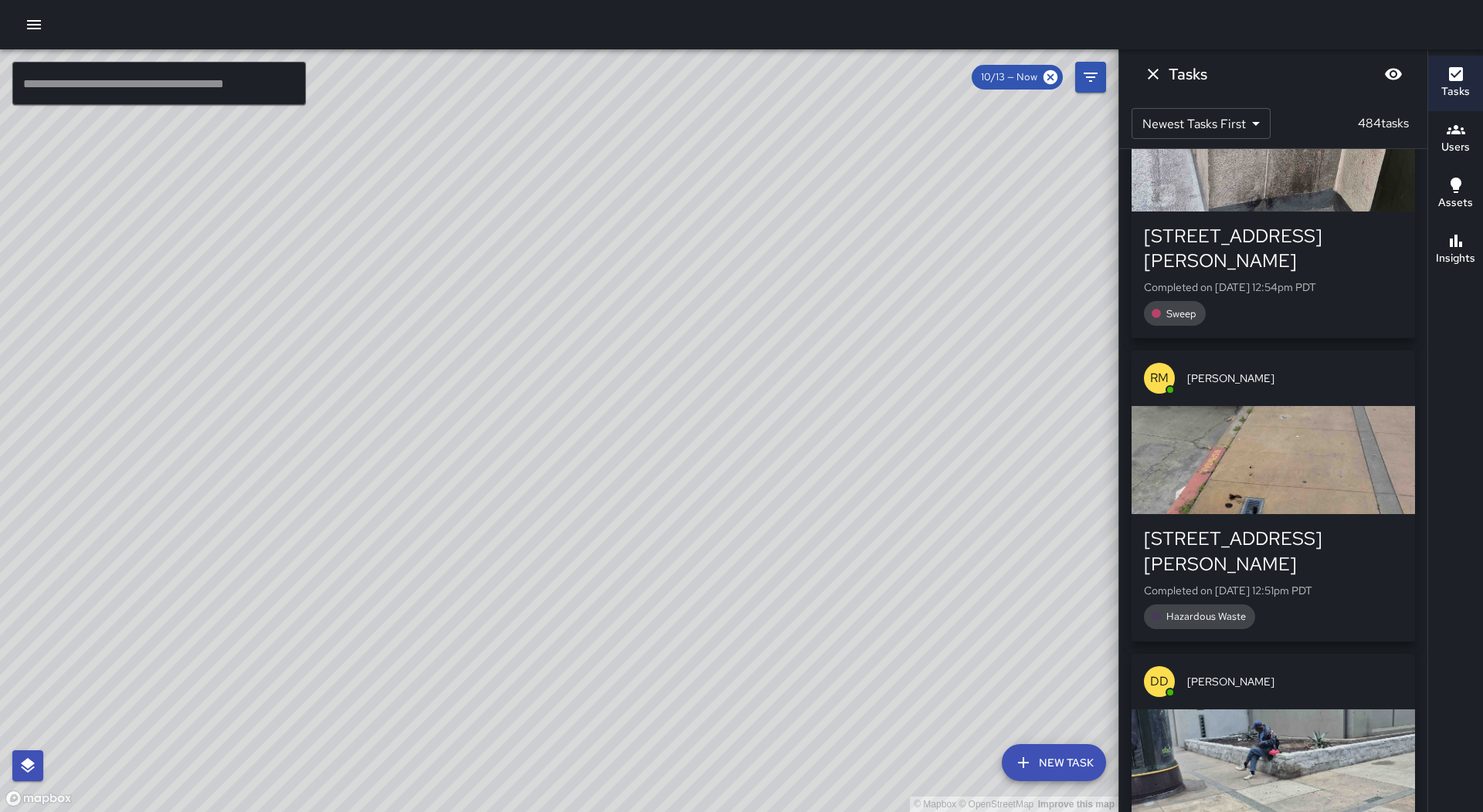
scroll to position [26221, 0]
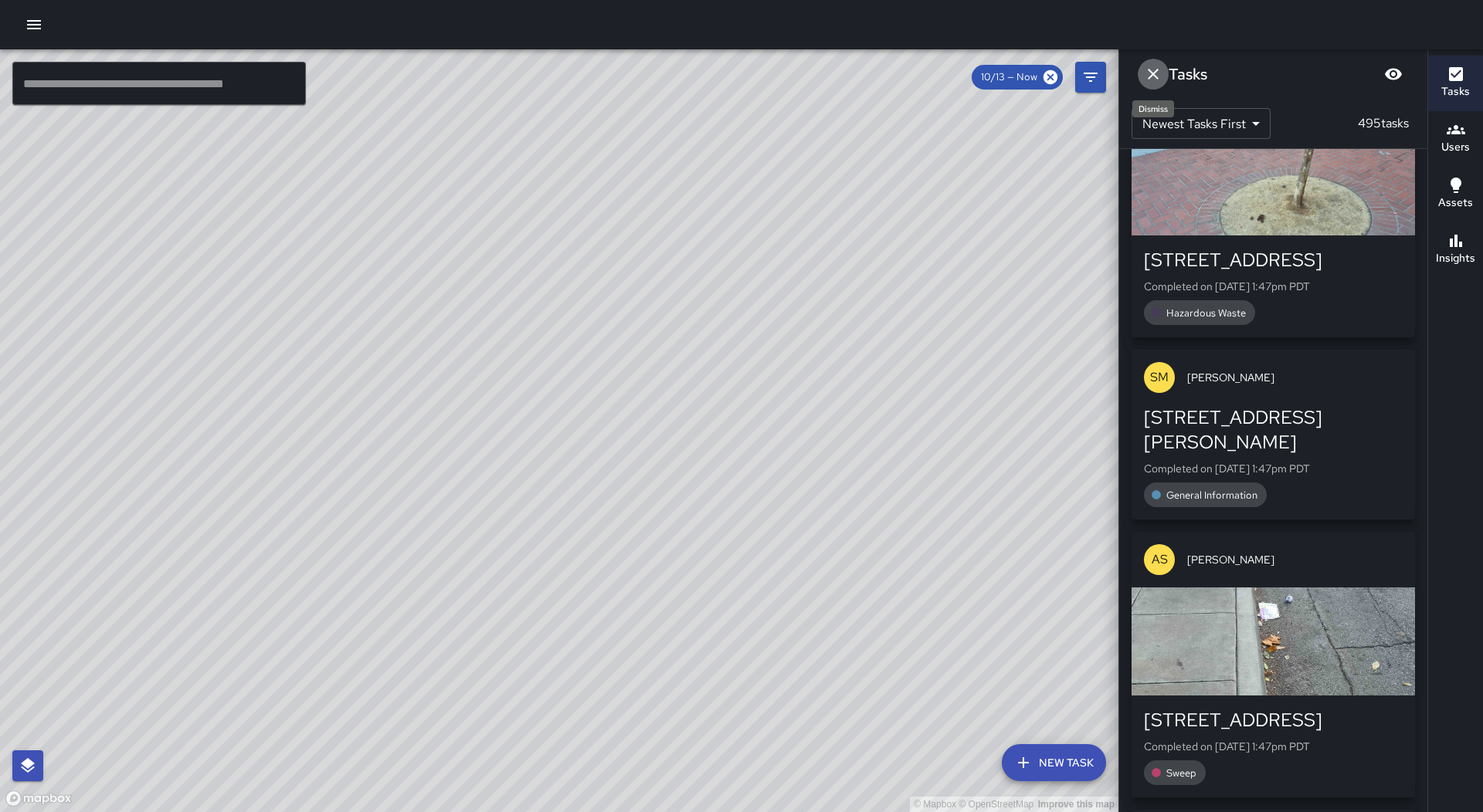
click at [1153, 64] on button "Dismiss" at bounding box center [1153, 74] width 31 height 31
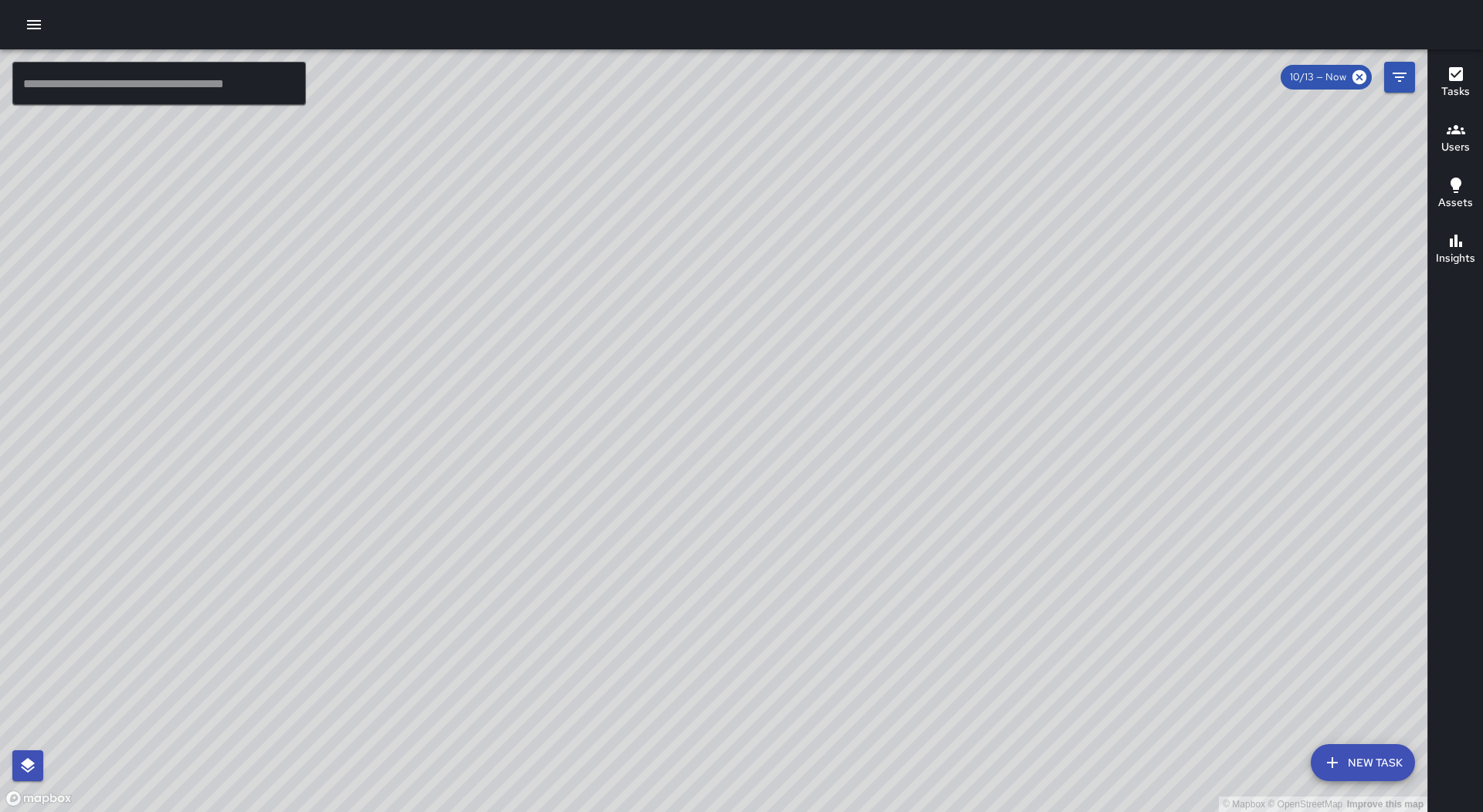
drag, startPoint x: 1279, startPoint y: 410, endPoint x: 658, endPoint y: 371, distance: 622.2
click at [658, 371] on div "© Mapbox © OpenStreetMap Improve this map" at bounding box center [714, 431] width 1427 height 763
drag, startPoint x: 884, startPoint y: 175, endPoint x: 854, endPoint y: 315, distance: 143.2
click at [847, 367] on div "© Mapbox © OpenStreetMap Improve this map" at bounding box center [714, 431] width 1427 height 763
drag, startPoint x: 1136, startPoint y: 559, endPoint x: 1012, endPoint y: 508, distance: 134.1
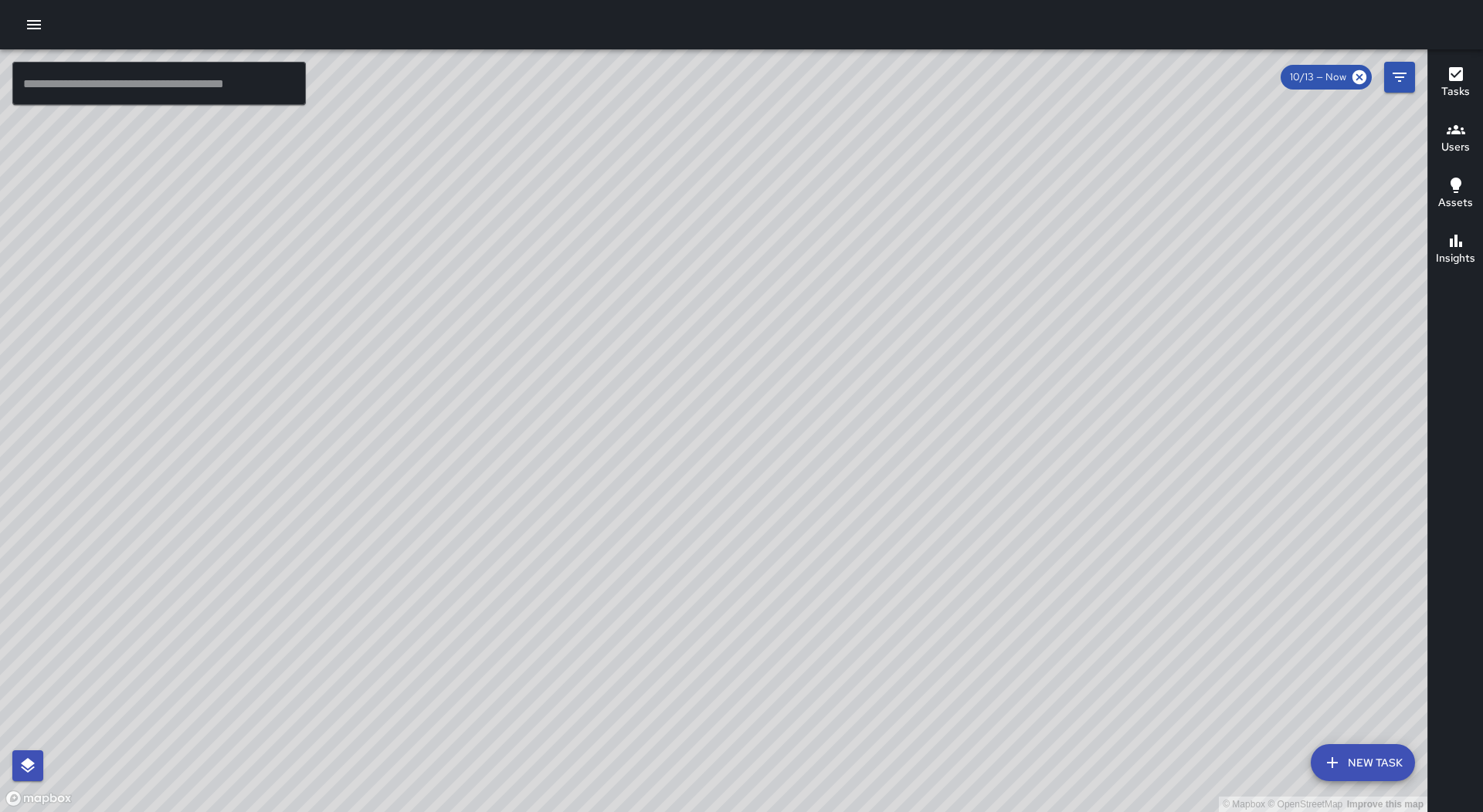
click at [1012, 508] on div "© Mapbox © OpenStreetMap Improve this map" at bounding box center [714, 431] width 1427 height 763
